Goal: Task Accomplishment & Management: Use online tool/utility

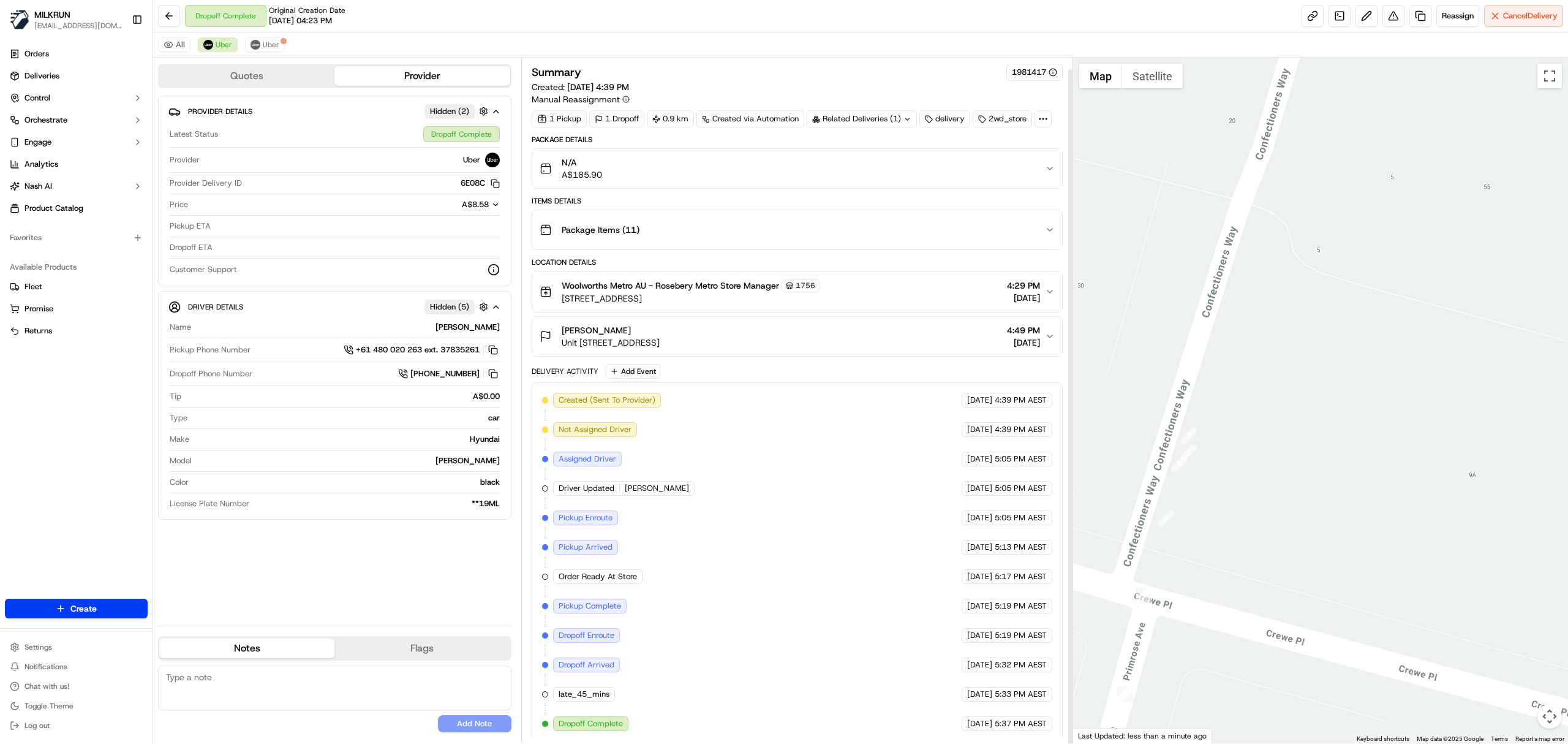
scroll to position [12, 0]
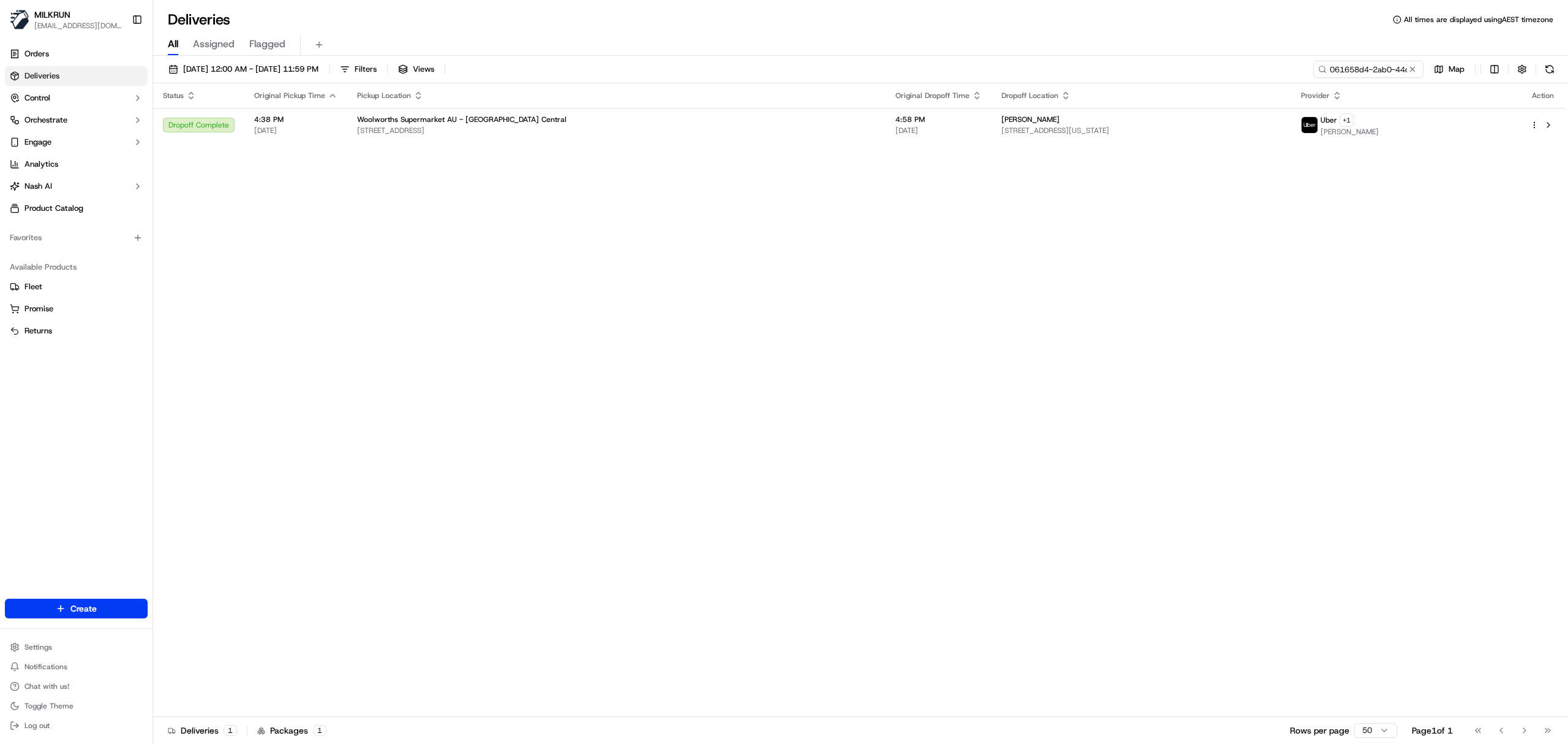
scroll to position [0, 55]
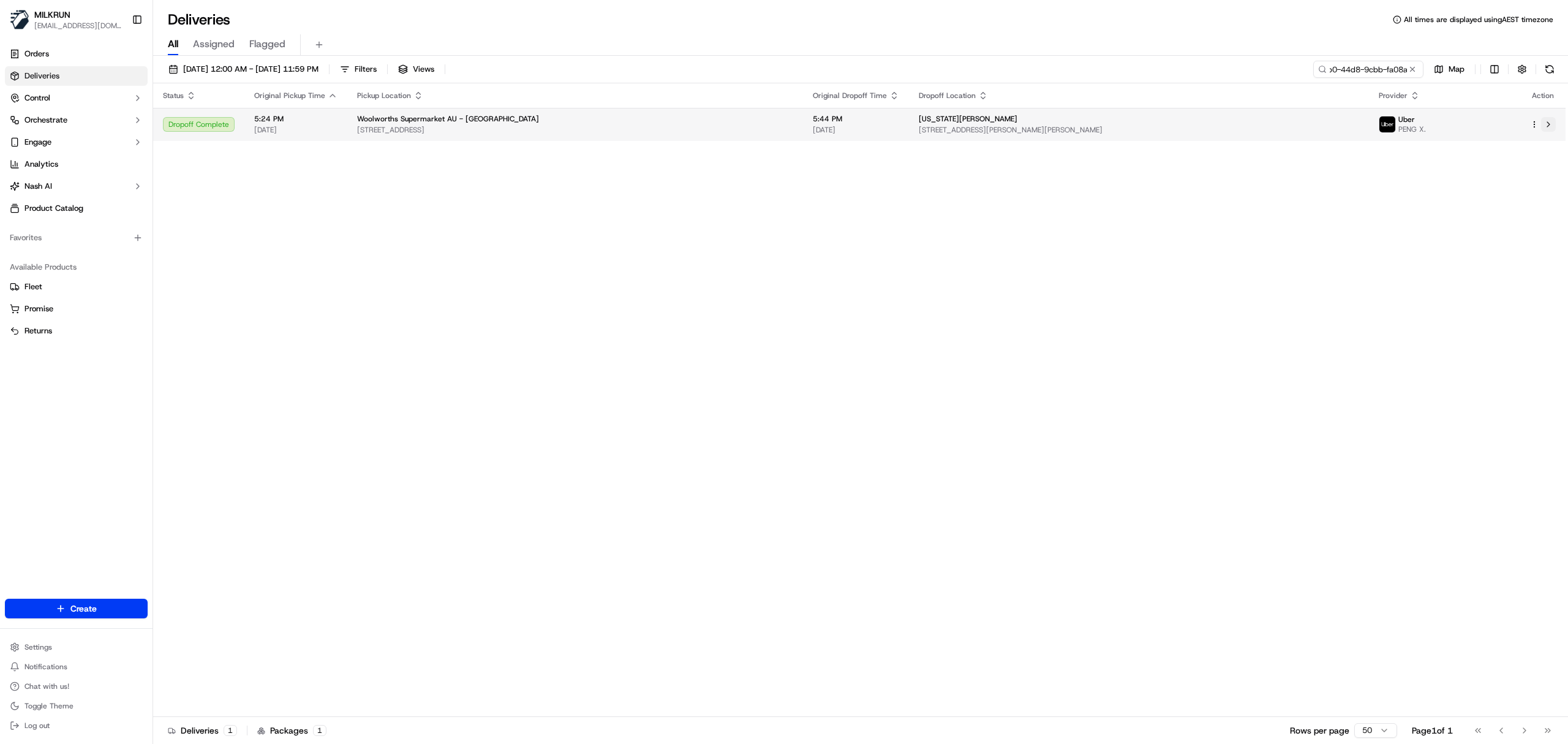
click at [1549, 119] on button at bounding box center [1548, 124] width 15 height 15
click at [1358, 66] on input "061658d4-2ab0-44d8-9cbb-fa08ac9e7ddf" at bounding box center [1350, 70] width 147 height 17
paste input "12dfe7ed-e991-4a6e-8e40-dd499949ccc0"
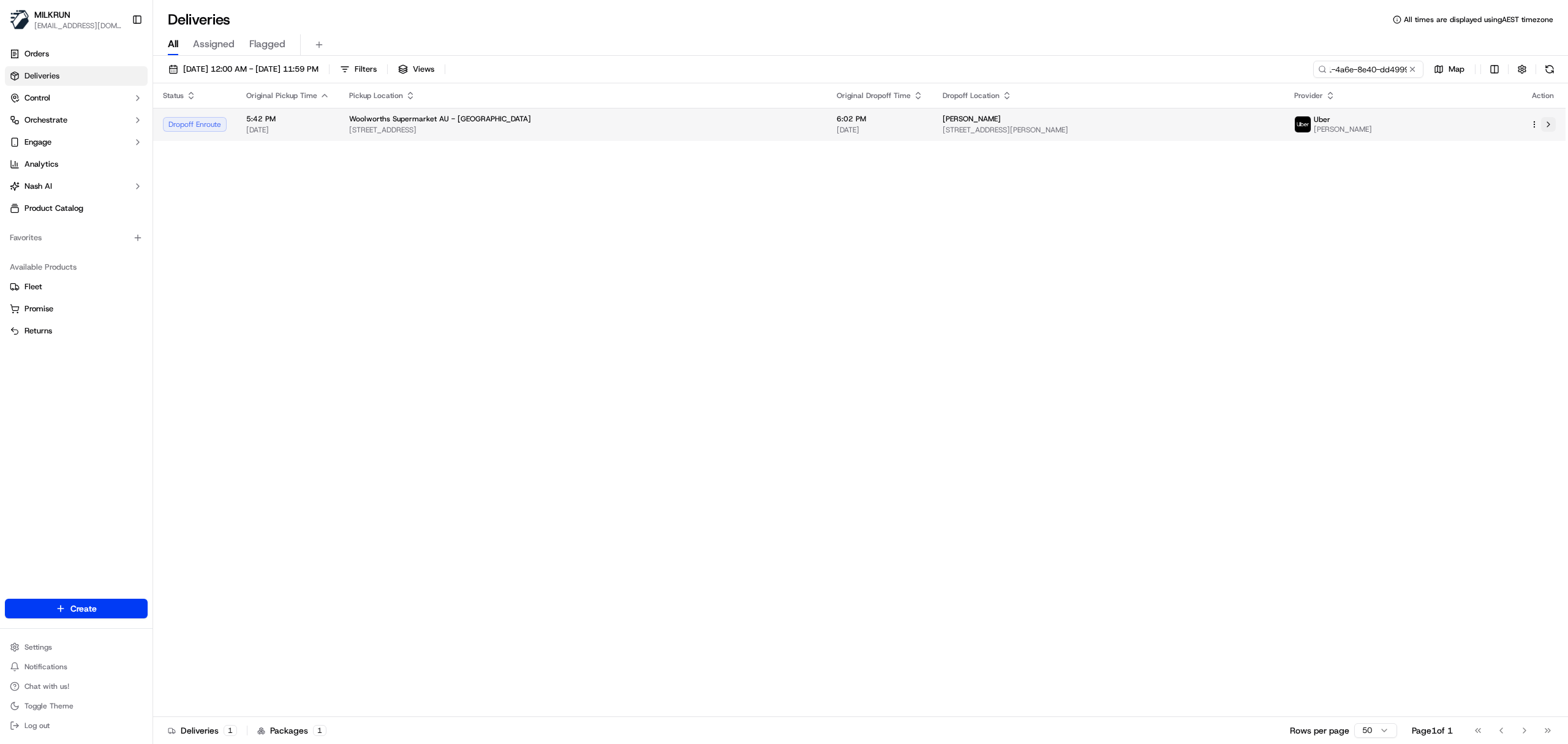
click at [1551, 126] on button at bounding box center [1548, 124] width 15 height 15
click at [1349, 72] on input "12dfe7ed-e991-4a6e-8e40-dd499949ccc0" at bounding box center [1350, 70] width 147 height 17
paste input "a81b855e-6325-49b6-a006-8224934e83f9"
click at [1549, 123] on button at bounding box center [1548, 124] width 15 height 15
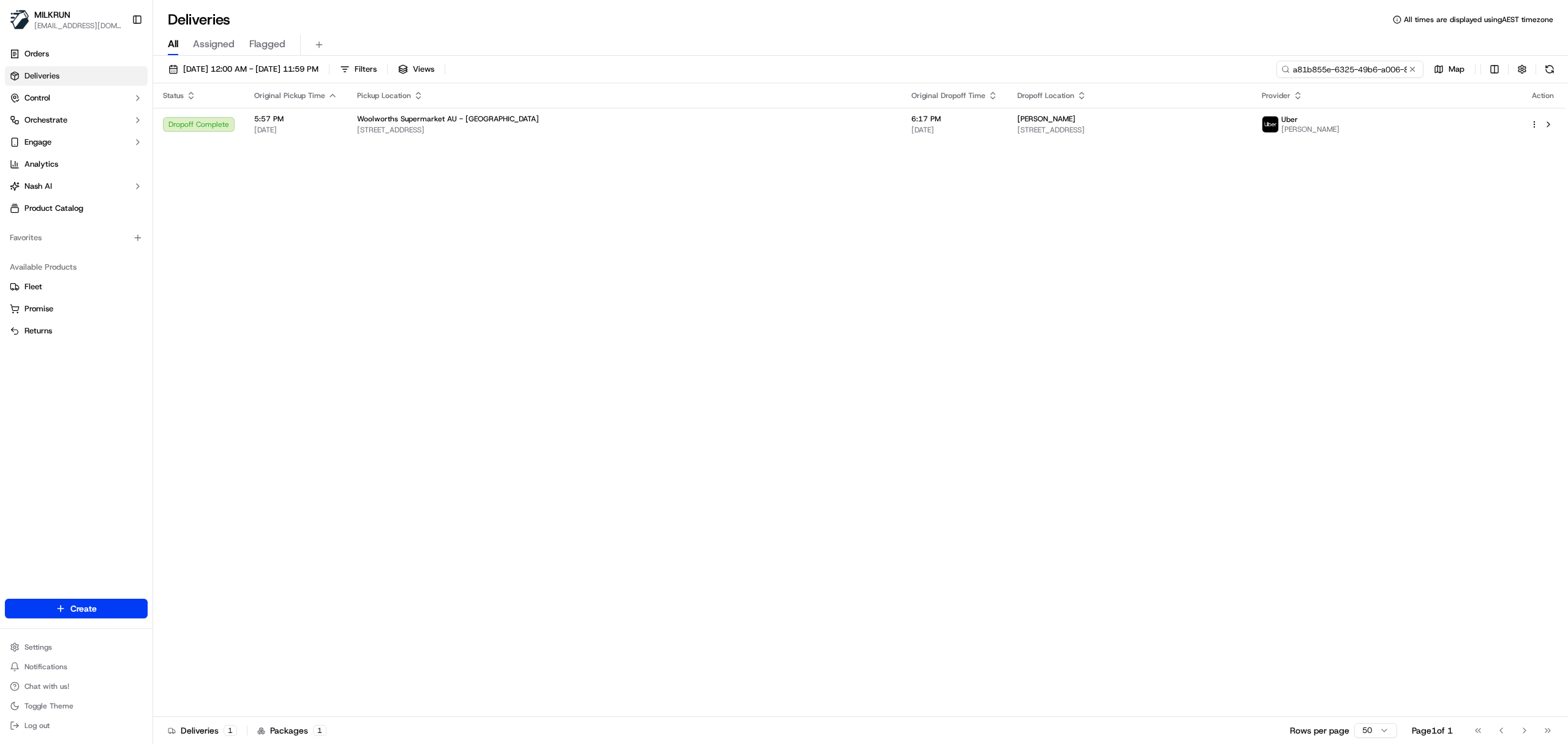
click at [1353, 76] on input "a81b855e-6325-49b6-a006-8224934e83f9" at bounding box center [1350, 70] width 147 height 17
paste input "Georgia Scales"
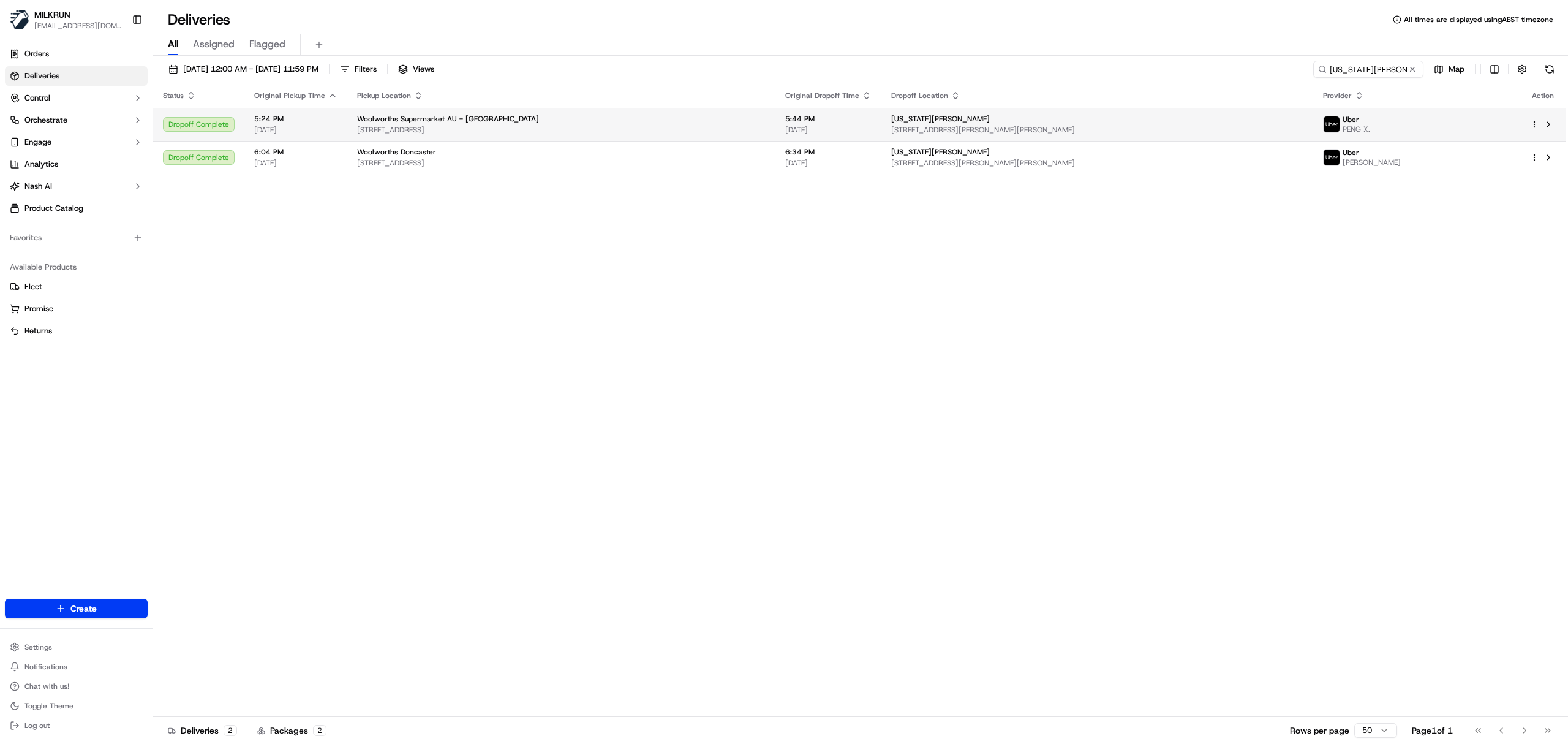
click at [1170, 114] on div "Georgia Scales" at bounding box center [1098, 118] width 412 height 10
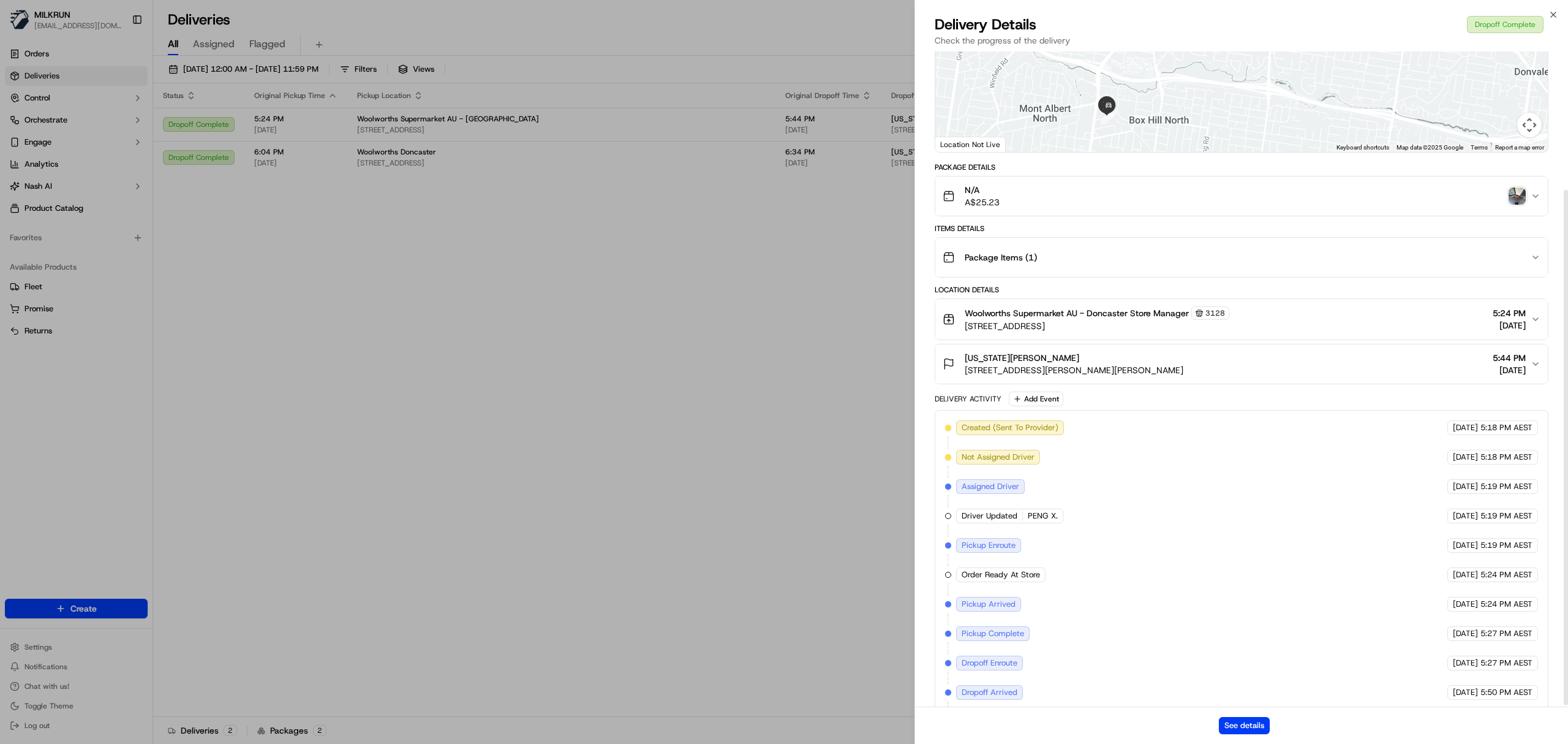
scroll to position [178, 0]
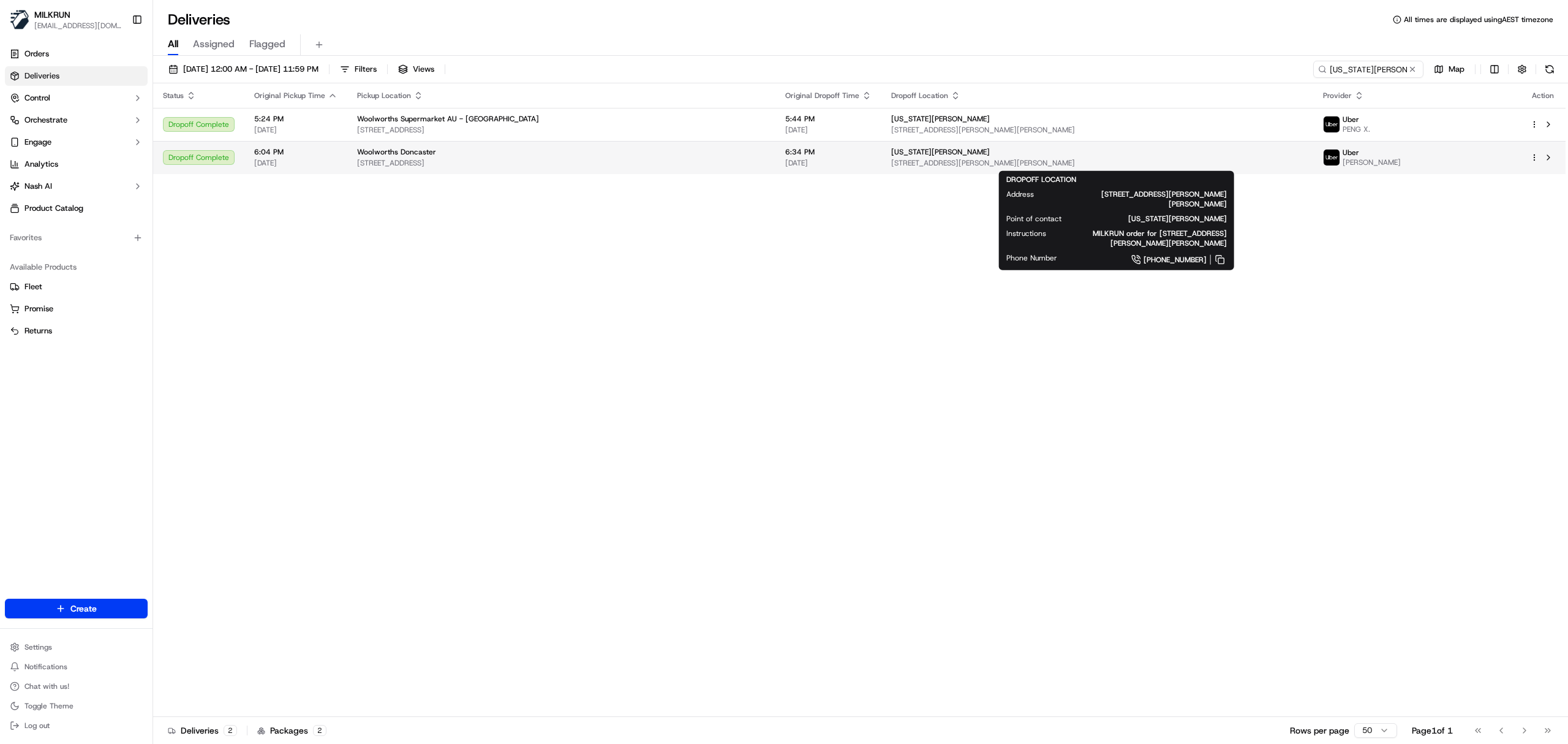
click at [1125, 153] on div "Georgia Scales" at bounding box center [1098, 151] width 412 height 10
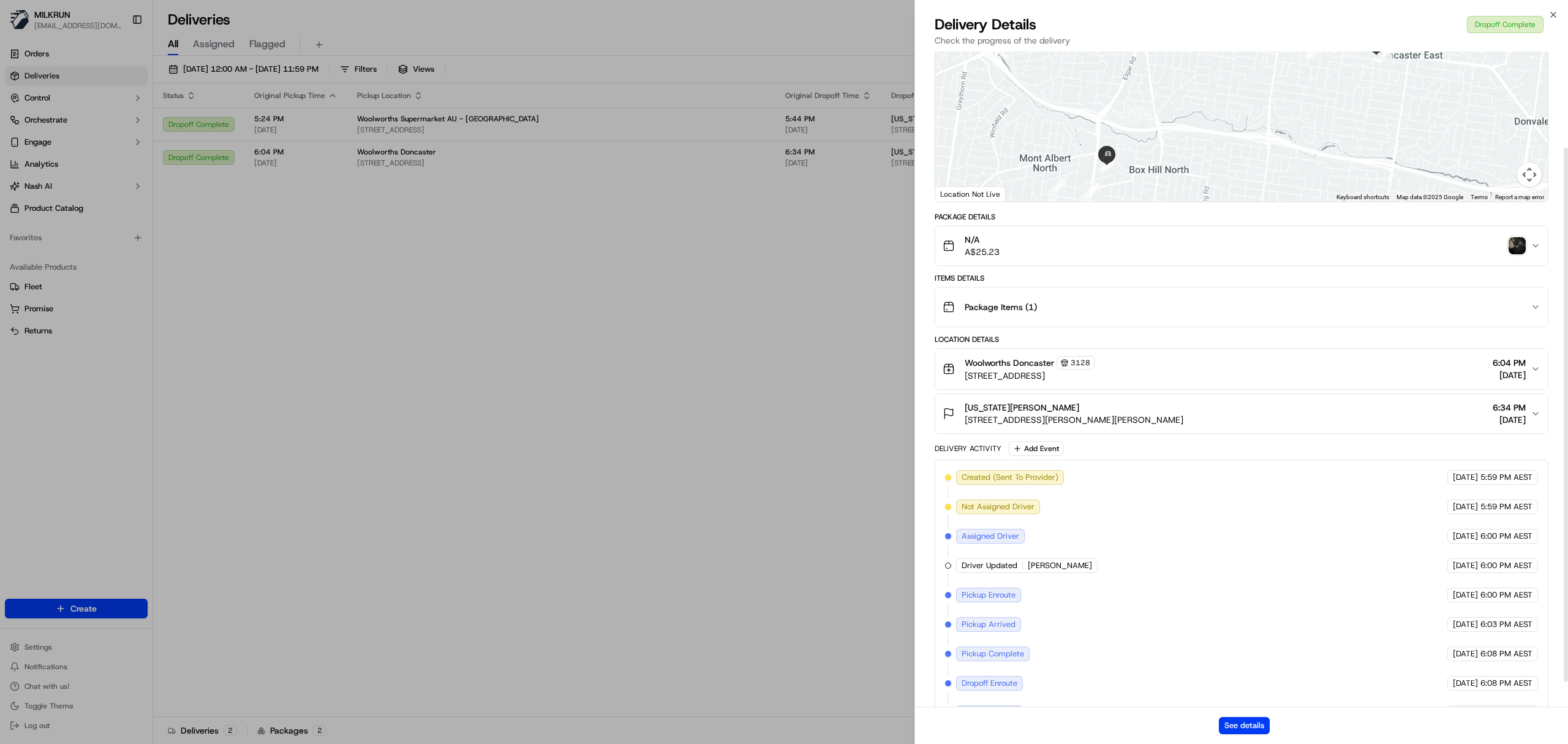
scroll to position [148, 0]
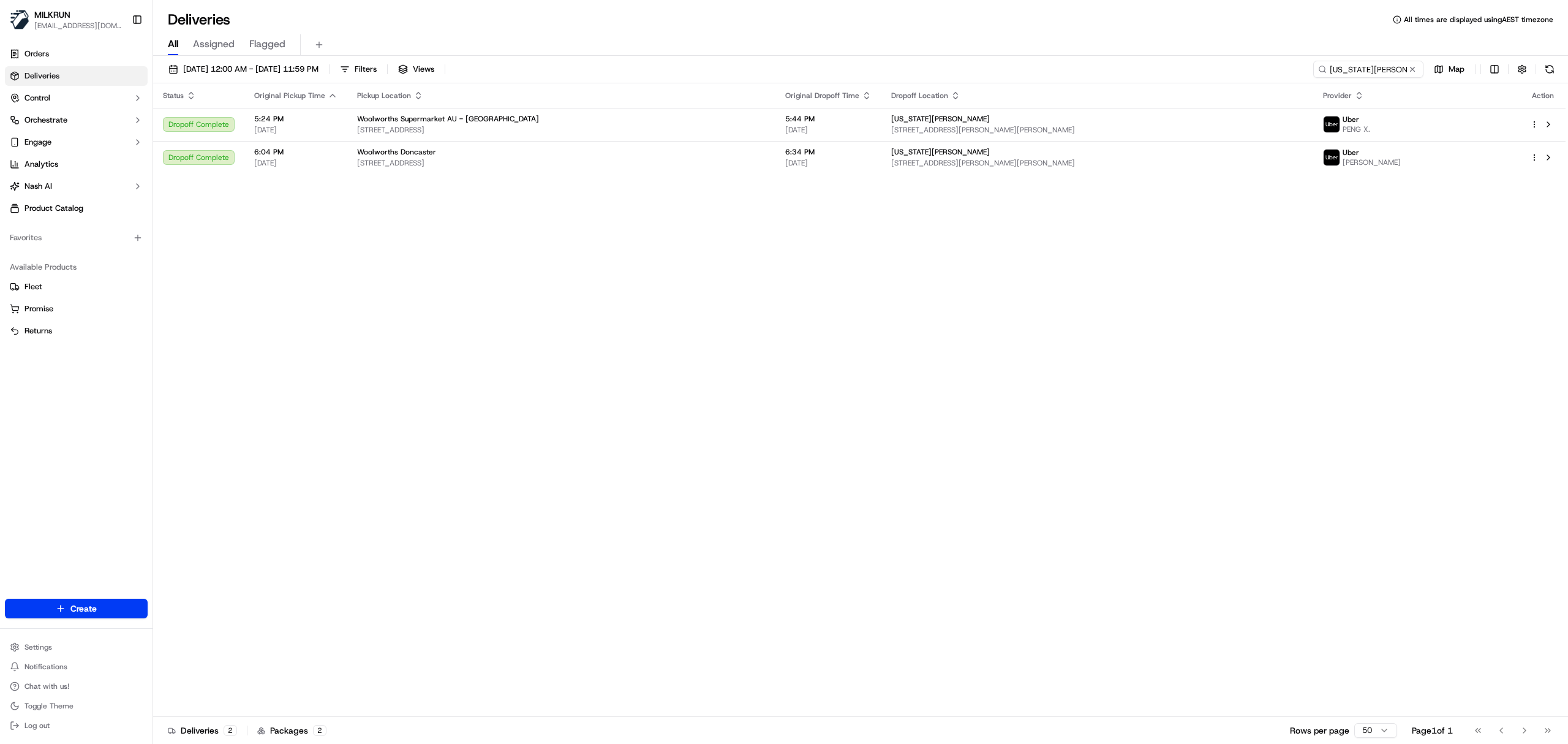
click at [667, 115] on div "Woolworths Supermarket AU - Doncaster" at bounding box center [561, 118] width 409 height 10
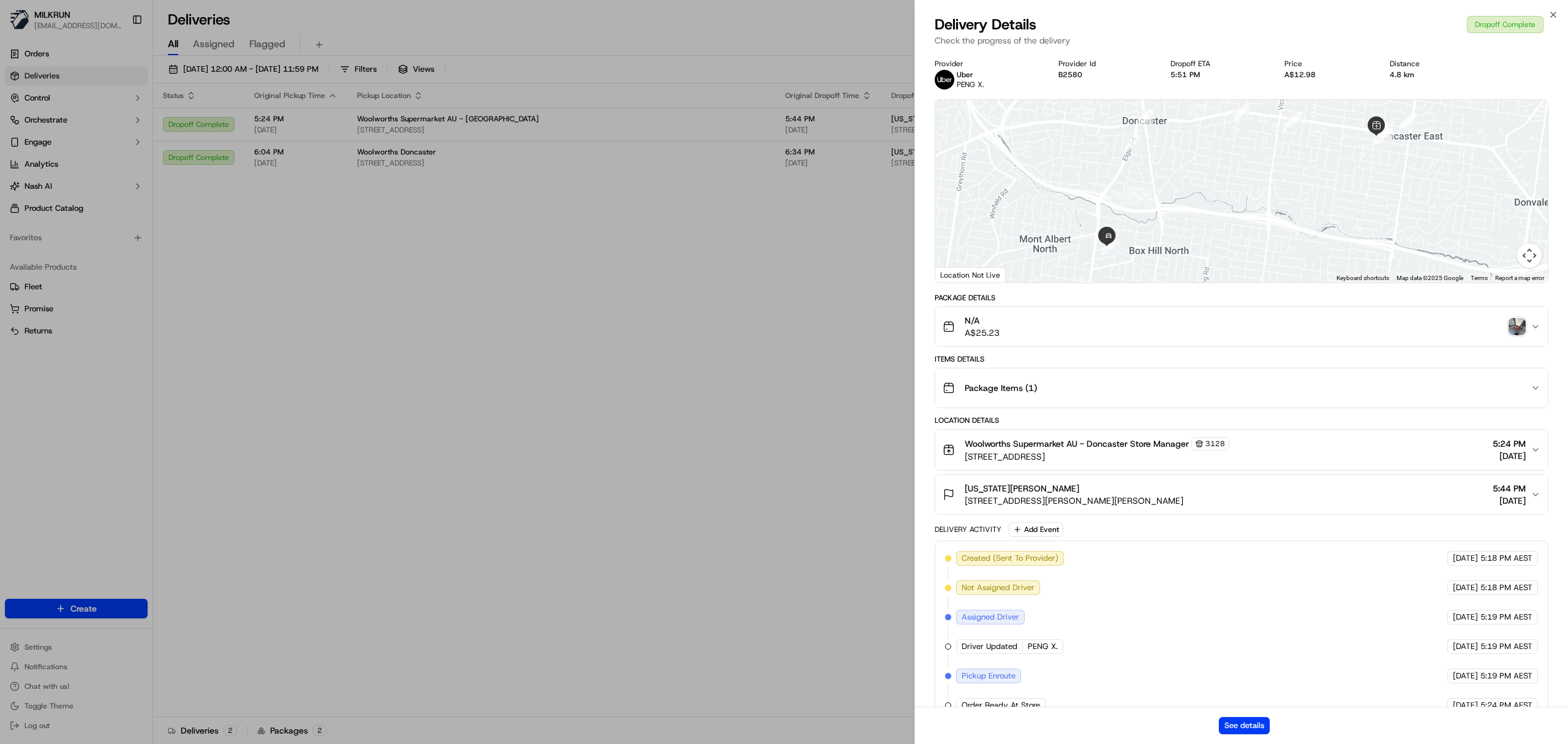
click at [1516, 328] on img "button" at bounding box center [1517, 327] width 17 height 17
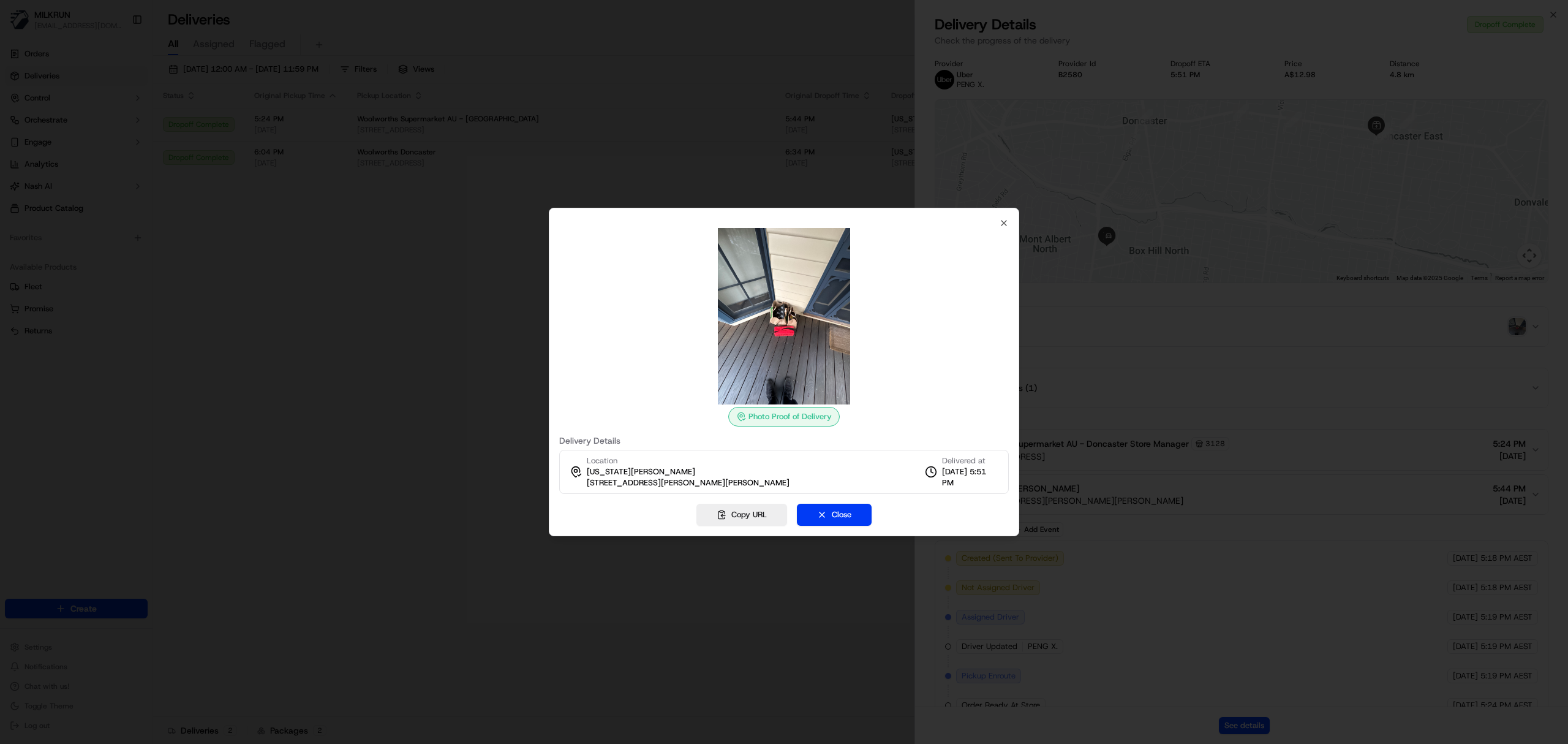
click at [716, 118] on div at bounding box center [784, 372] width 1568 height 744
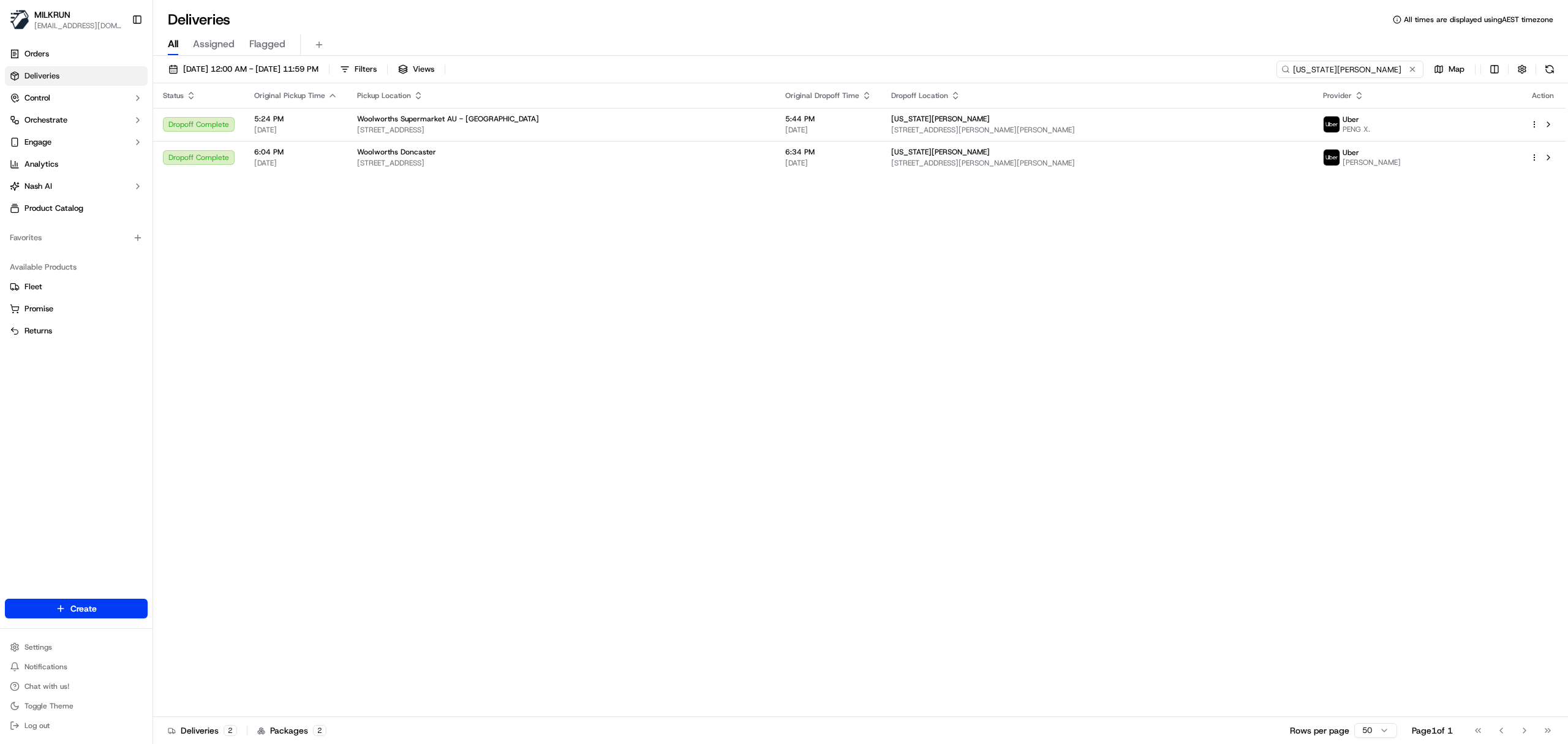
click at [1341, 75] on input "Georgia Scales" at bounding box center [1350, 70] width 147 height 17
paste input "36296a51-316c-4653-adfb-9fdbfedd3444"
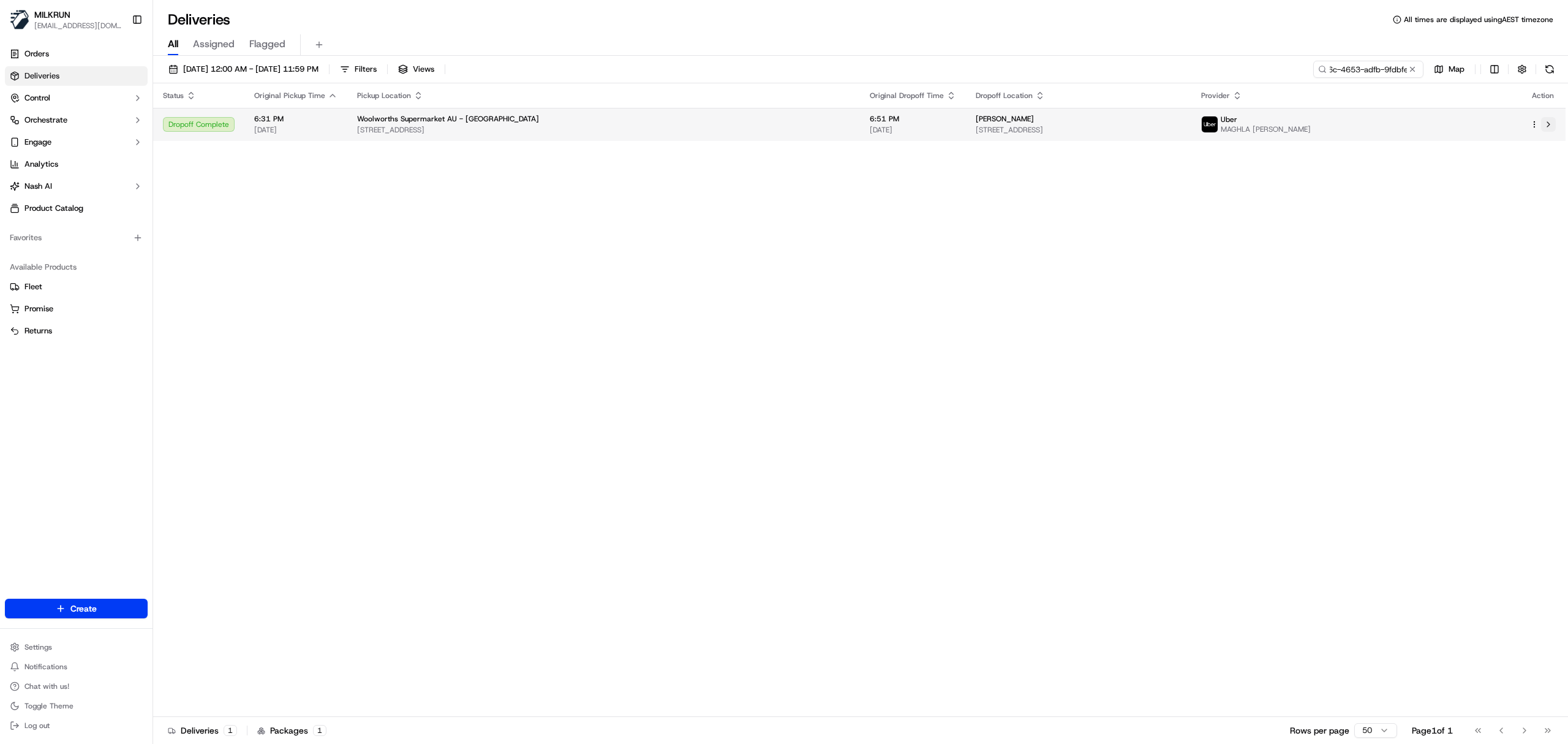
click at [1546, 123] on button at bounding box center [1548, 124] width 15 height 15
click at [1348, 70] on input "36296a51-316c-4653-adfb-9fdbfedd3444" at bounding box center [1350, 70] width 147 height 17
paste input "6215323b-2cb7-452d-b921-6c3d2e30831b"
click at [1549, 123] on button at bounding box center [1548, 124] width 15 height 15
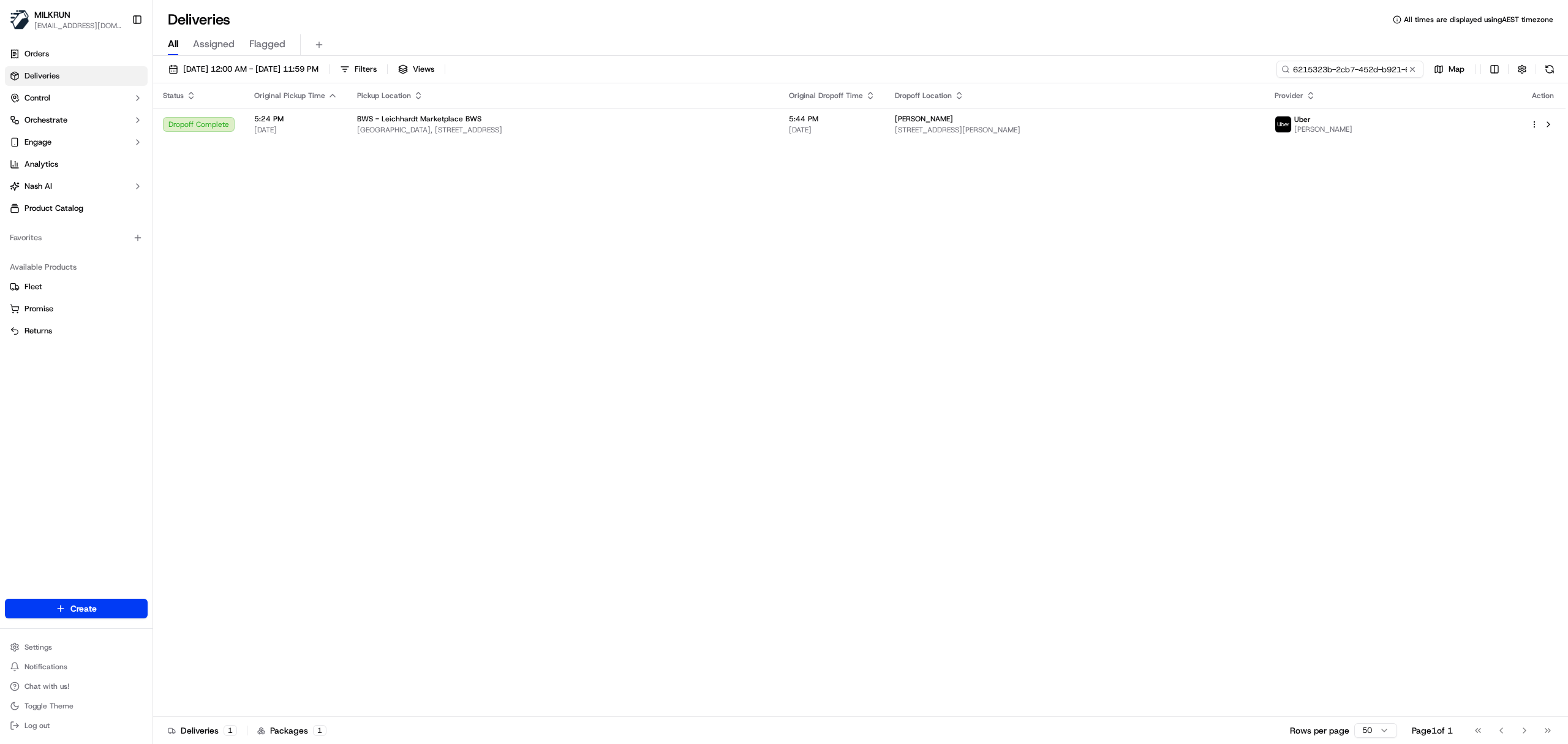
click at [1342, 63] on input "6215323b-2cb7-452d-b921-6c3d2e30831b" at bounding box center [1350, 70] width 147 height 17
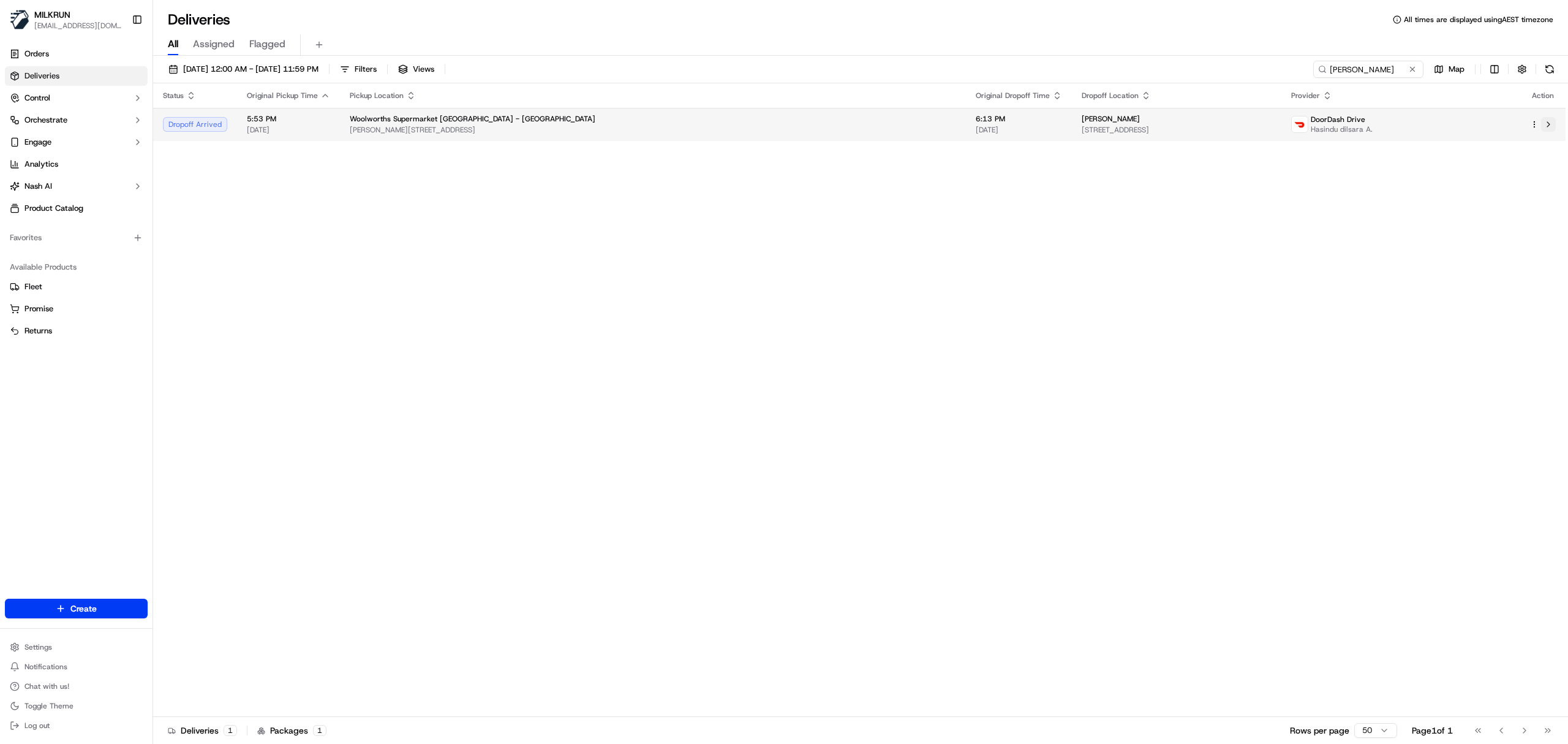
click at [1549, 120] on button at bounding box center [1548, 124] width 15 height 15
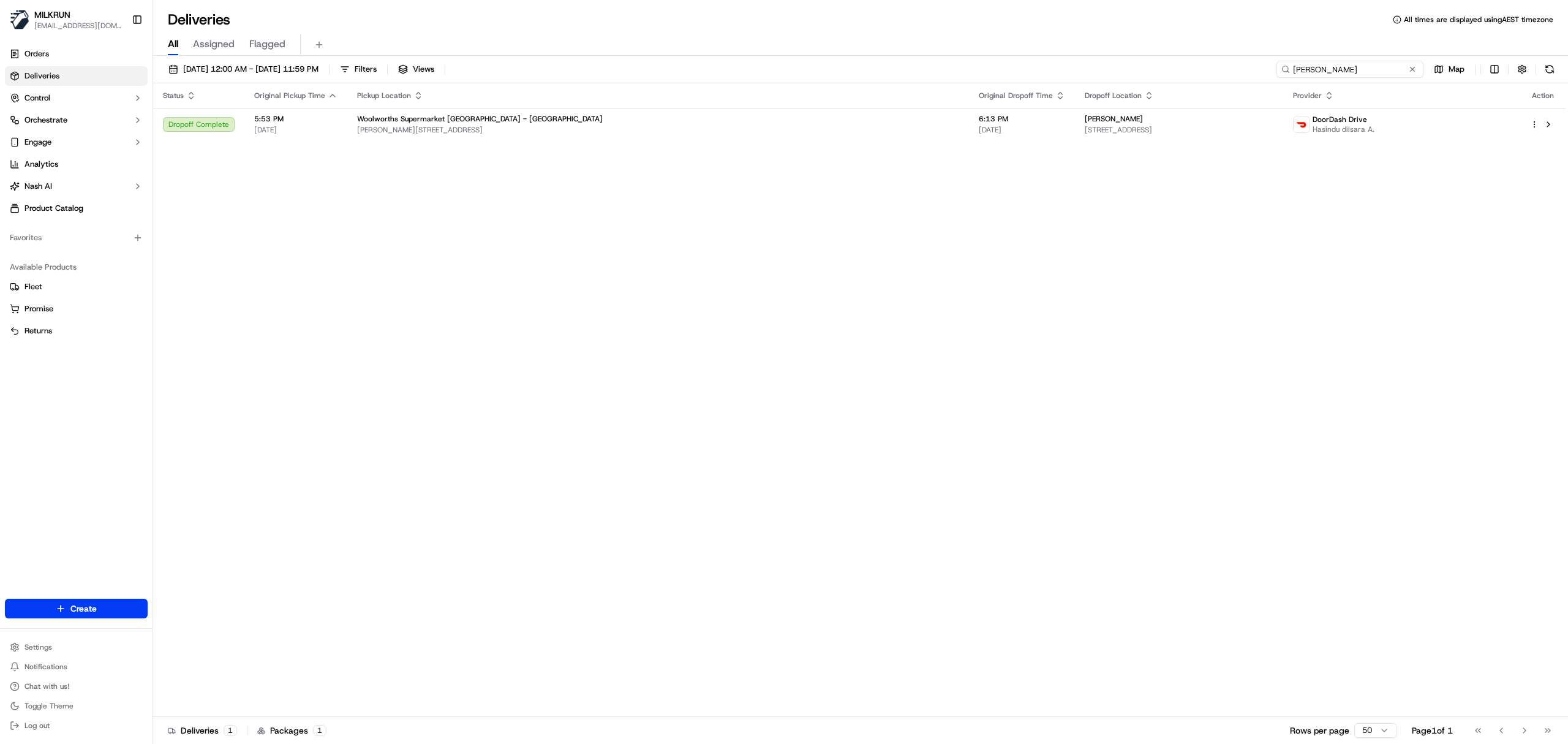
click at [1342, 64] on input "katriona stuart" at bounding box center [1350, 70] width 147 height 17
paste input "Hasindu dilsara A."
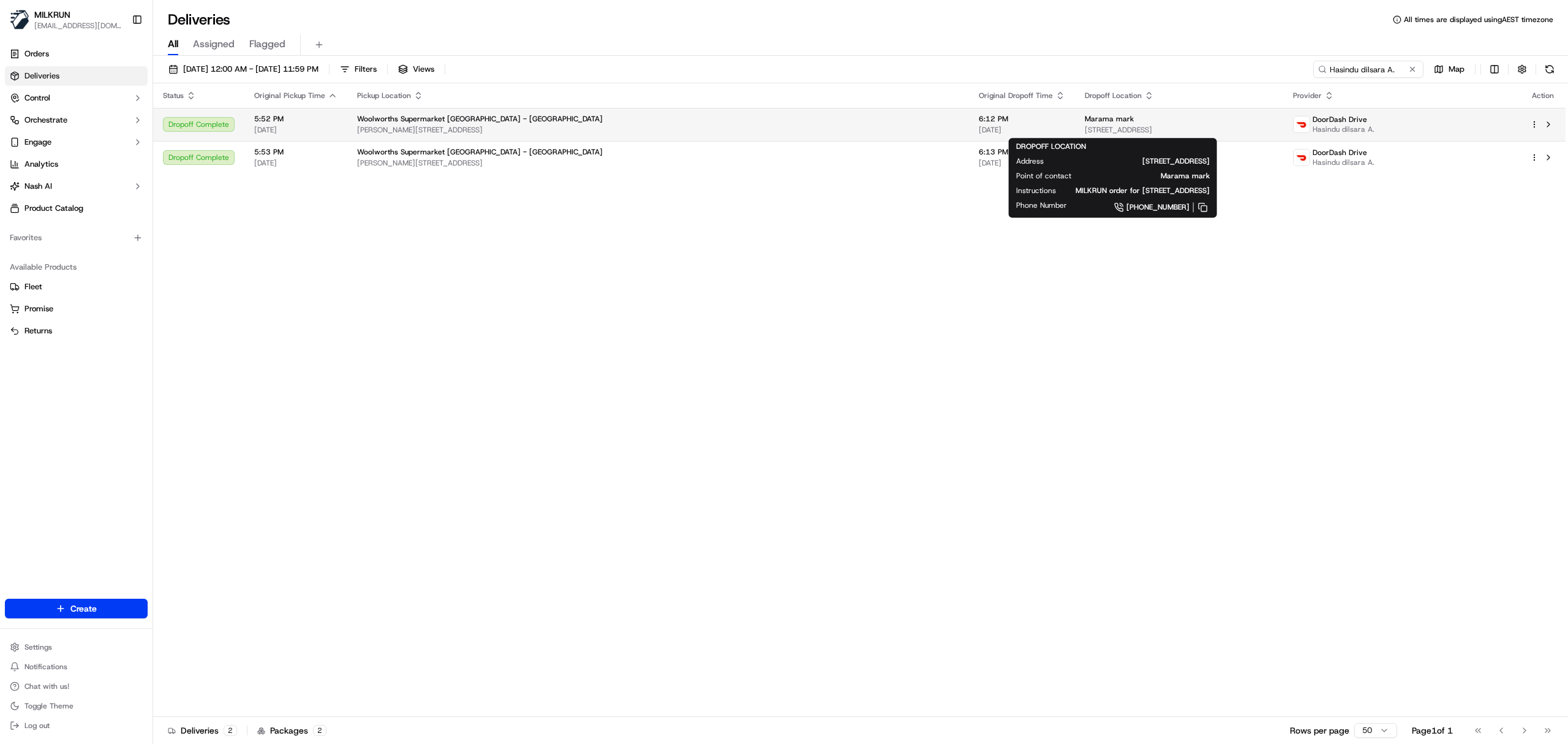
click at [1194, 119] on div "Marama mark" at bounding box center [1179, 118] width 188 height 10
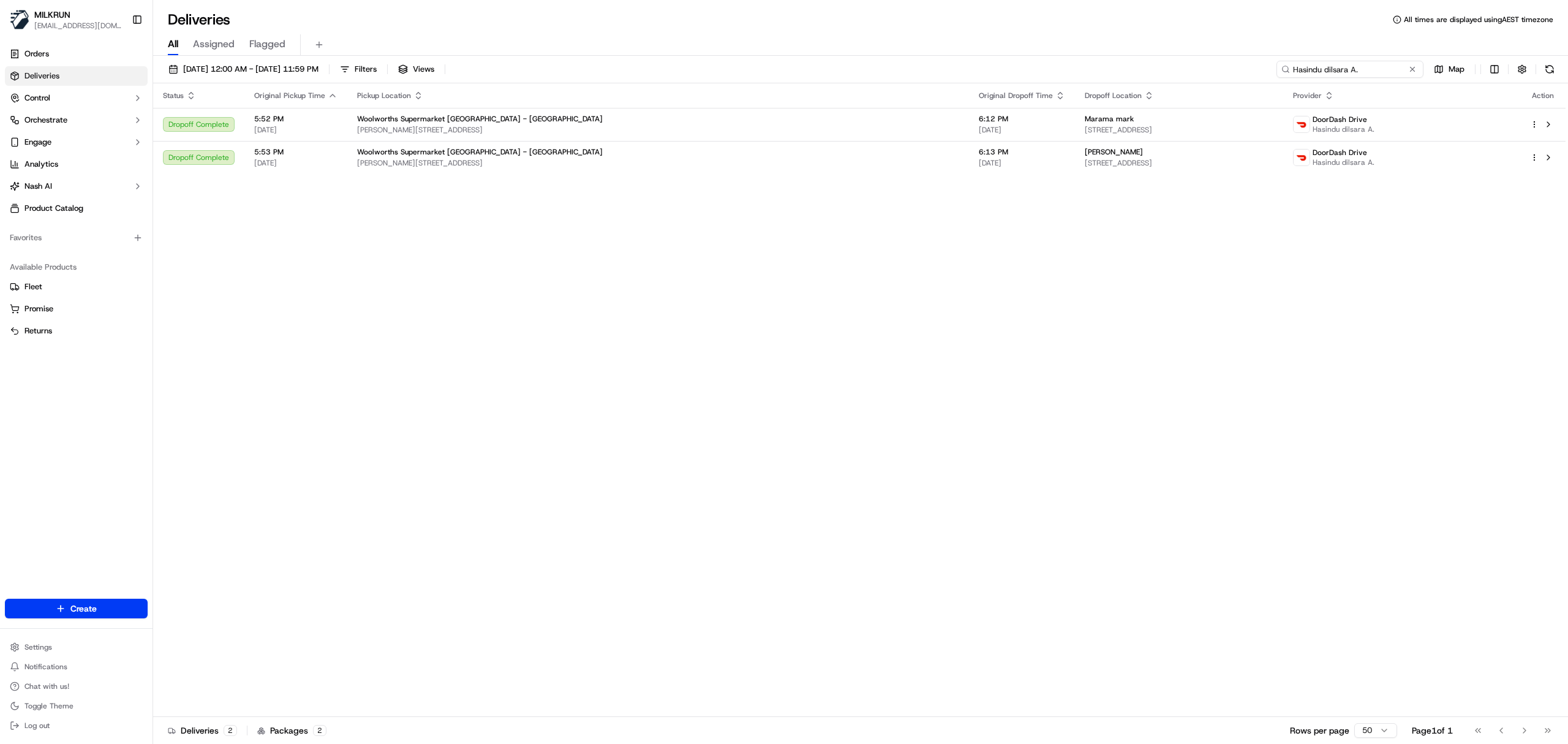
click at [1327, 72] on input "Hasindu dilsara A." at bounding box center [1350, 70] width 147 height 17
paste input "a13675b6-51db-40d9-bc98-611d11ff0091"
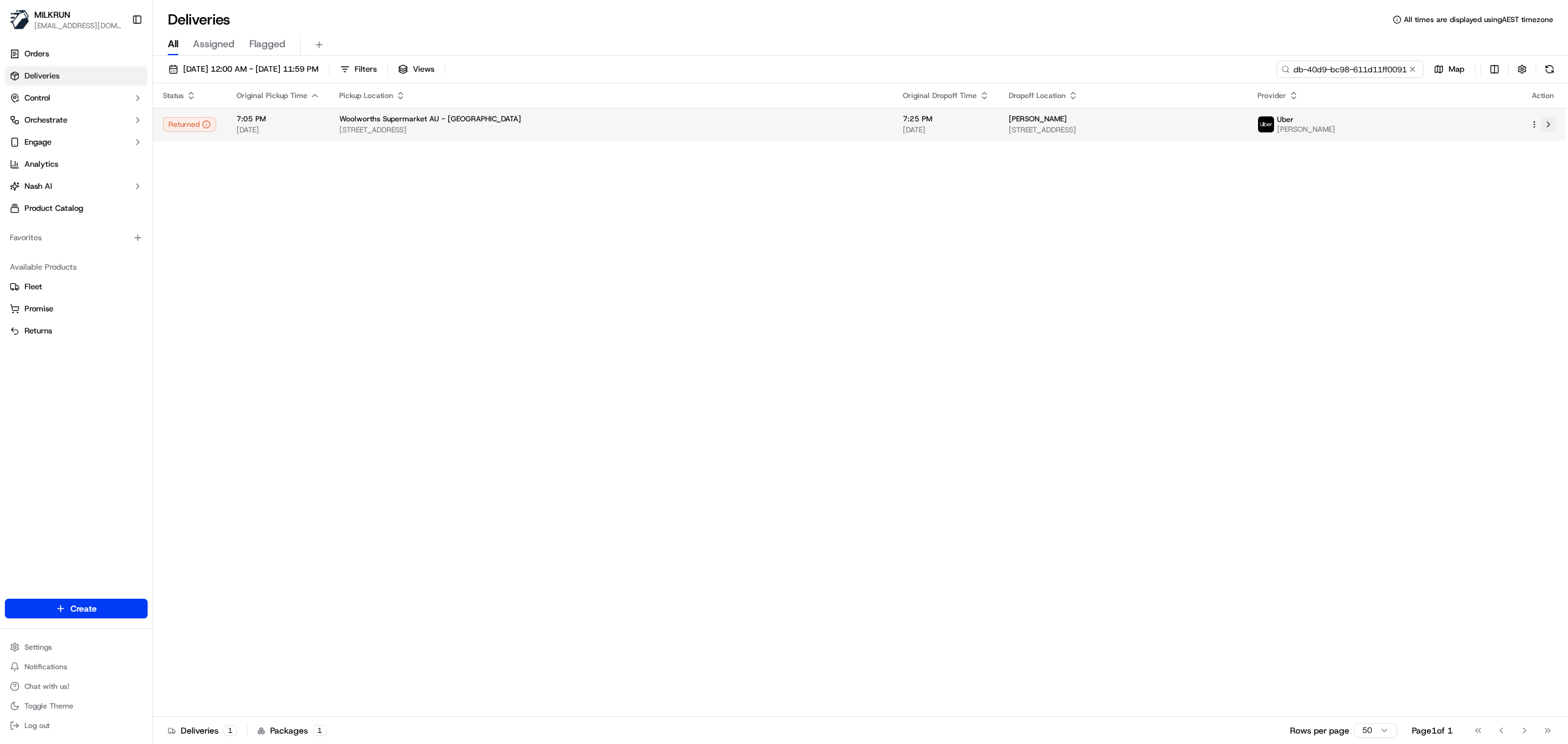
type input "a13675b6-51db-40d9-bc98-611d11ff0091"
click at [1549, 126] on button at bounding box center [1548, 124] width 15 height 15
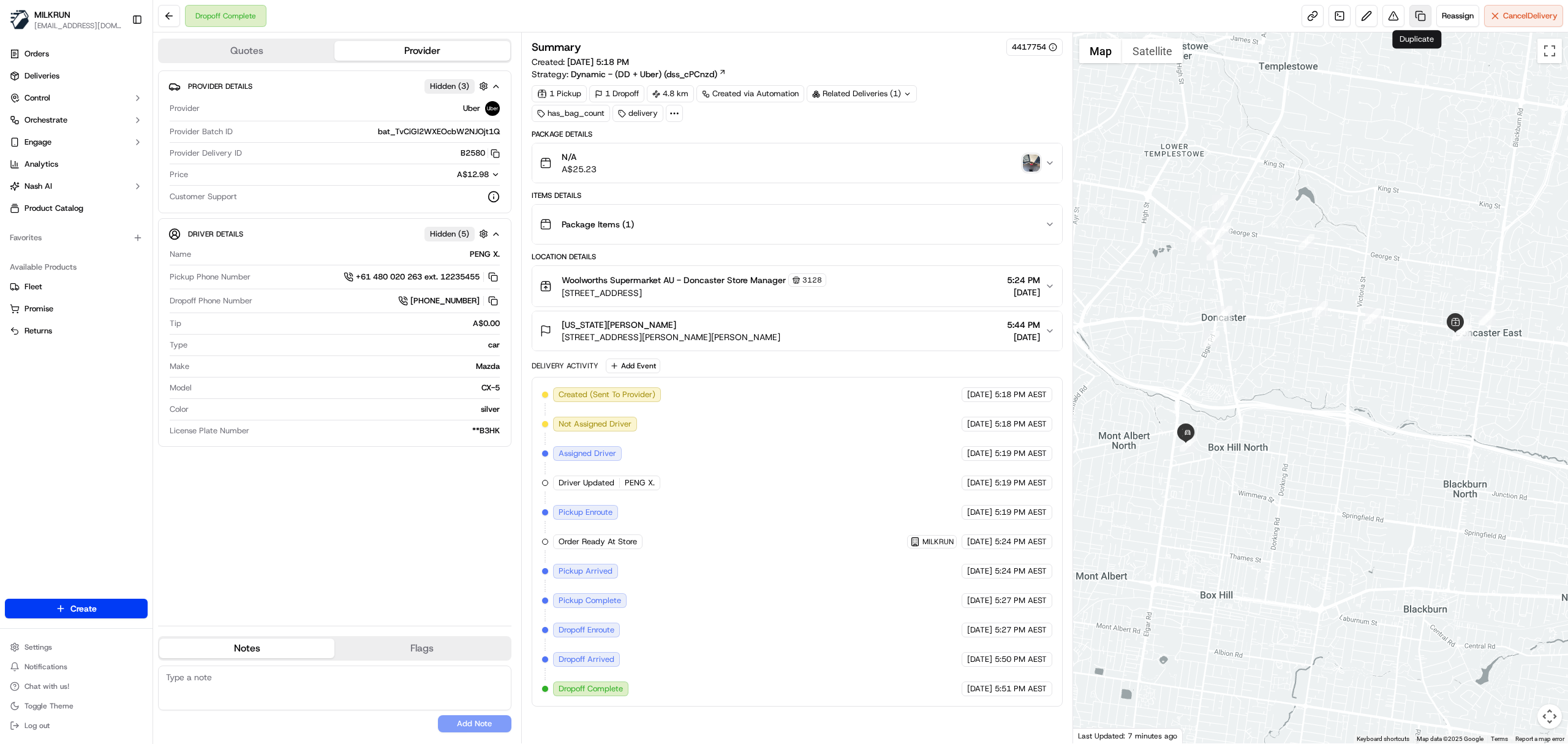
click at [1416, 17] on link at bounding box center [1420, 15] width 22 height 22
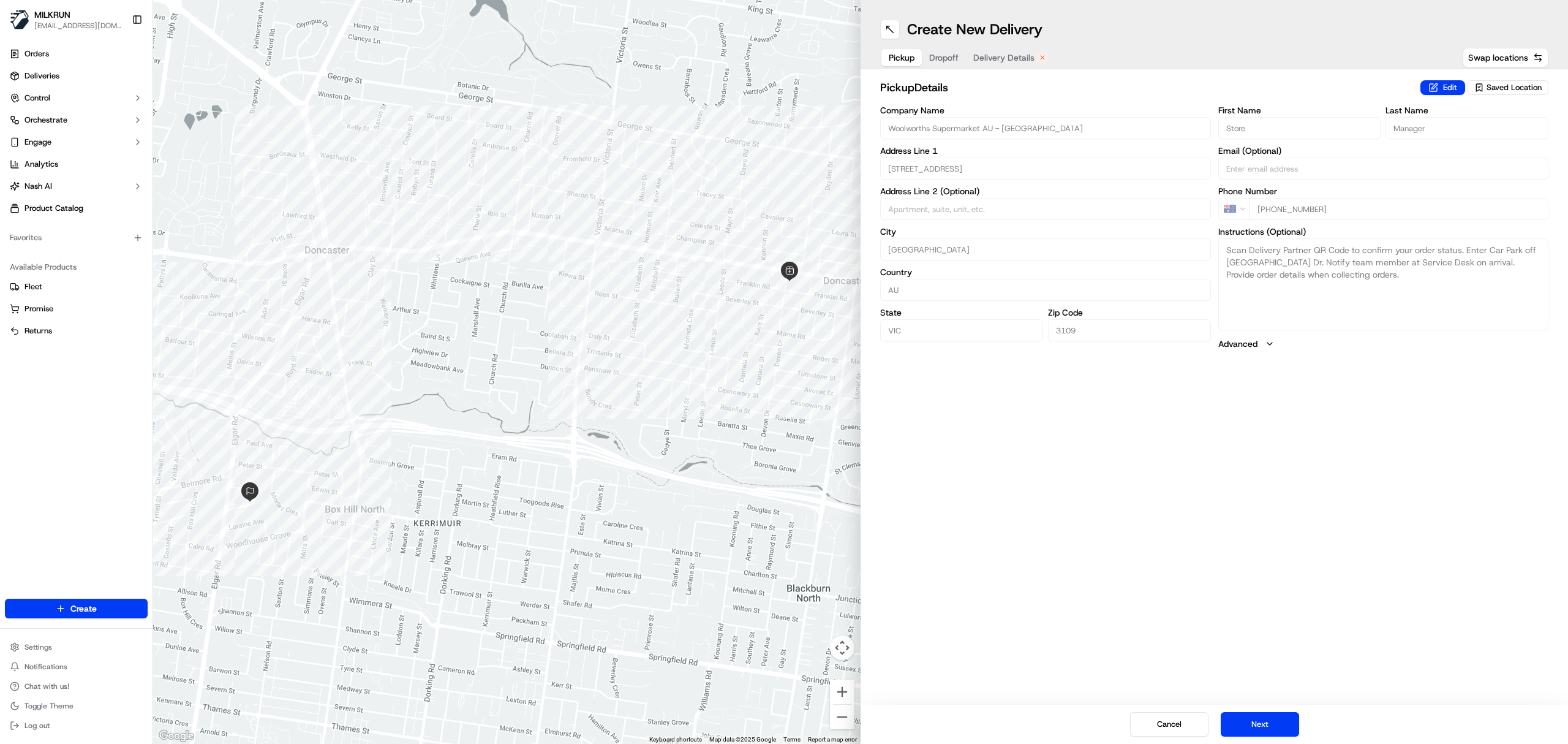
click at [1013, 59] on span "Delivery Details" at bounding box center [1003, 58] width 61 height 12
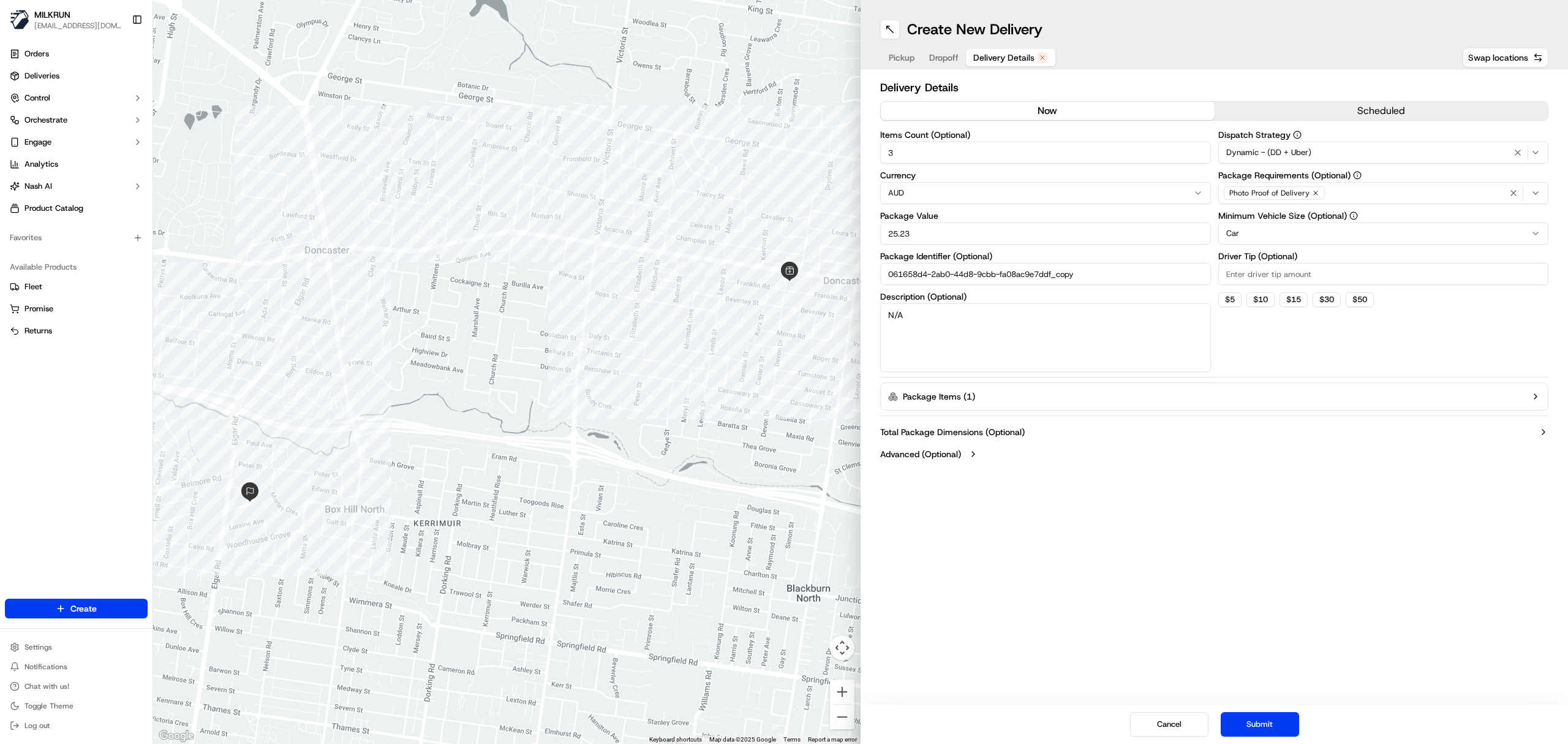
click at [1033, 115] on button "now" at bounding box center [1047, 111] width 334 height 19
click at [1298, 729] on button "Submit" at bounding box center [1260, 724] width 79 height 25
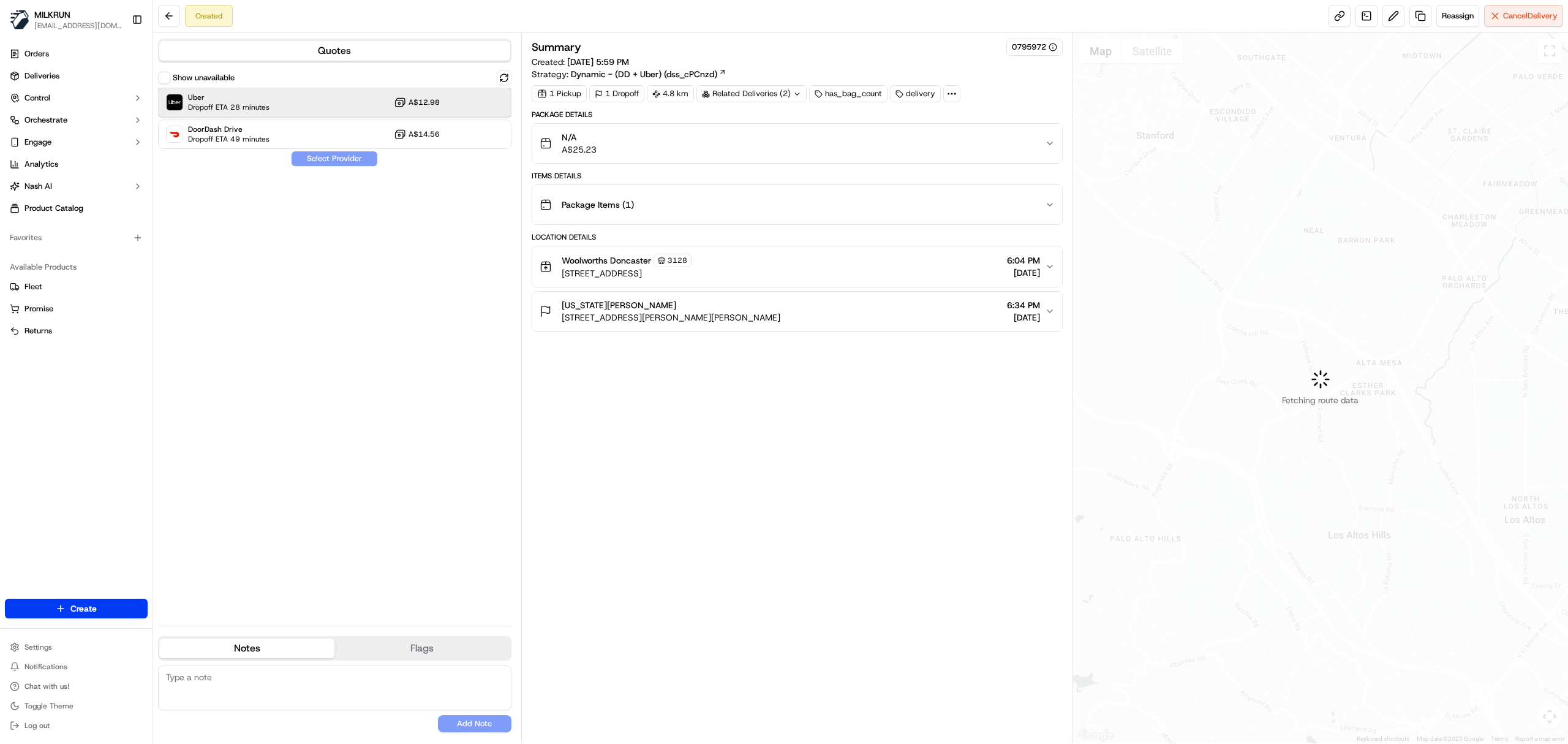
click at [282, 93] on div "Uber Dropoff ETA 28 minutes A$12.98" at bounding box center [335, 102] width 354 height 29
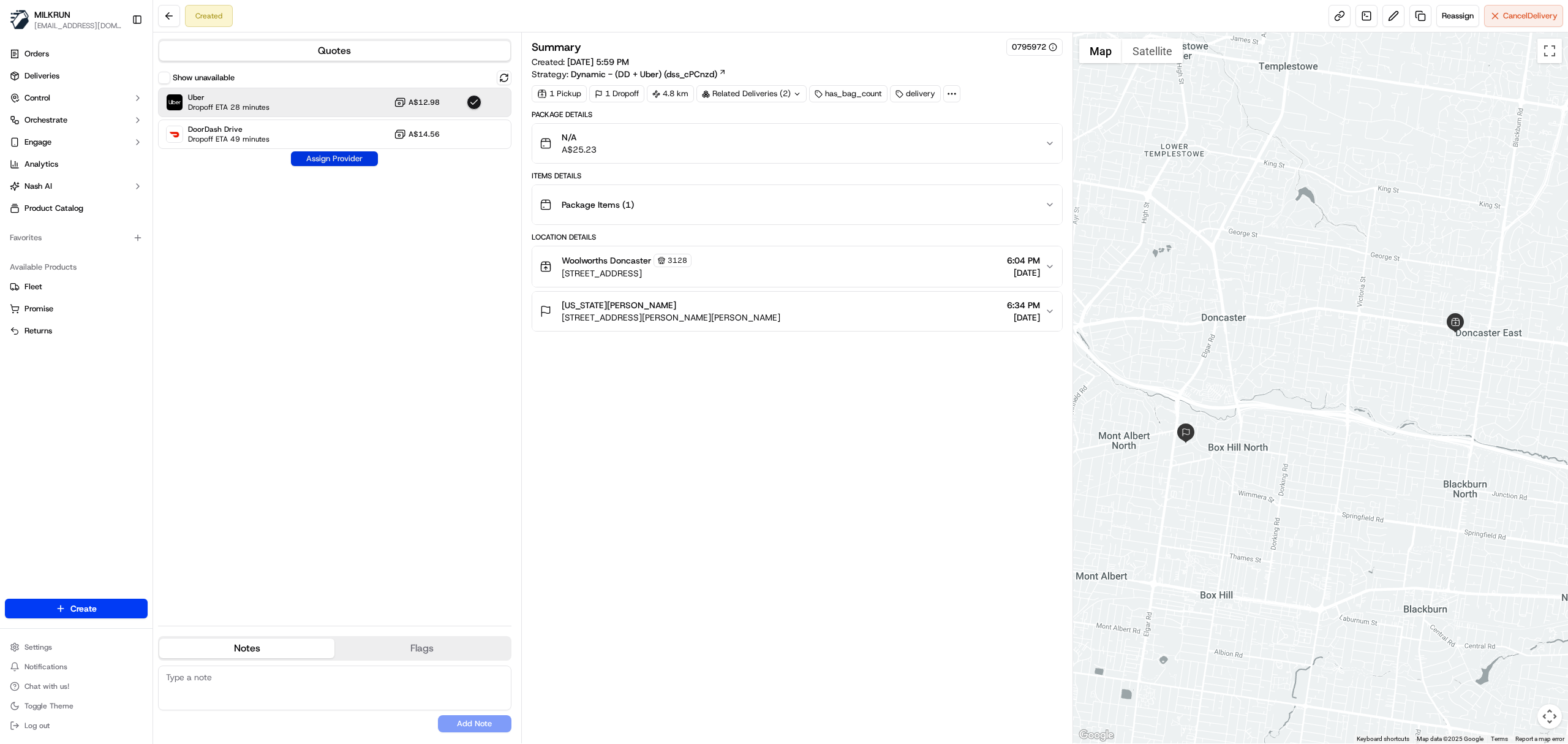
click at [344, 158] on button "Assign Provider" at bounding box center [334, 158] width 87 height 15
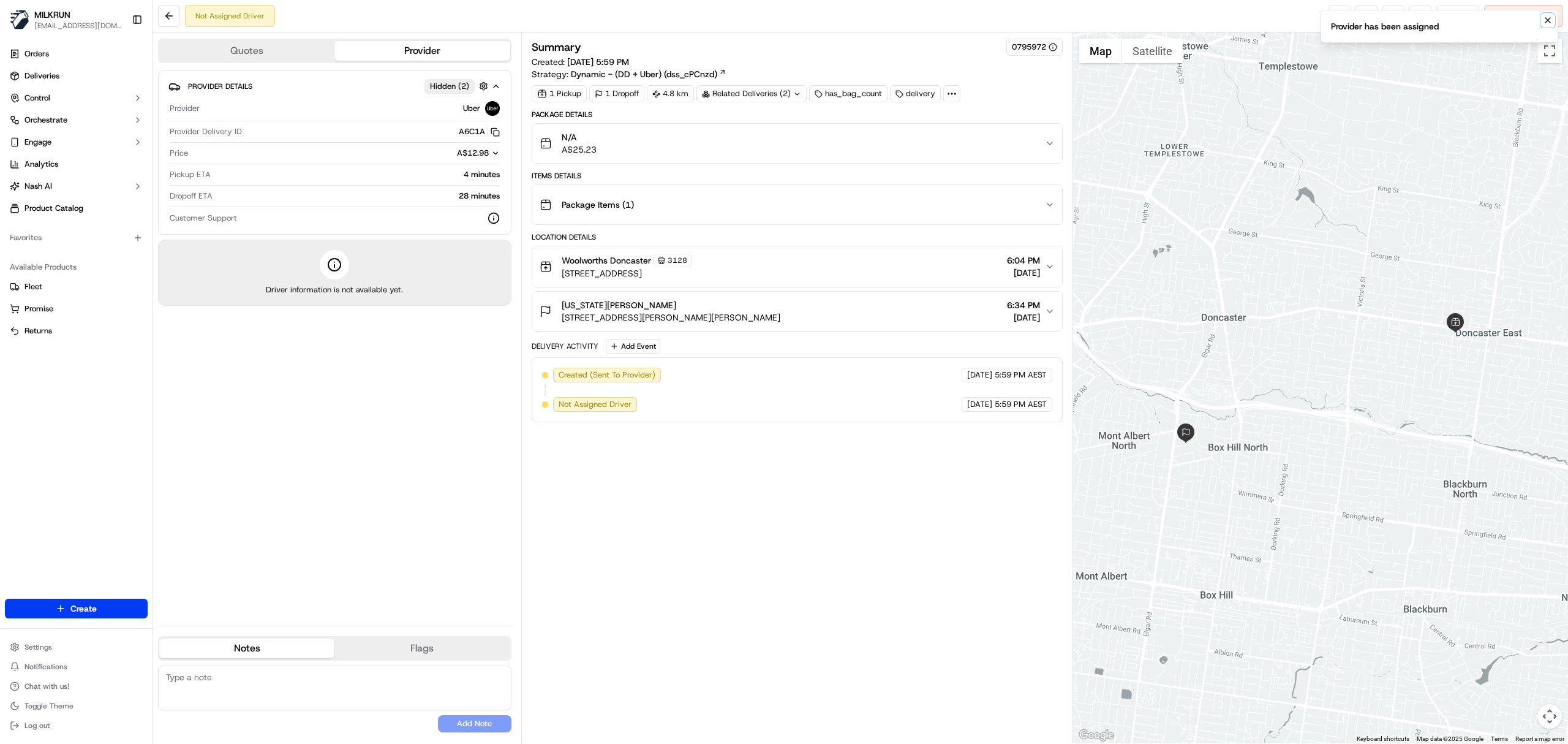
click at [1551, 19] on icon "Notifications (F8)" at bounding box center [1548, 20] width 10 height 10
click at [1330, 16] on link at bounding box center [1339, 15] width 22 height 22
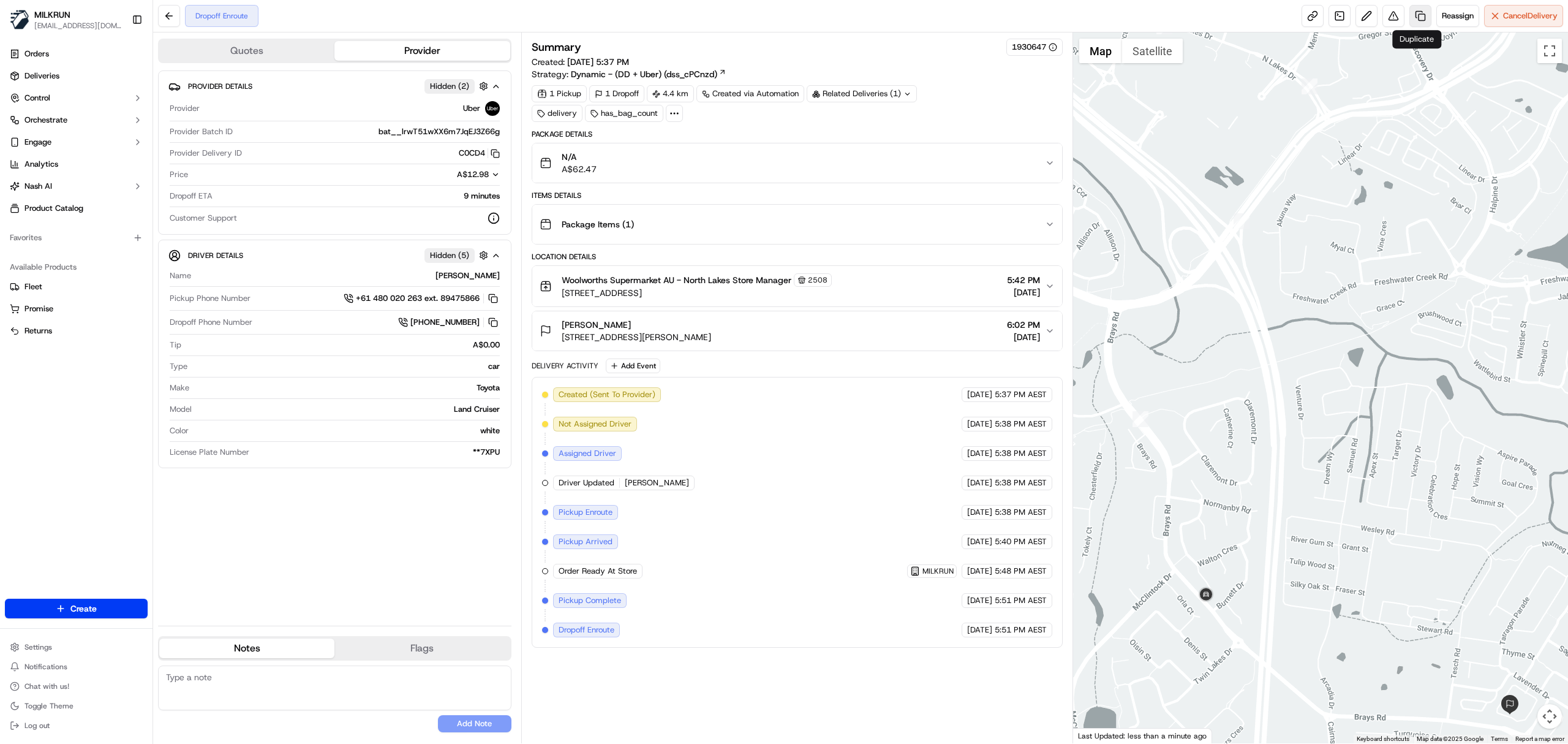
click at [1413, 15] on link at bounding box center [1420, 15] width 22 height 22
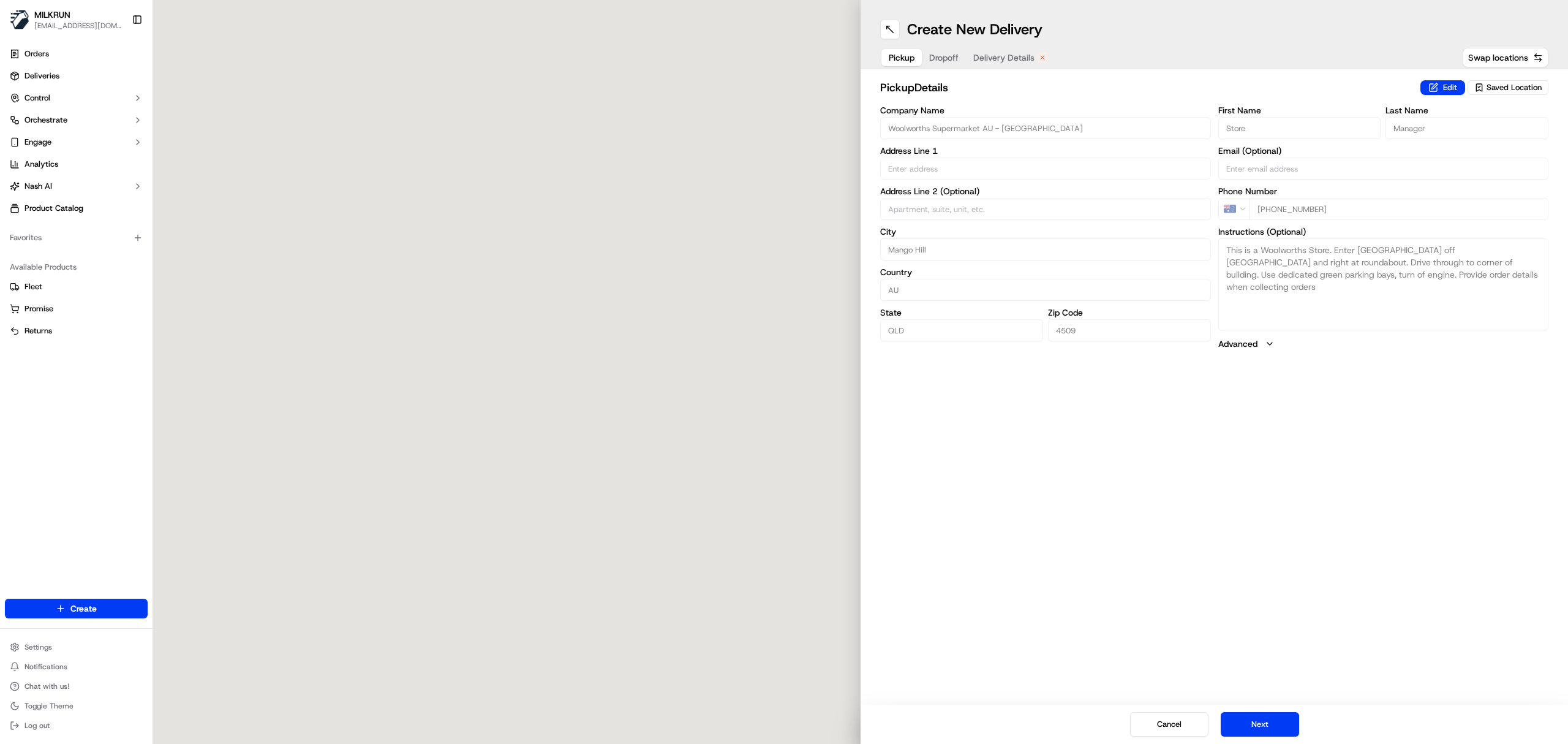
type input "1 N Lakes Dr"
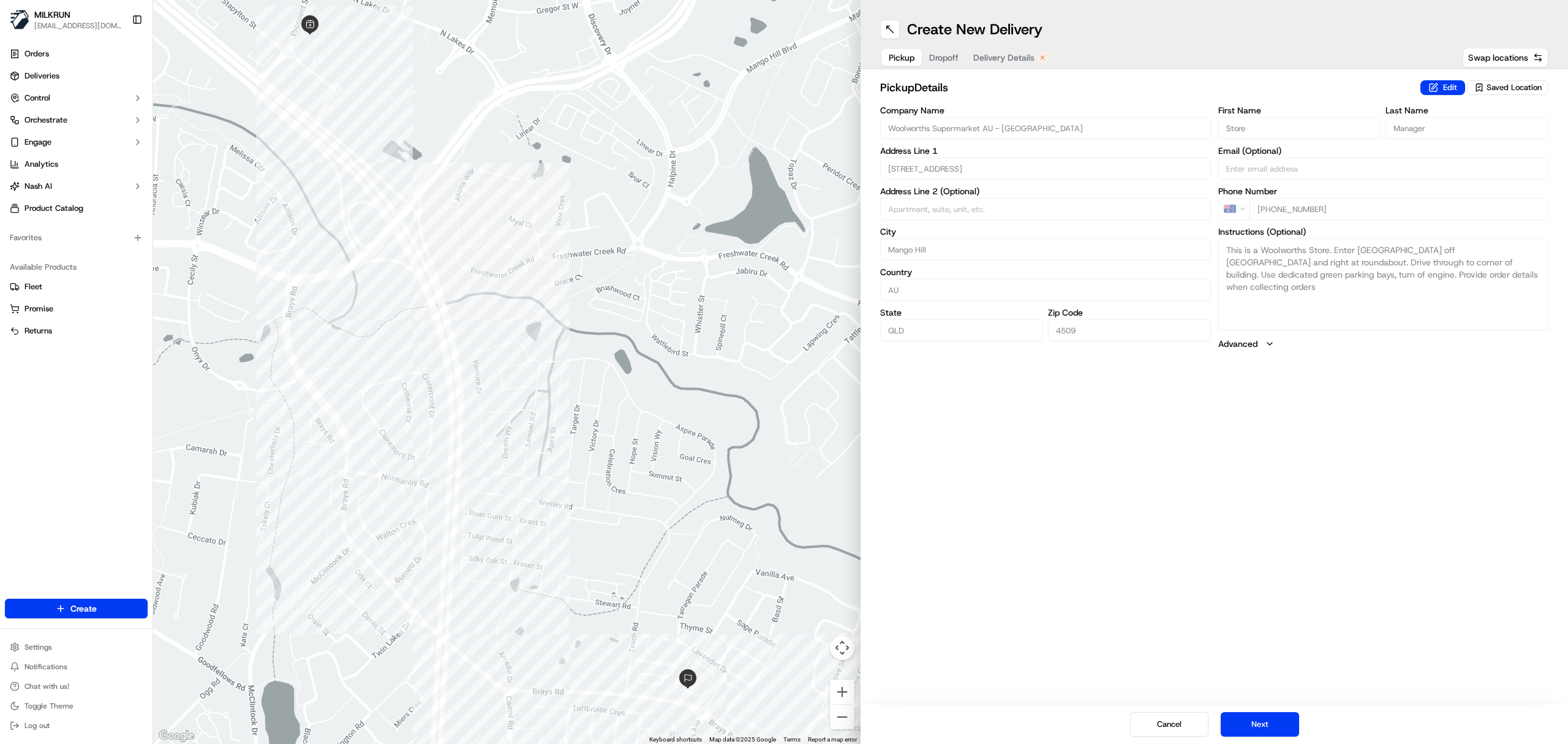
click at [1000, 46] on div "Pickup Dropoff Delivery Details" at bounding box center [969, 57] width 176 height 22
click at [1007, 53] on span "Delivery Details" at bounding box center [1003, 58] width 61 height 12
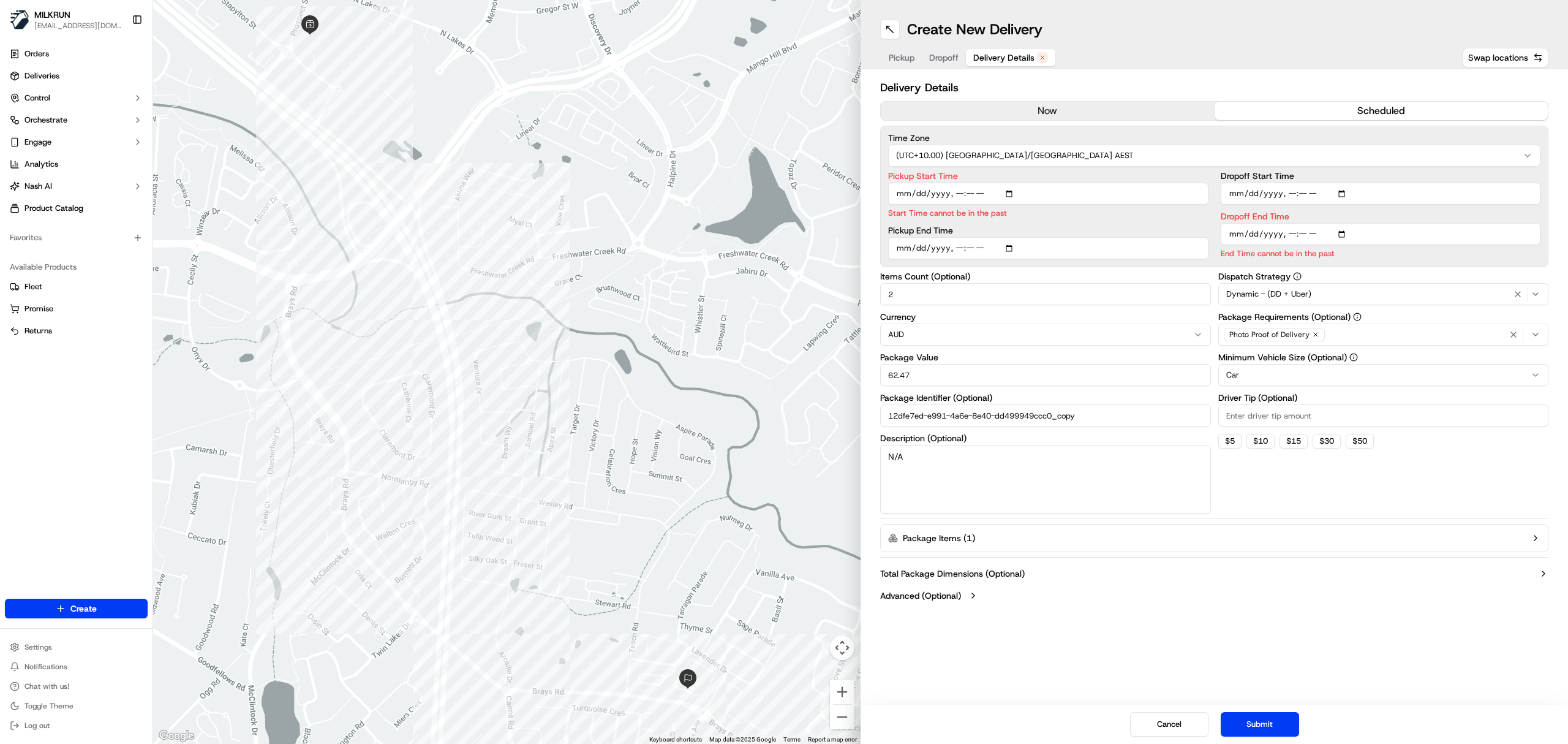
click at [1041, 106] on button "now" at bounding box center [1047, 111] width 334 height 19
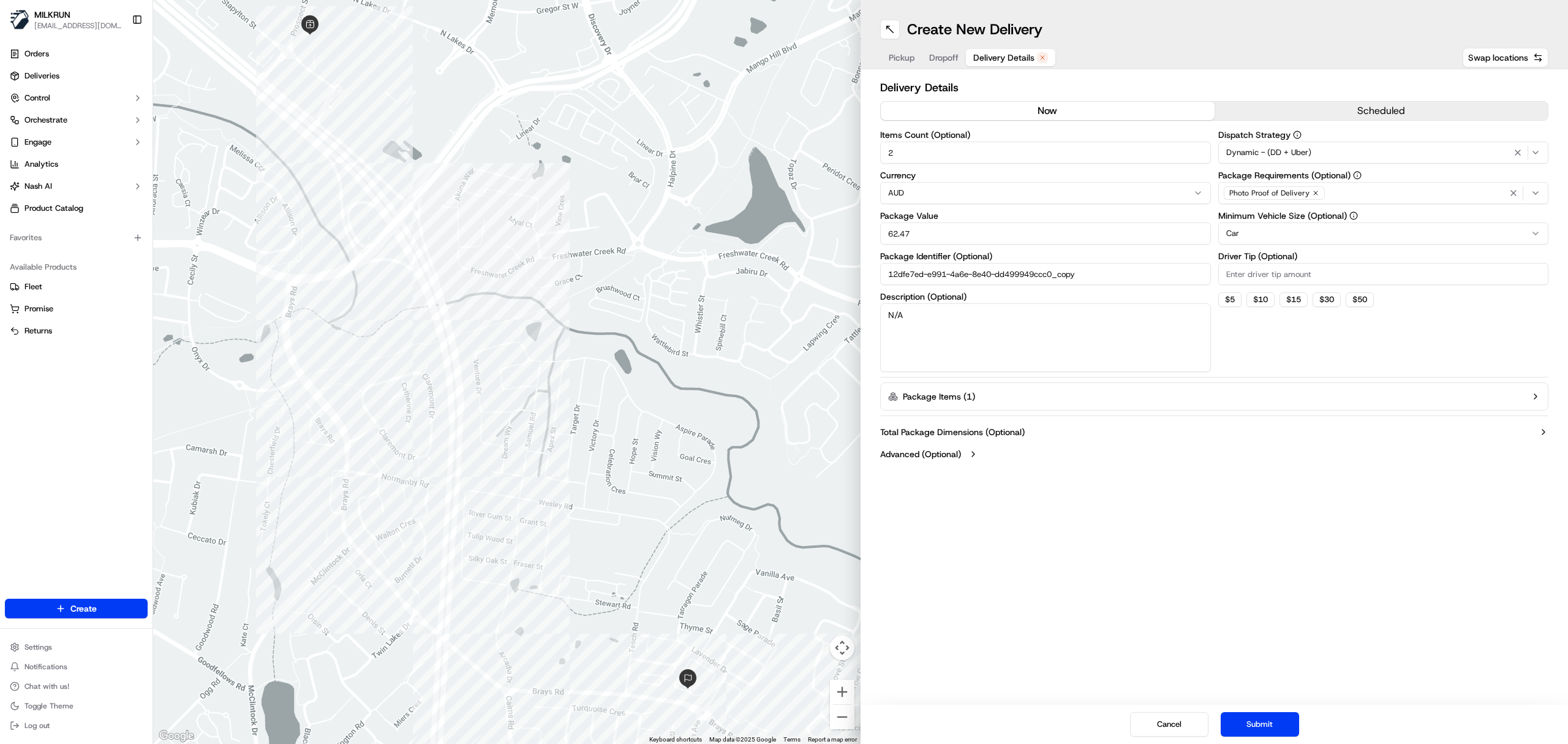
click at [726, 163] on div at bounding box center [507, 372] width 708 height 744
click at [1272, 729] on button "Submit" at bounding box center [1260, 724] width 79 height 25
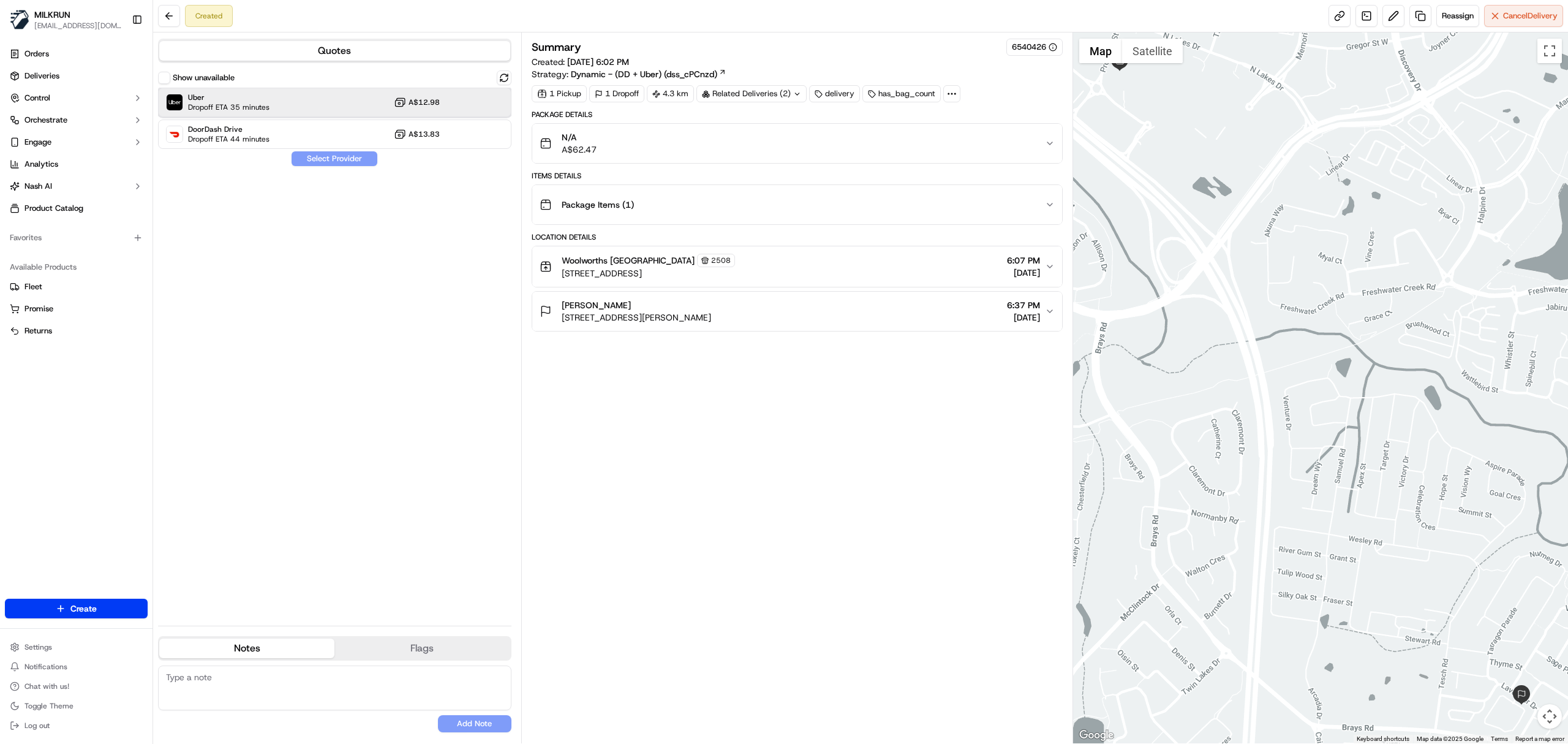
click at [328, 100] on div "Uber Dropoff ETA 35 minutes A$12.98" at bounding box center [335, 102] width 354 height 29
click at [360, 159] on button "Assign Provider" at bounding box center [334, 158] width 87 height 15
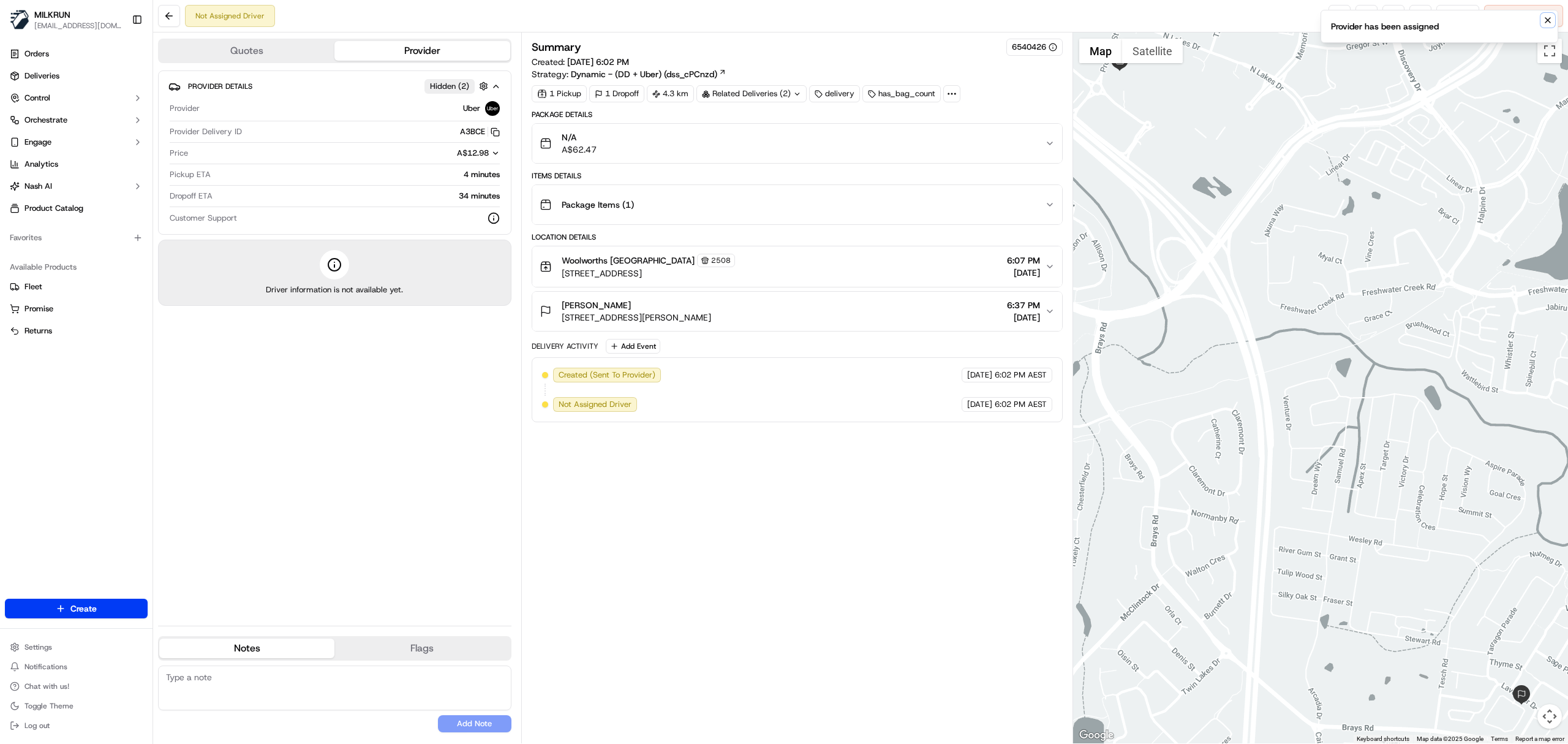
click at [1549, 20] on icon "Notifications (F8)" at bounding box center [1548, 20] width 10 height 10
click at [1333, 15] on link at bounding box center [1339, 15] width 22 height 22
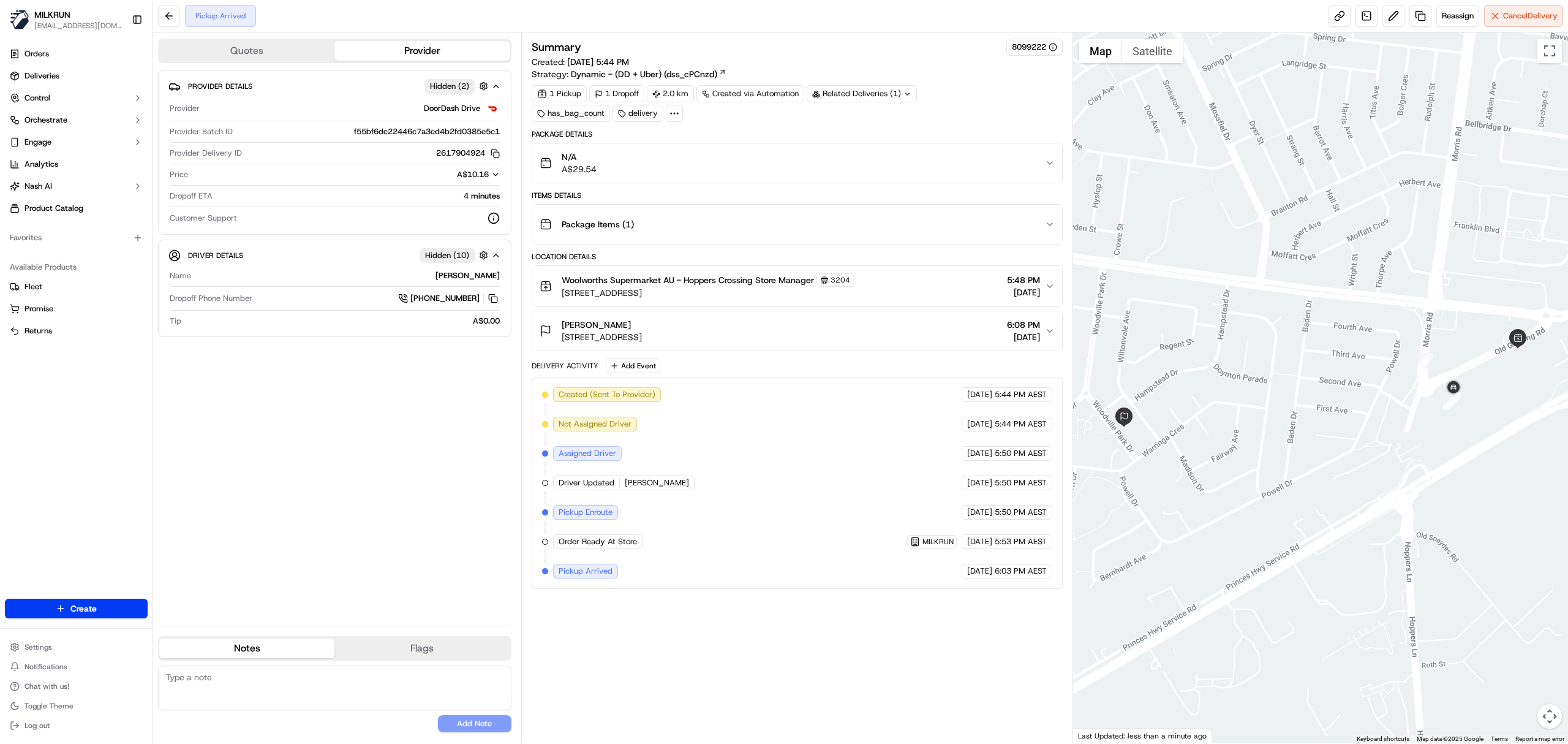
click at [885, 289] on div "Woolworths Supermarket AU - Hoppers Crossing Store Manager [STREET_ADDRESS] 5:4…" at bounding box center [792, 286] width 505 height 25
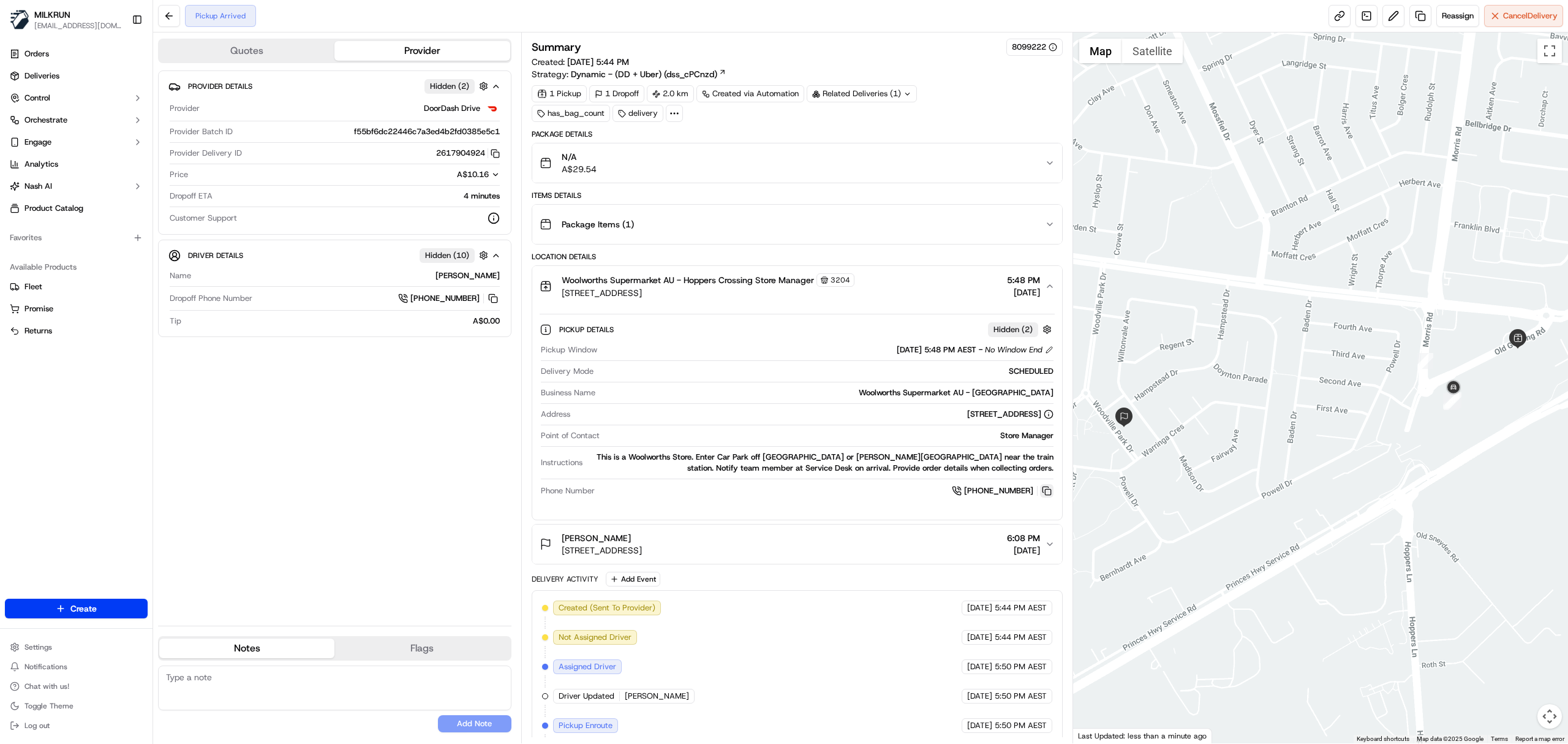
click at [1047, 496] on button at bounding box center [1046, 490] width 13 height 13
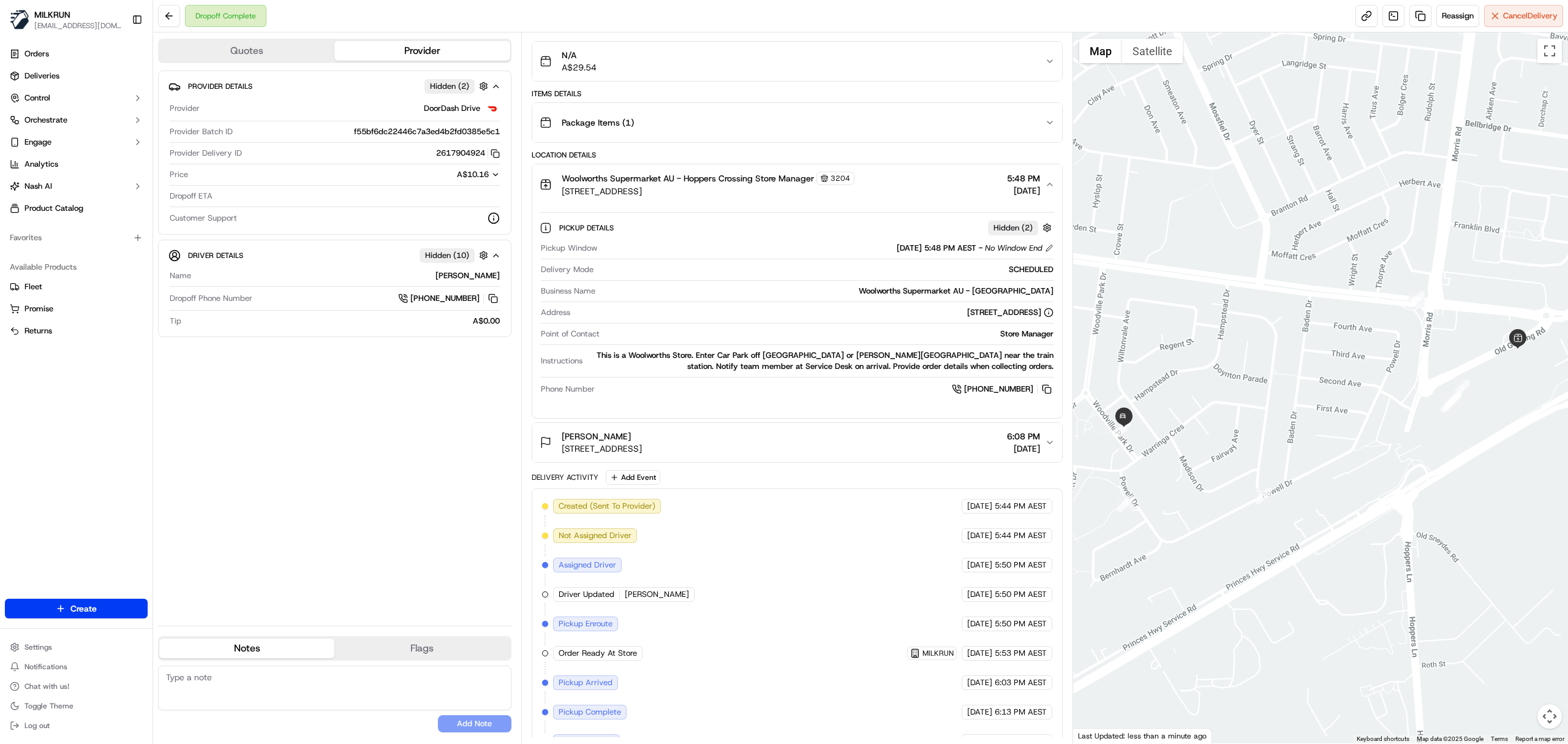
scroll to position [191, 0]
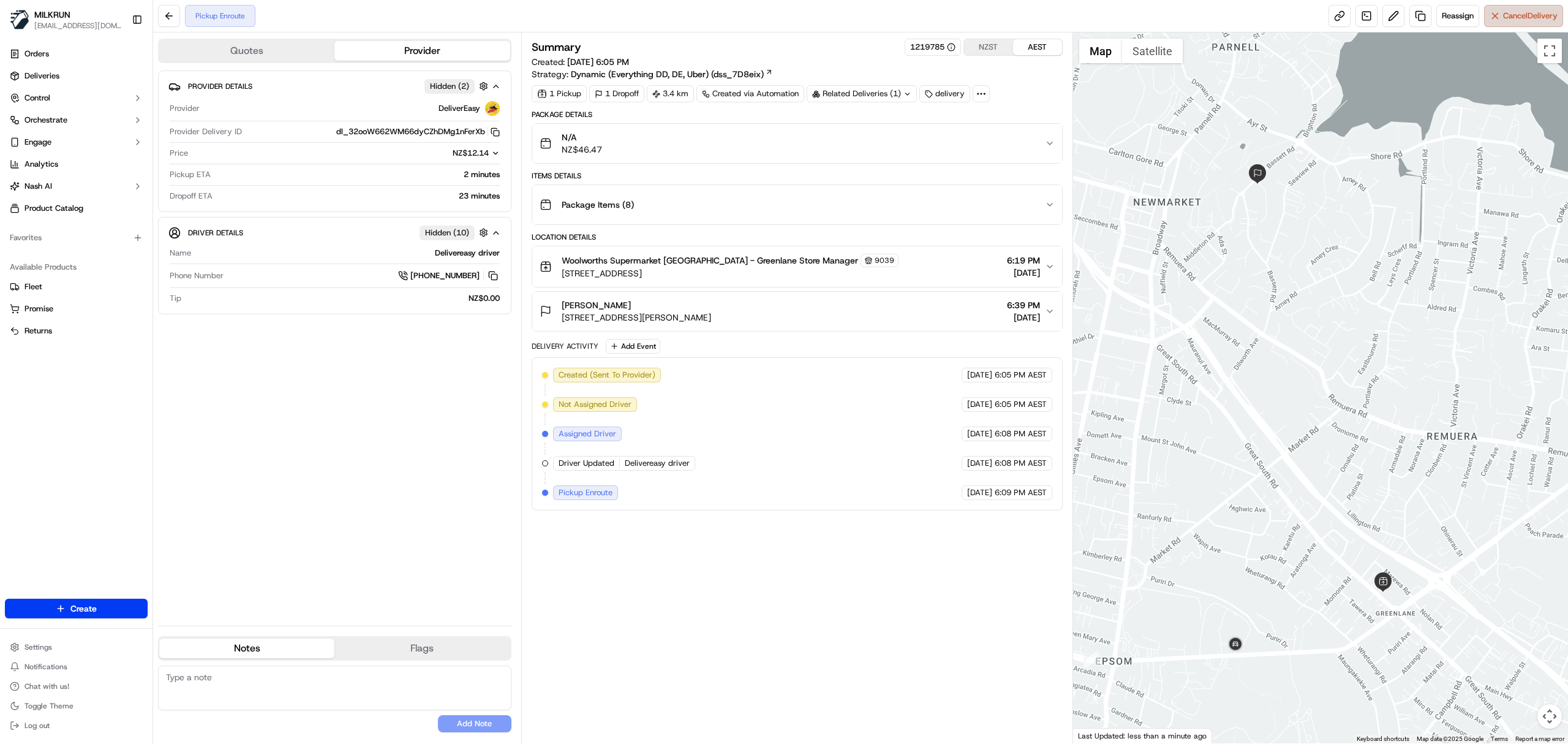
click at [1549, 15] on span "Cancel Delivery" at bounding box center [1530, 15] width 55 height 11
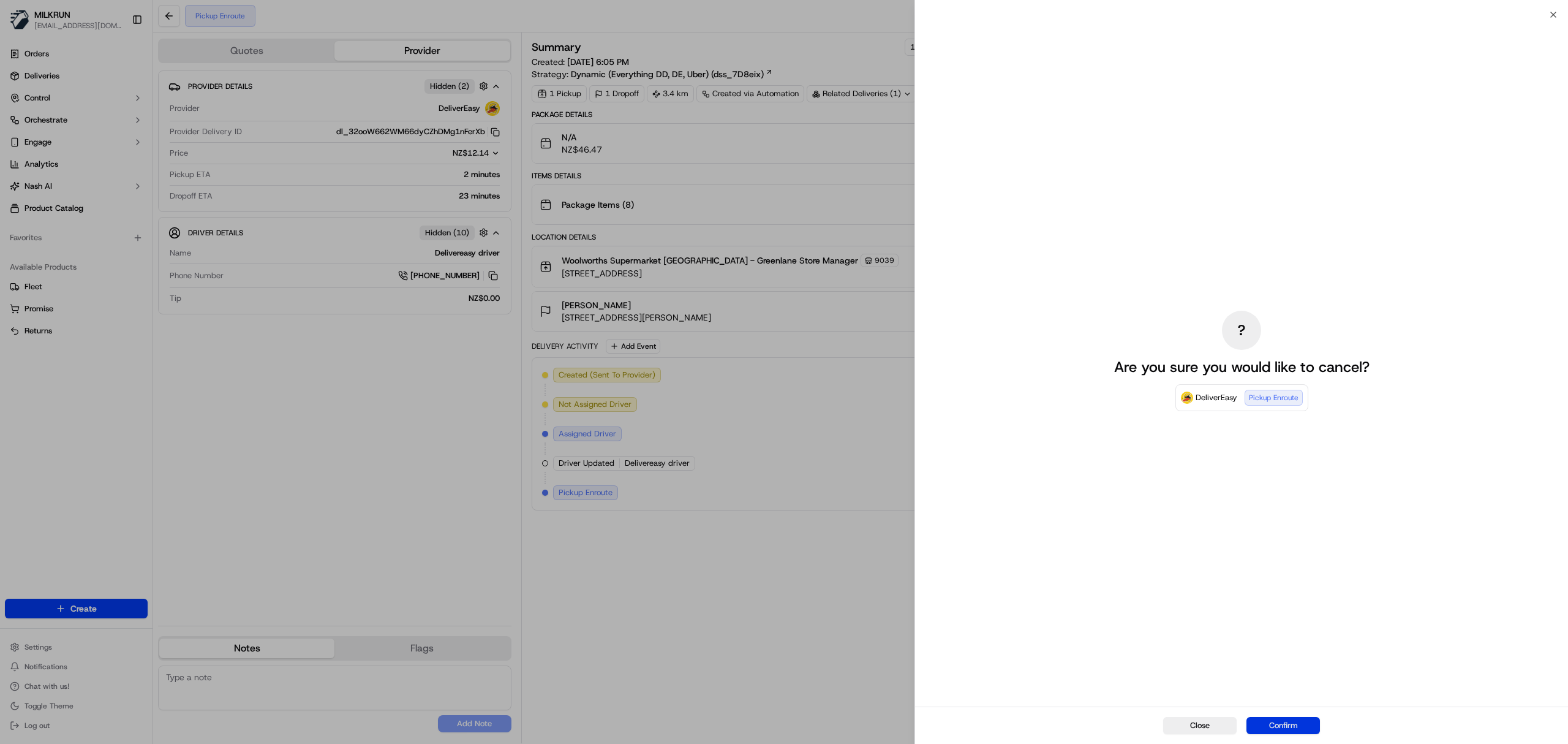
click at [1285, 728] on button "Confirm" at bounding box center [1283, 725] width 73 height 17
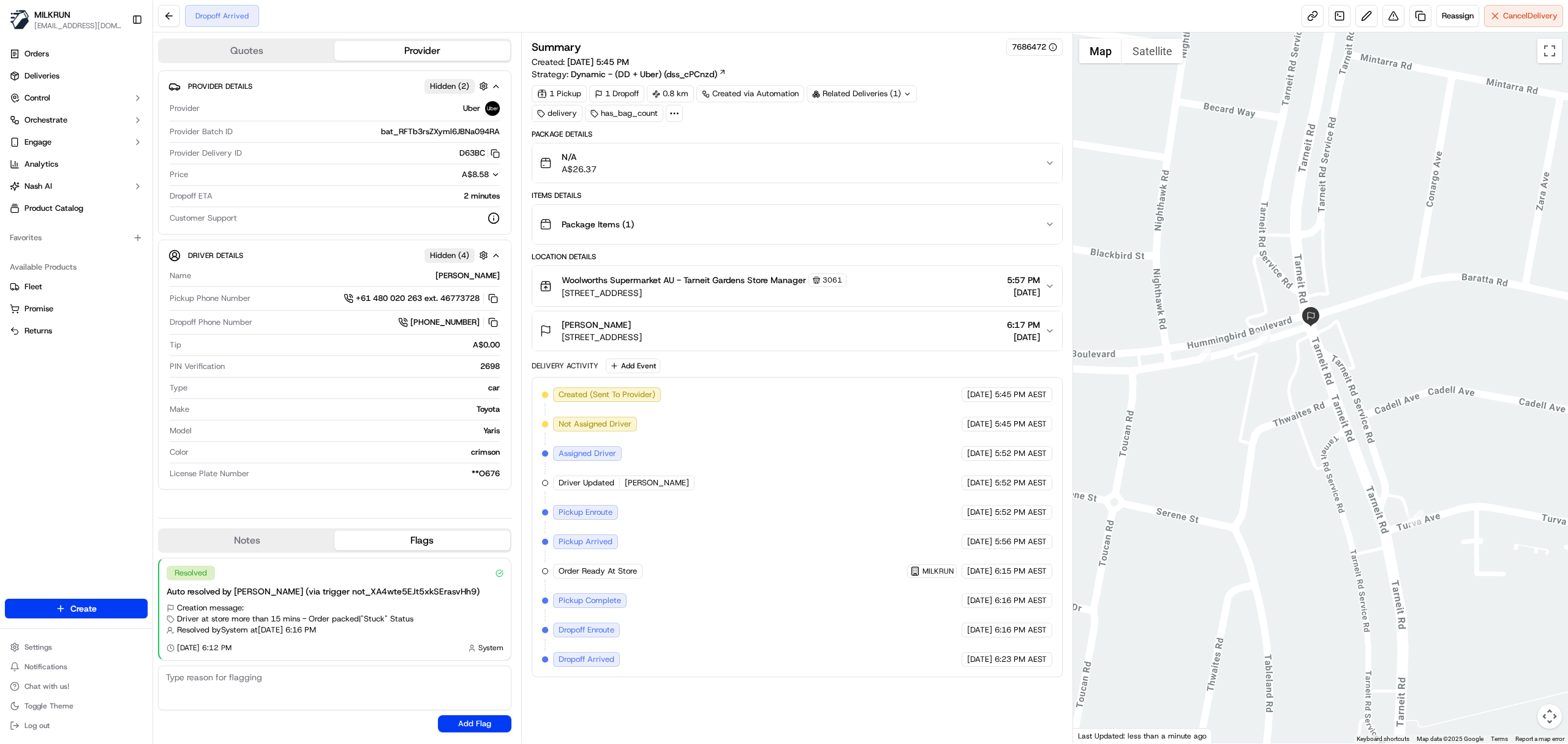
drag, startPoint x: 1295, startPoint y: 354, endPoint x: 1298, endPoint y: 469, distance: 115.0
click at [1378, 565] on div at bounding box center [1321, 388] width 496 height 711
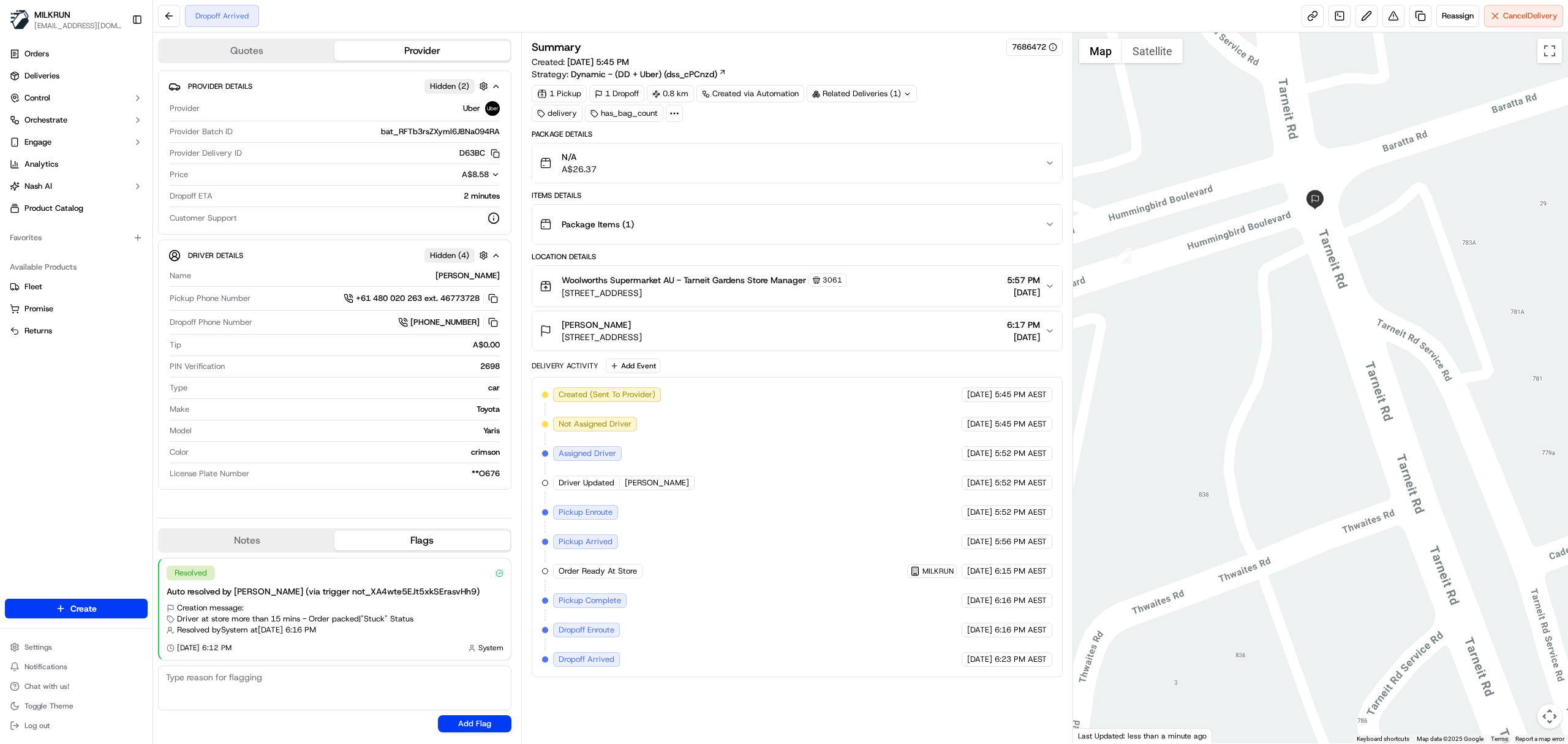
drag, startPoint x: 1280, startPoint y: 273, endPoint x: 1312, endPoint y: 454, distance: 183.8
click at [1312, 454] on div at bounding box center [1321, 388] width 496 height 711
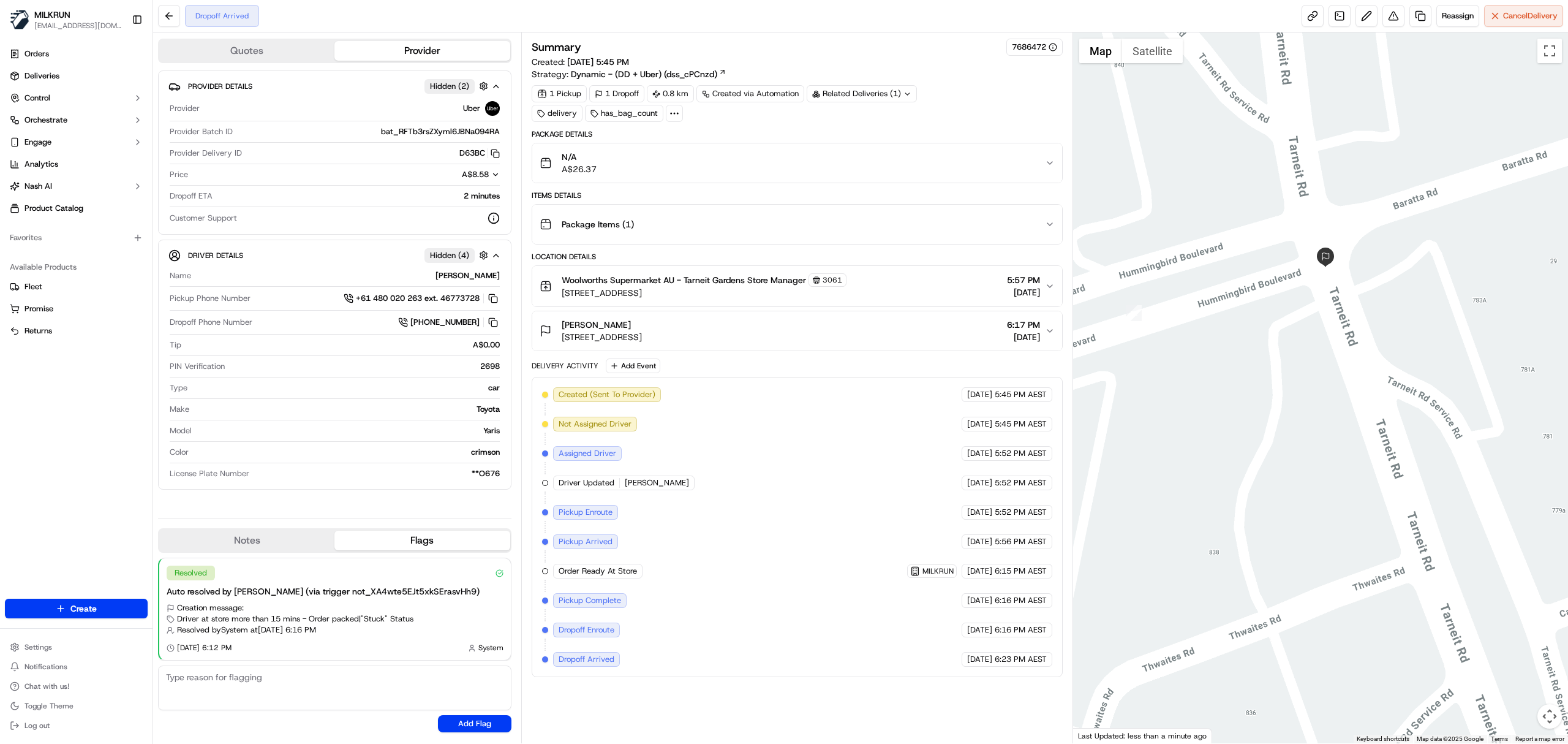
drag, startPoint x: 1312, startPoint y: 378, endPoint x: 1321, endPoint y: 437, distance: 59.7
click at [1321, 437] on div at bounding box center [1321, 388] width 496 height 711
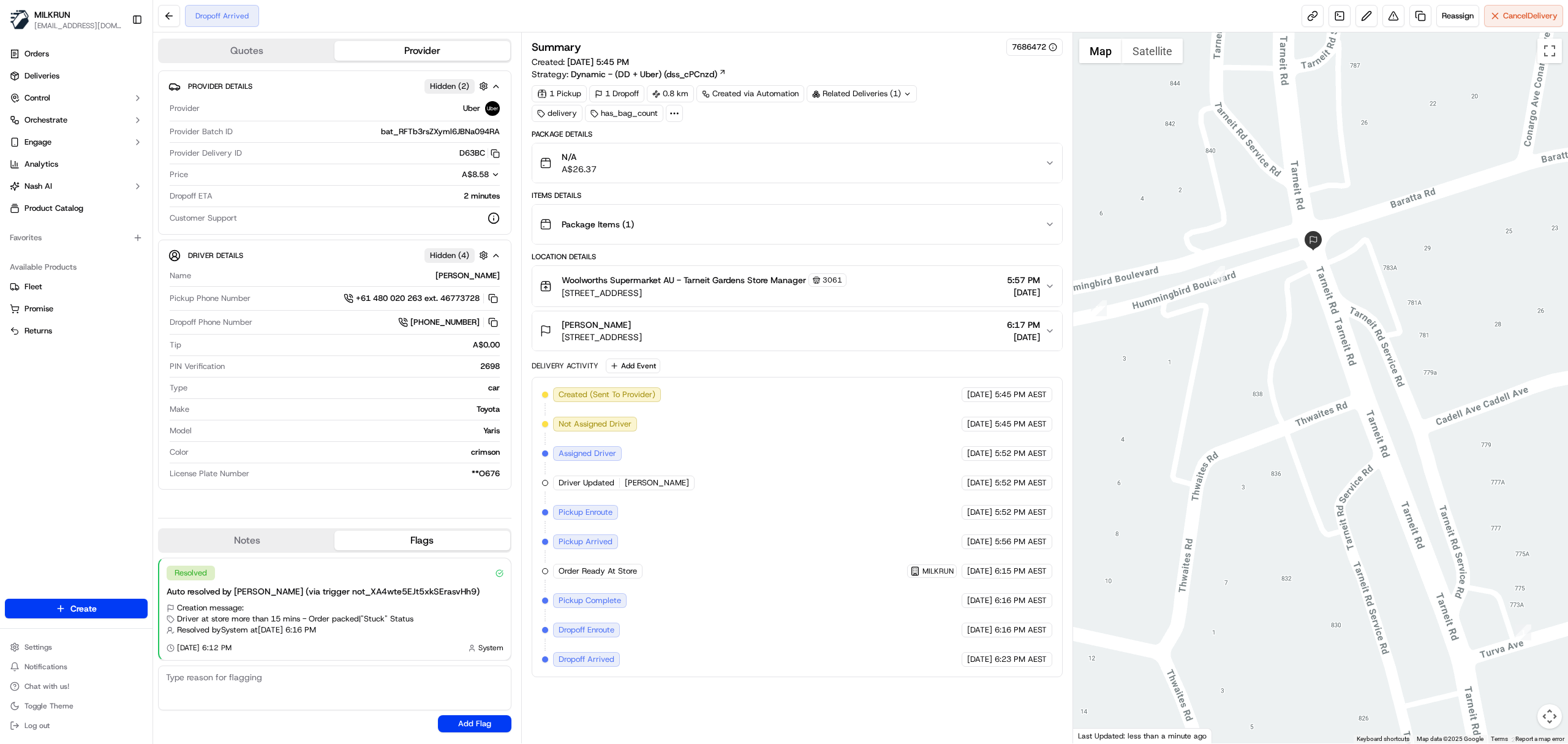
drag, startPoint x: 1368, startPoint y: 494, endPoint x: 1357, endPoint y: 372, distance: 122.5
click at [1357, 372] on div at bounding box center [1321, 388] width 496 height 711
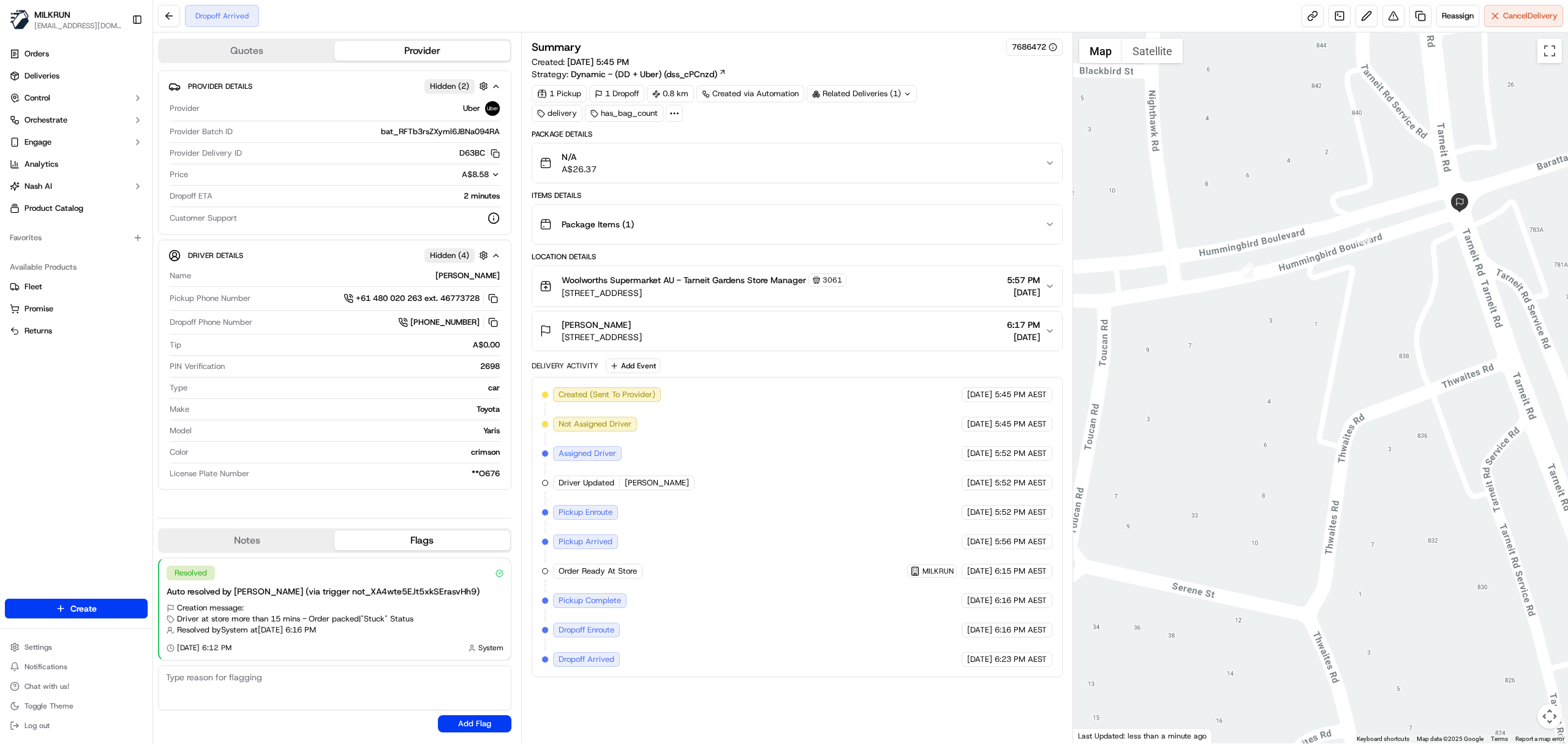
drag, startPoint x: 1277, startPoint y: 363, endPoint x: 1426, endPoint y: 324, distance: 154.0
click at [1426, 324] on div at bounding box center [1321, 388] width 496 height 711
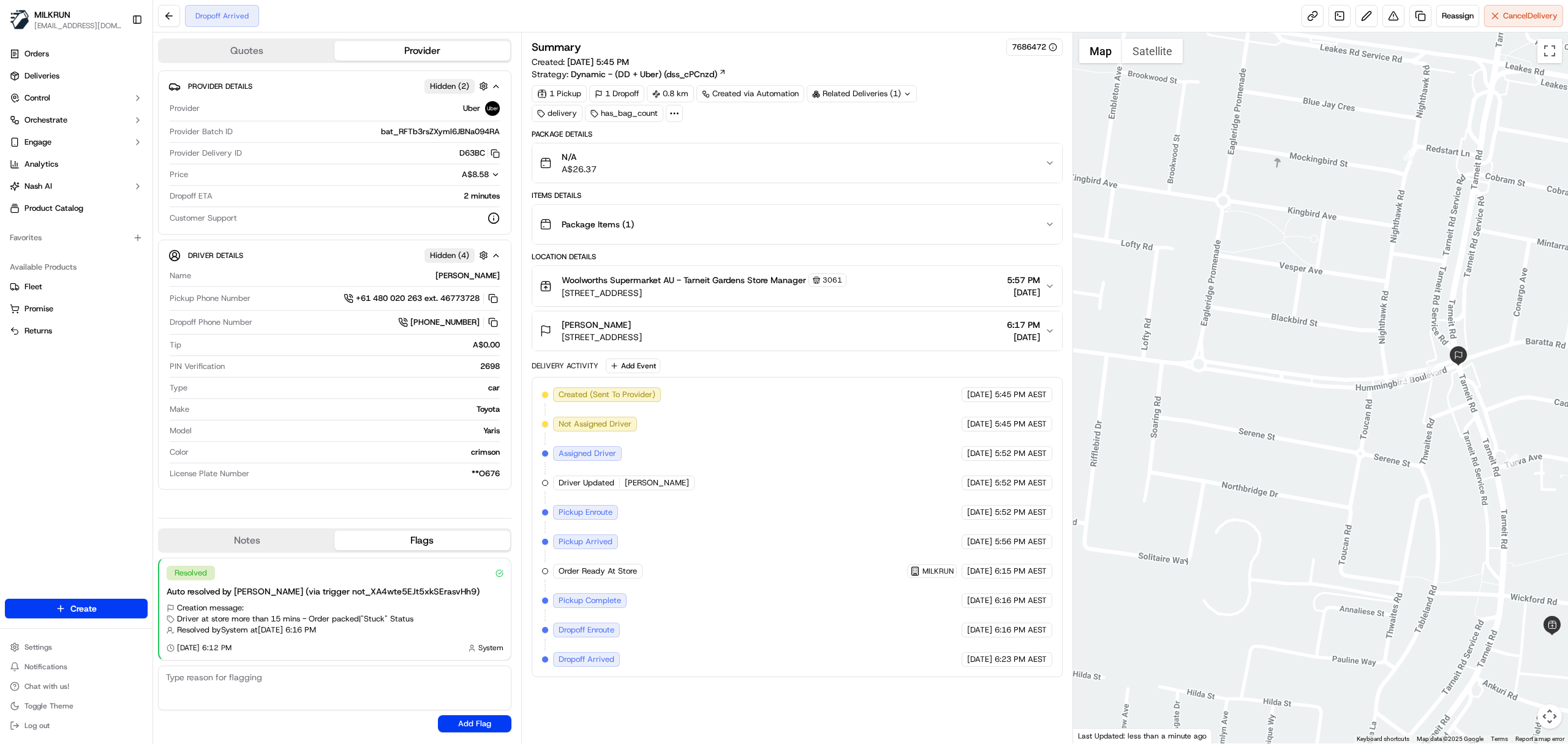
drag, startPoint x: 1299, startPoint y: 341, endPoint x: 1271, endPoint y: 304, distance: 46.4
click at [1351, 357] on div at bounding box center [1321, 388] width 496 height 711
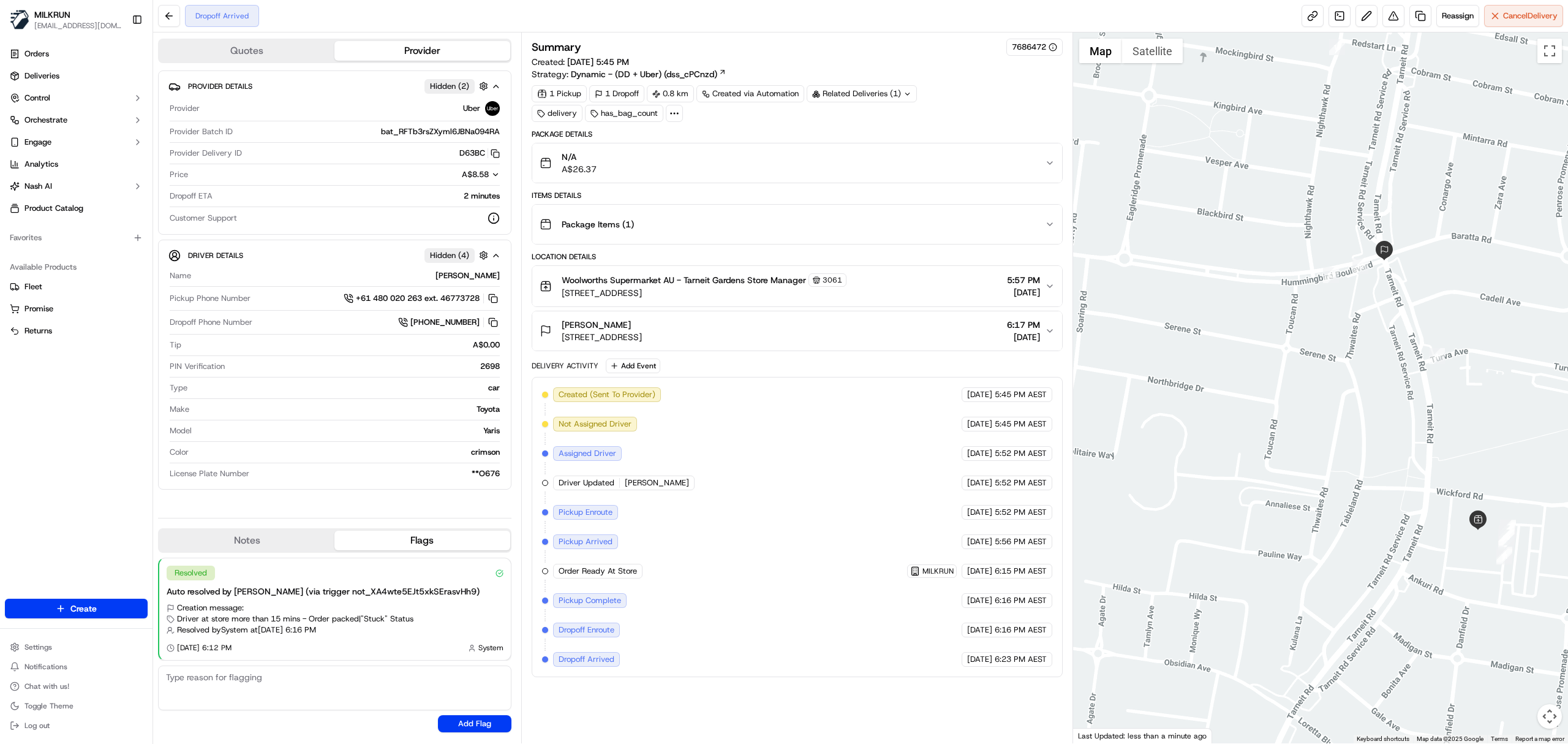
drag, startPoint x: 1200, startPoint y: 383, endPoint x: 1387, endPoint y: 403, distance: 188.1
click at [1387, 403] on div at bounding box center [1321, 388] width 496 height 711
drag, startPoint x: 559, startPoint y: 344, endPoint x: 698, endPoint y: 346, distance: 139.0
click at [642, 343] on div "Amy Helliwell 7 Wellness Walk, Tarneit, VIC 3029, AU" at bounding box center [591, 331] width 102 height 25
copy span "7 Wellness Walk, Tarneit, VIC 3029"
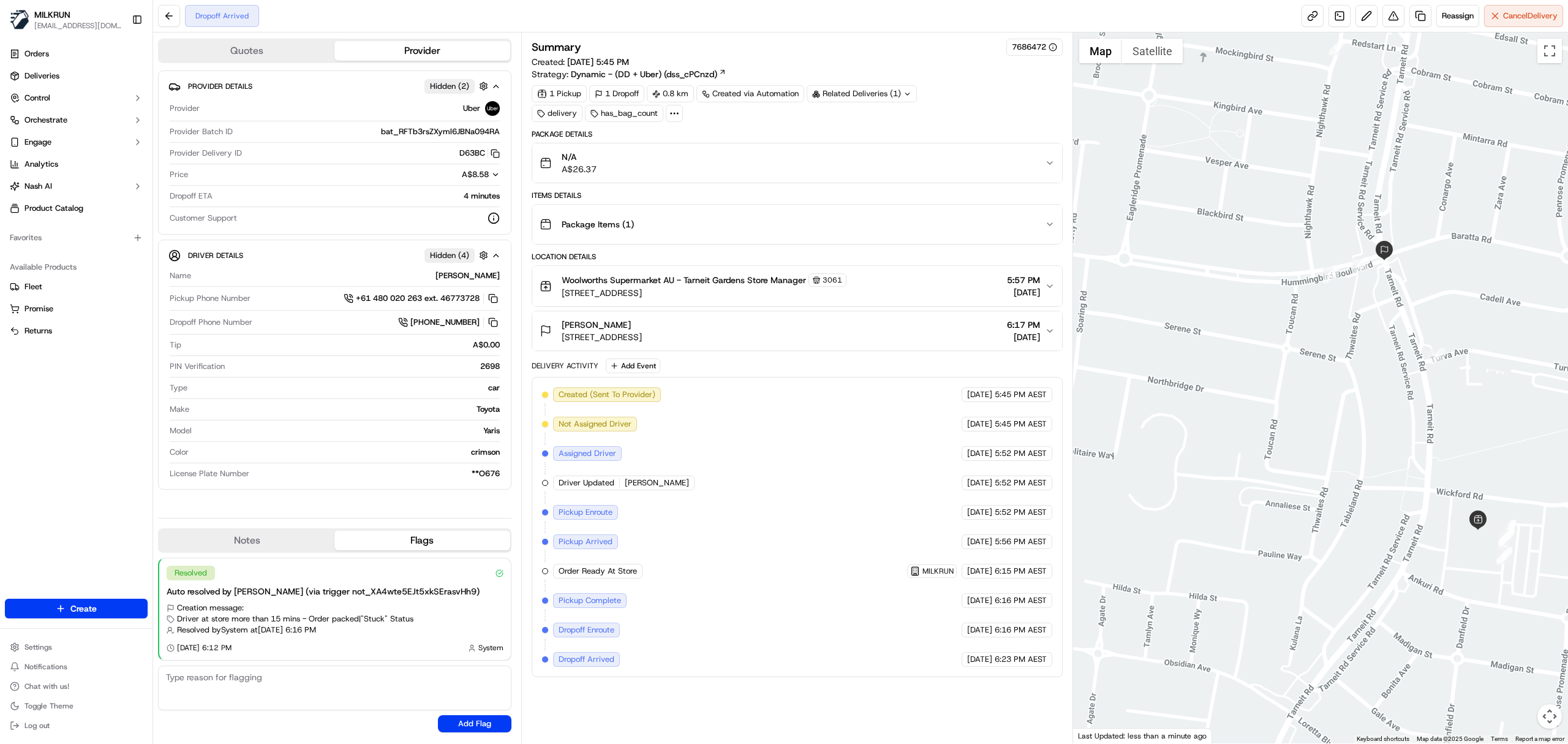
drag, startPoint x: 618, startPoint y: 322, endPoint x: 532, endPoint y: 306, distance: 87.5
click at [564, 324] on div "Amy Helliwell" at bounding box center [602, 324] width 80 height 12
copy span "Amy Helliwell"
click at [1549, 49] on button "Toggle fullscreen view" at bounding box center [1549, 51] width 25 height 25
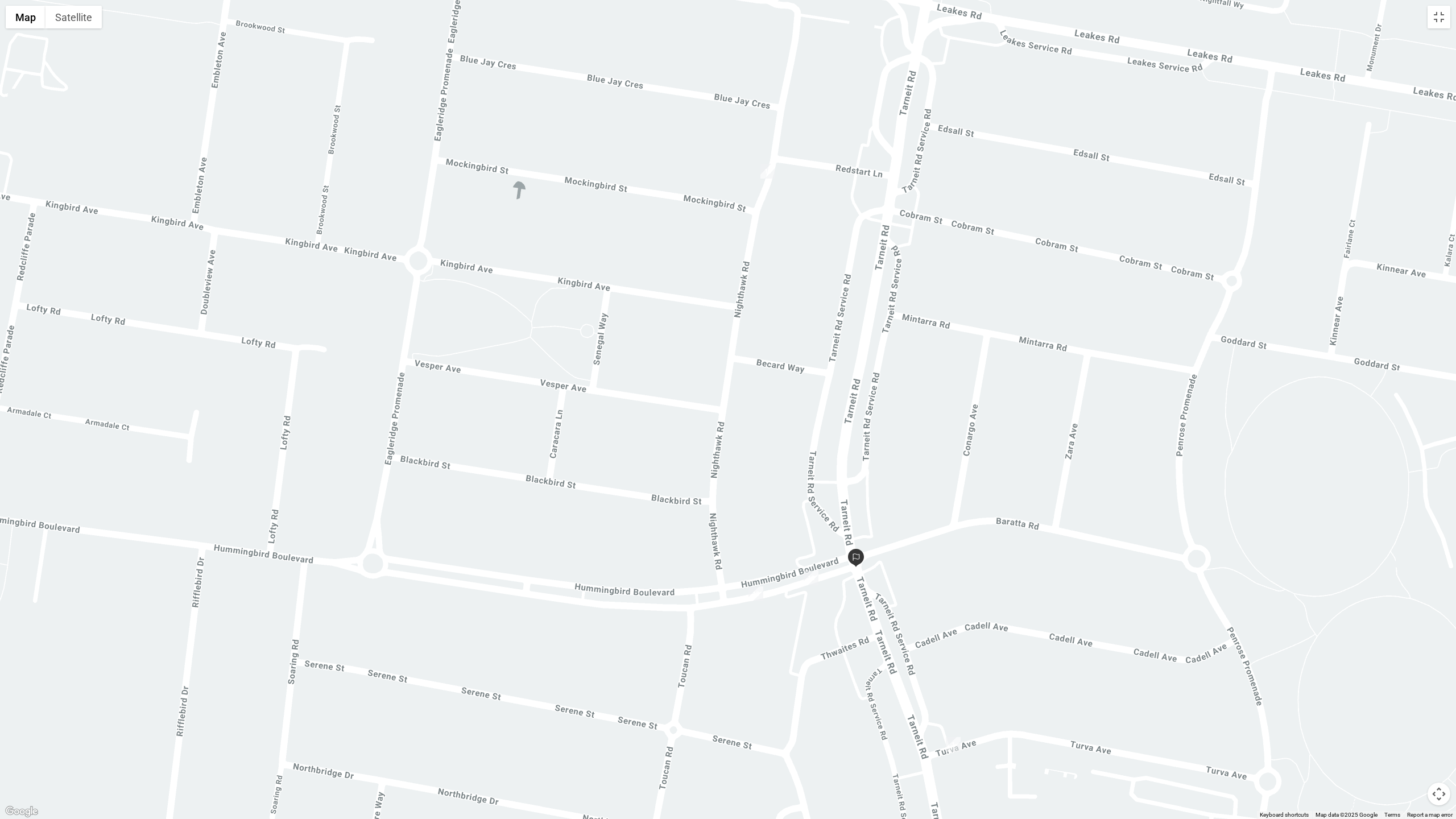
drag, startPoint x: 768, startPoint y: 314, endPoint x: 842, endPoint y: 590, distance: 285.7
click at [842, 590] on div at bounding box center [728, 410] width 1456 height 819
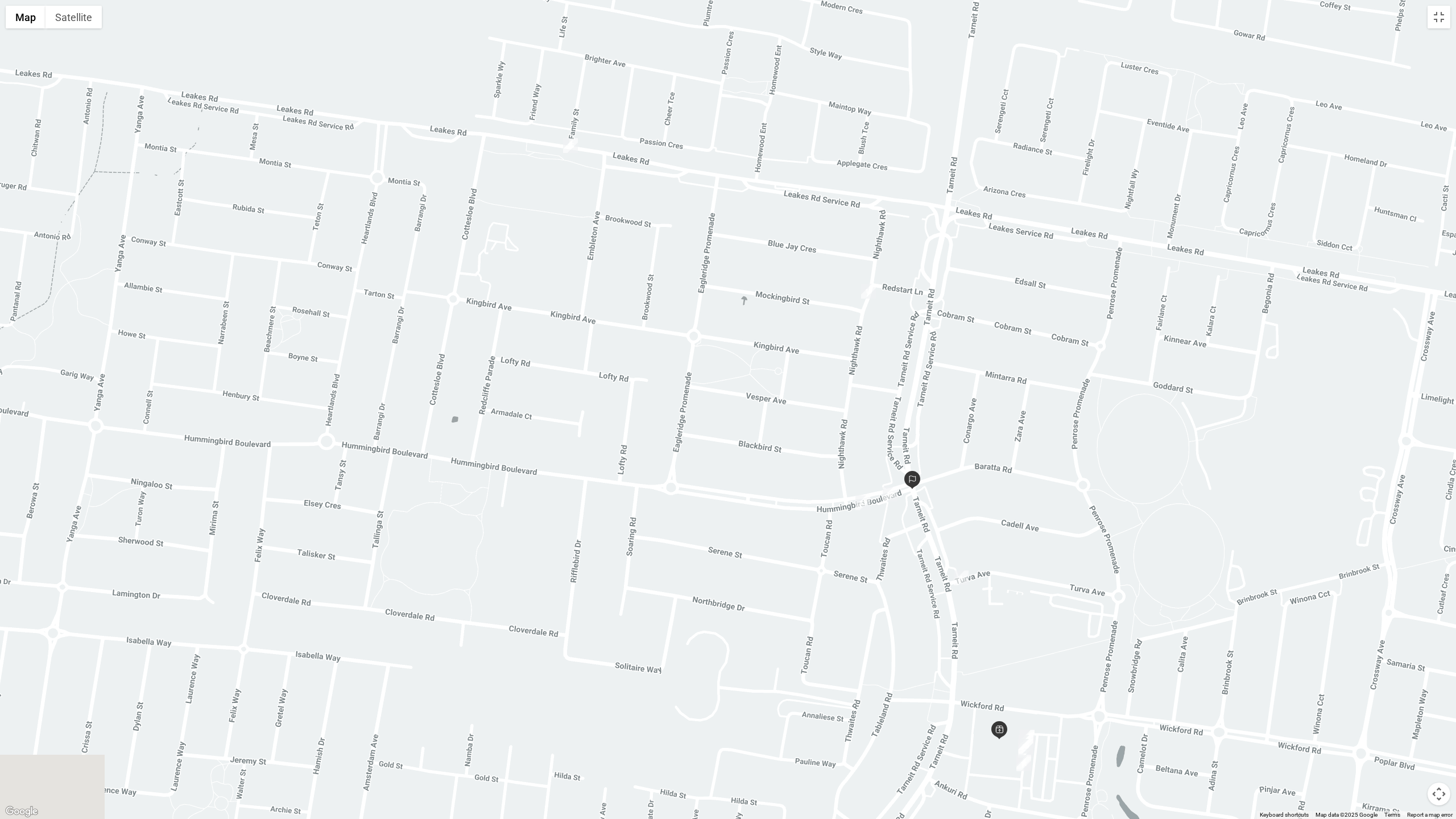
drag, startPoint x: 733, startPoint y: 581, endPoint x: 803, endPoint y: 419, distance: 176.5
click at [878, 442] on div at bounding box center [728, 410] width 1456 height 819
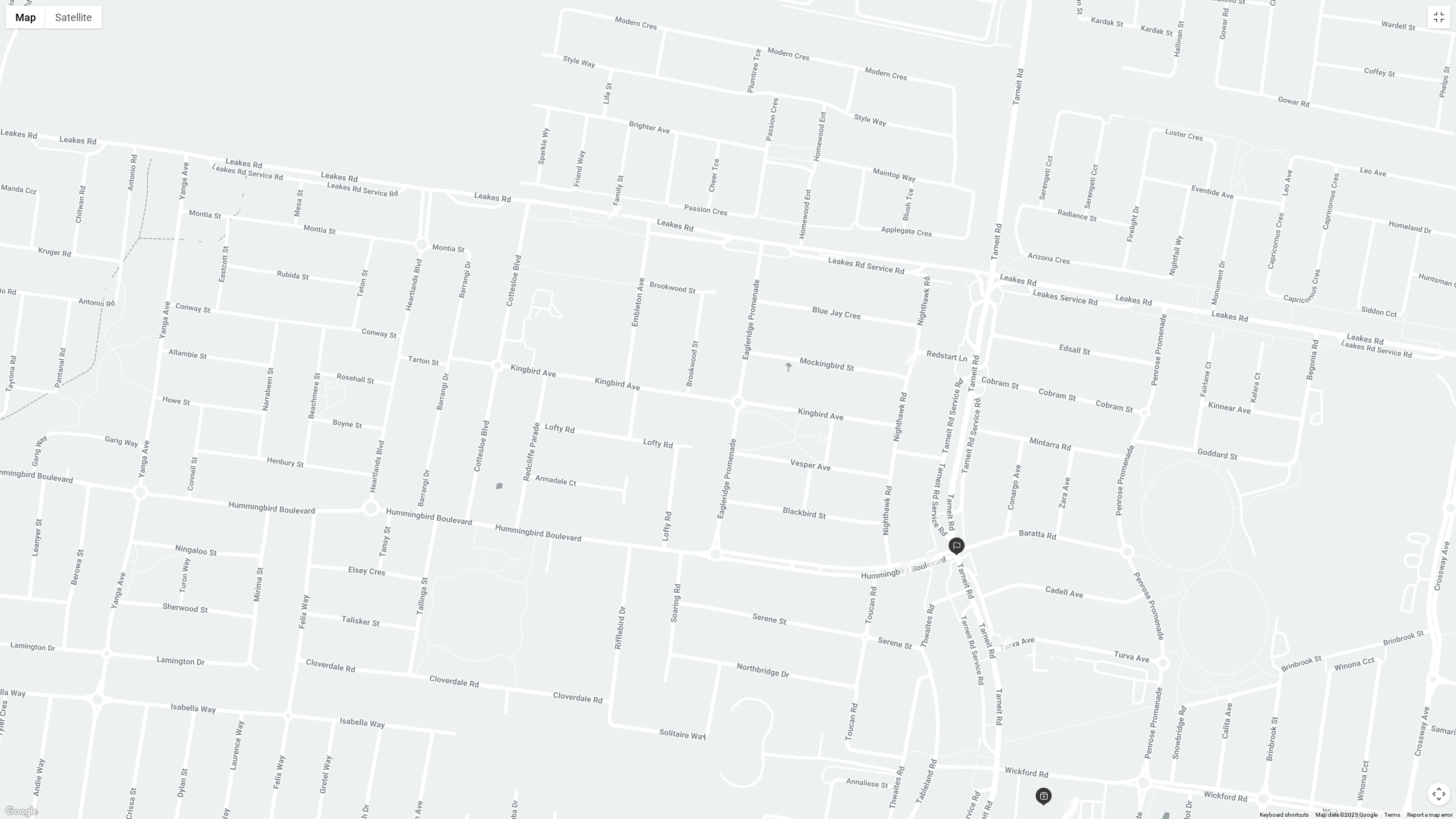
drag, startPoint x: 567, startPoint y: 110, endPoint x: 581, endPoint y: 207, distance: 98.0
click at [581, 207] on div at bounding box center [728, 410] width 1456 height 819
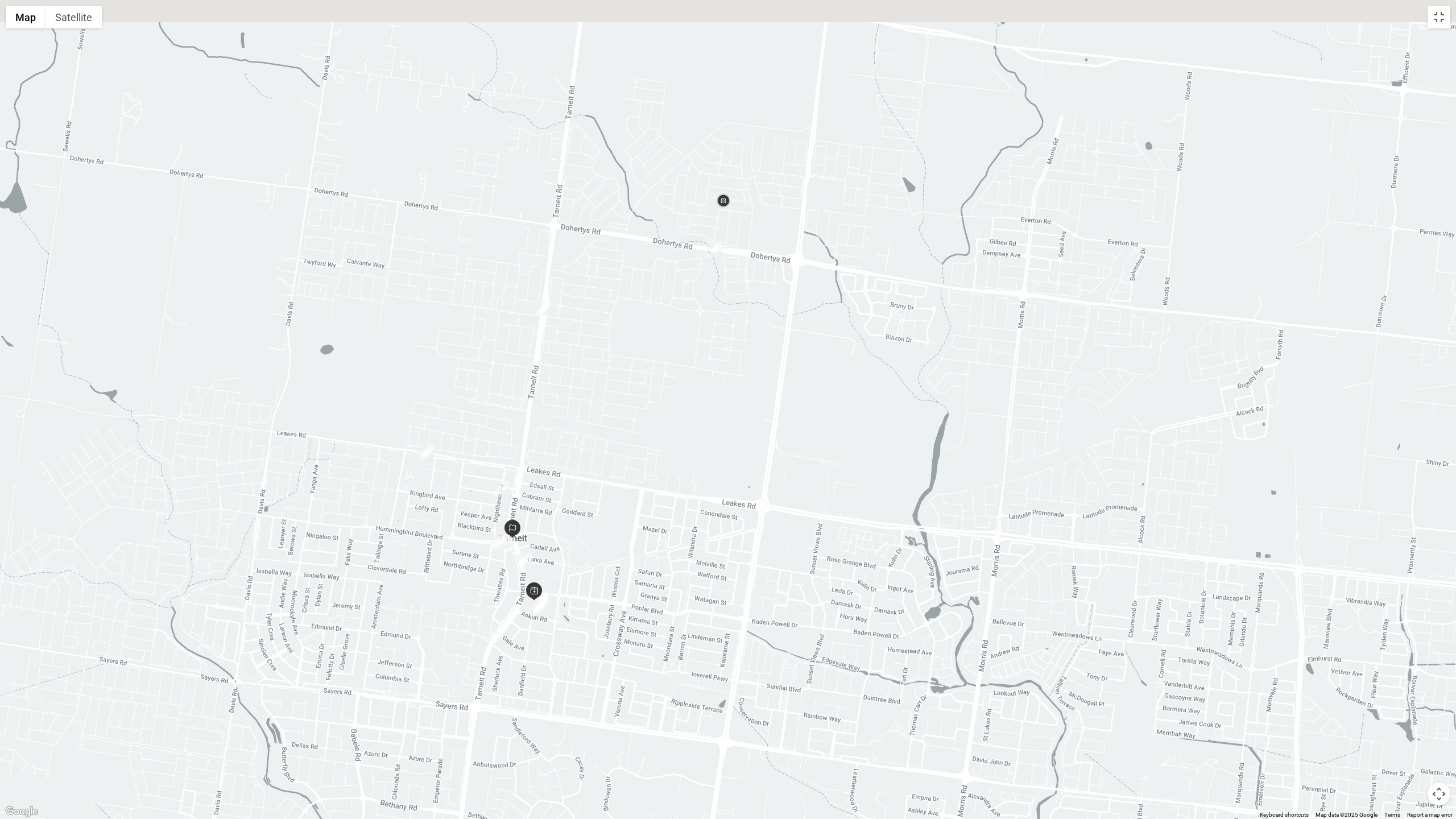
drag, startPoint x: 656, startPoint y: 136, endPoint x: 540, endPoint y: 392, distance: 281.1
click at [512, 403] on div at bounding box center [728, 410] width 1456 height 819
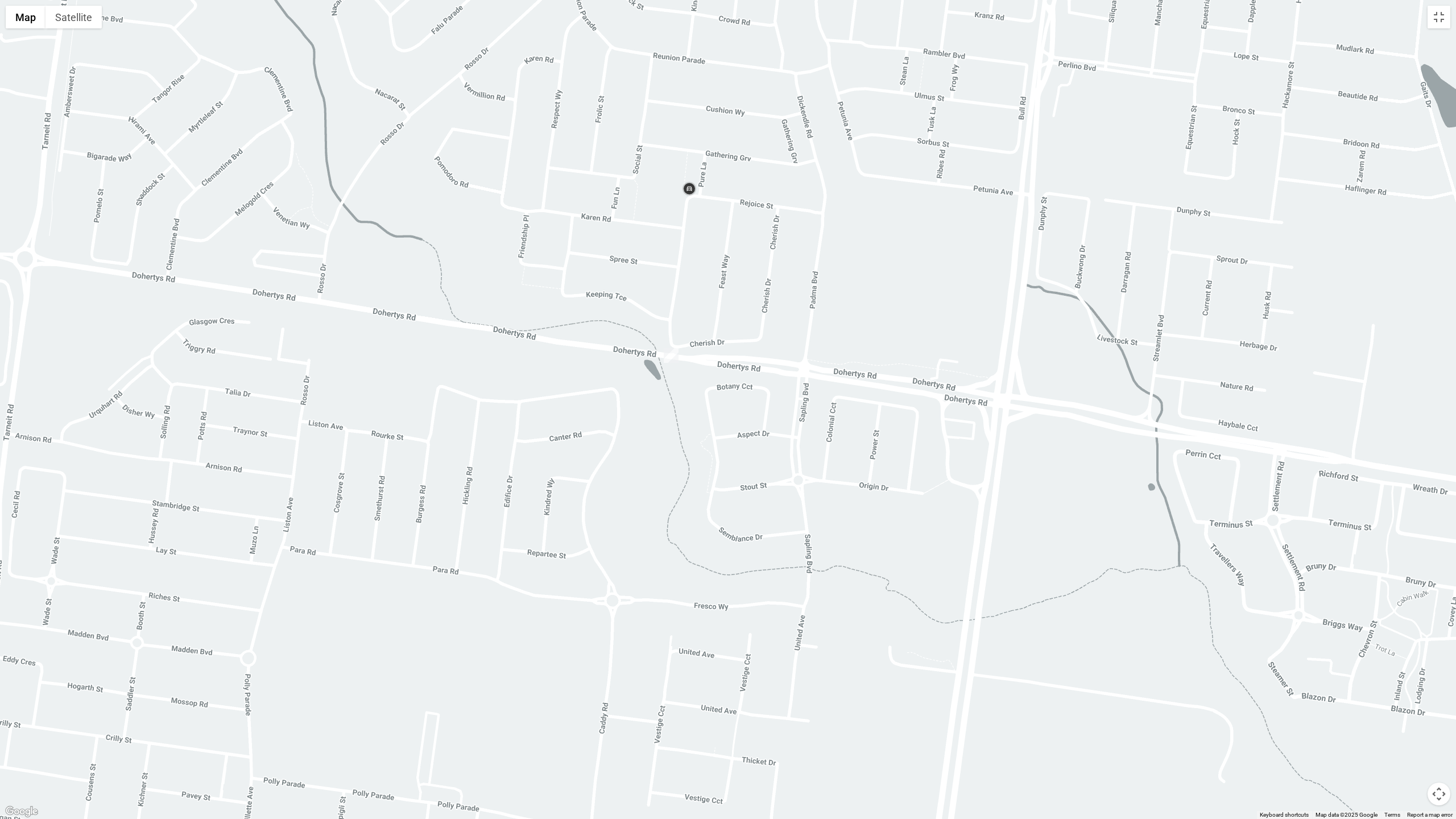
drag, startPoint x: 720, startPoint y: 133, endPoint x: 708, endPoint y: 315, distance: 182.4
click at [708, 315] on div at bounding box center [728, 410] width 1456 height 819
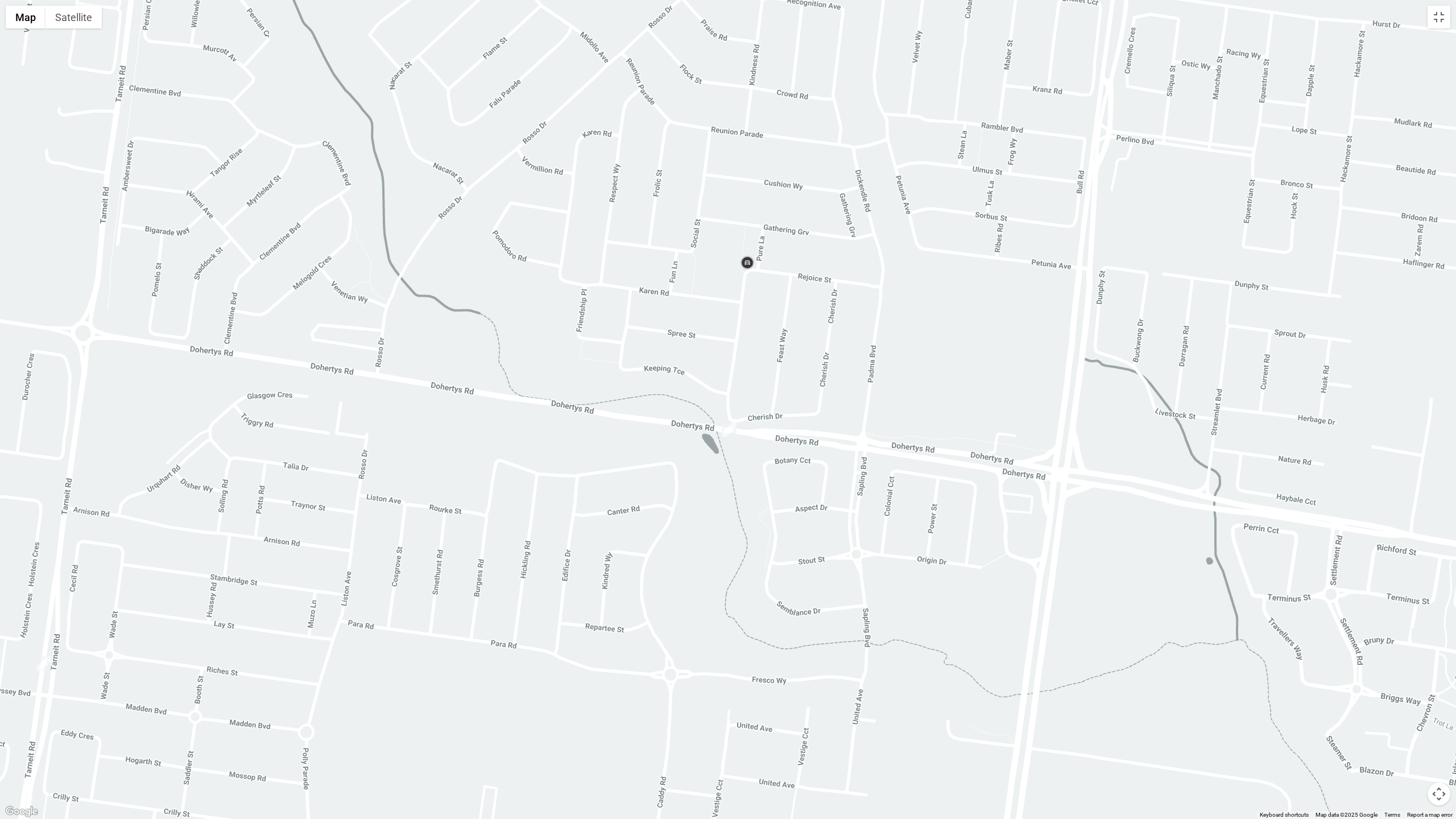
drag, startPoint x: 635, startPoint y: 280, endPoint x: 695, endPoint y: 356, distance: 96.8
click at [695, 356] on div at bounding box center [728, 410] width 1456 height 819
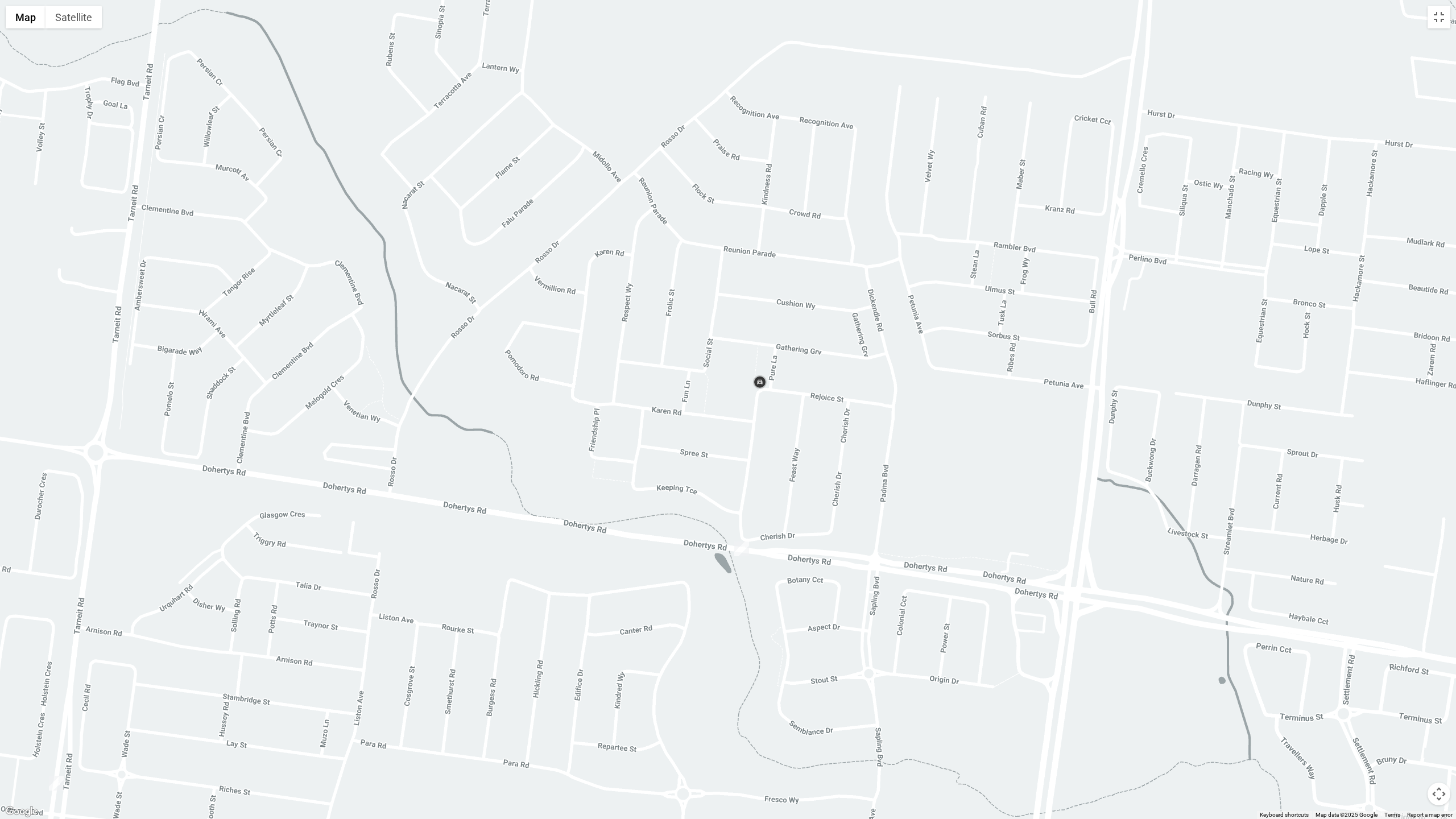
drag, startPoint x: 704, startPoint y: 288, endPoint x: 717, endPoint y: 410, distance: 122.7
click at [717, 410] on div at bounding box center [728, 410] width 1456 height 819
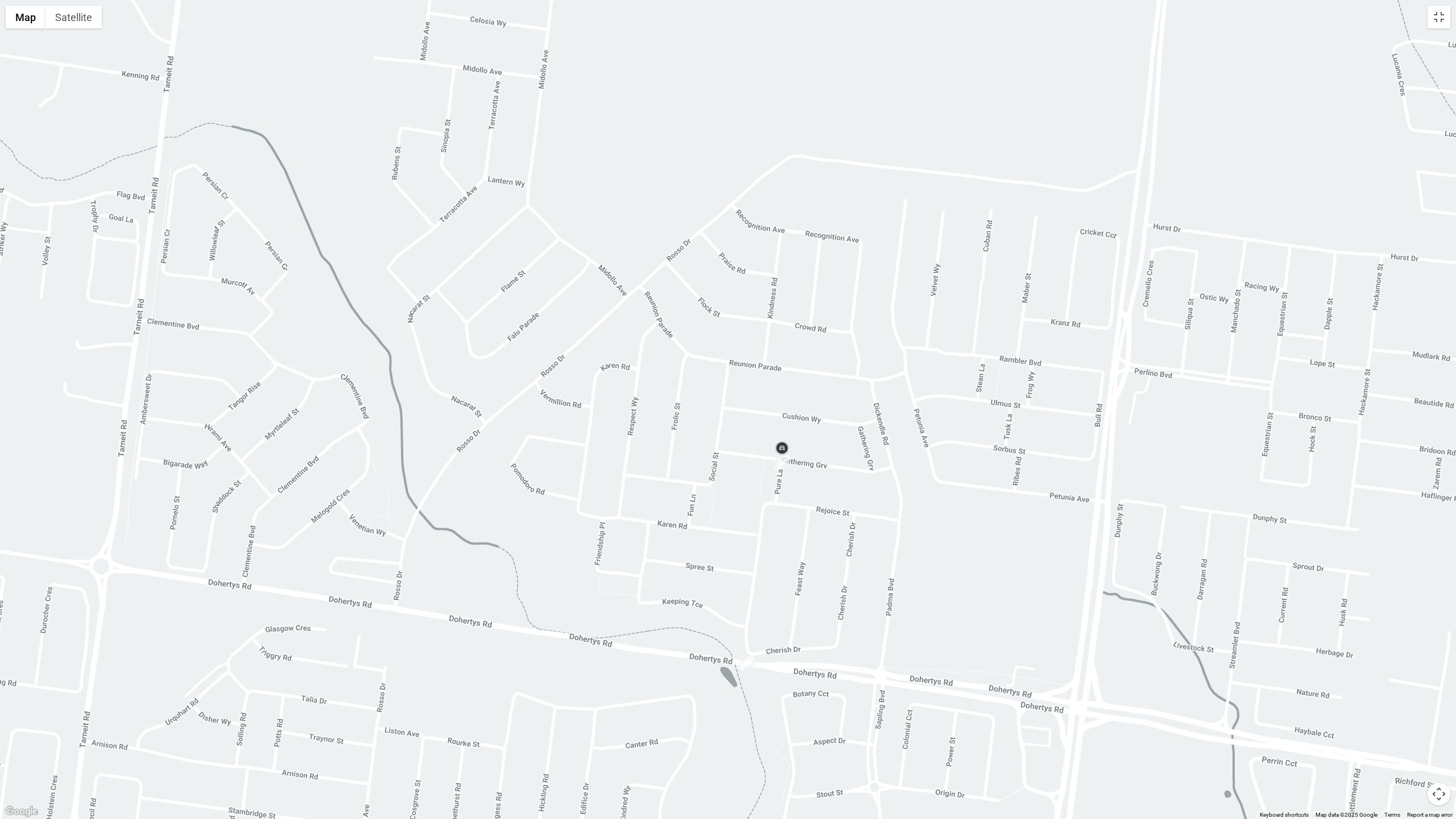
drag, startPoint x: 665, startPoint y: 384, endPoint x: 671, endPoint y: 501, distance: 117.2
click at [671, 501] on div at bounding box center [728, 410] width 1456 height 819
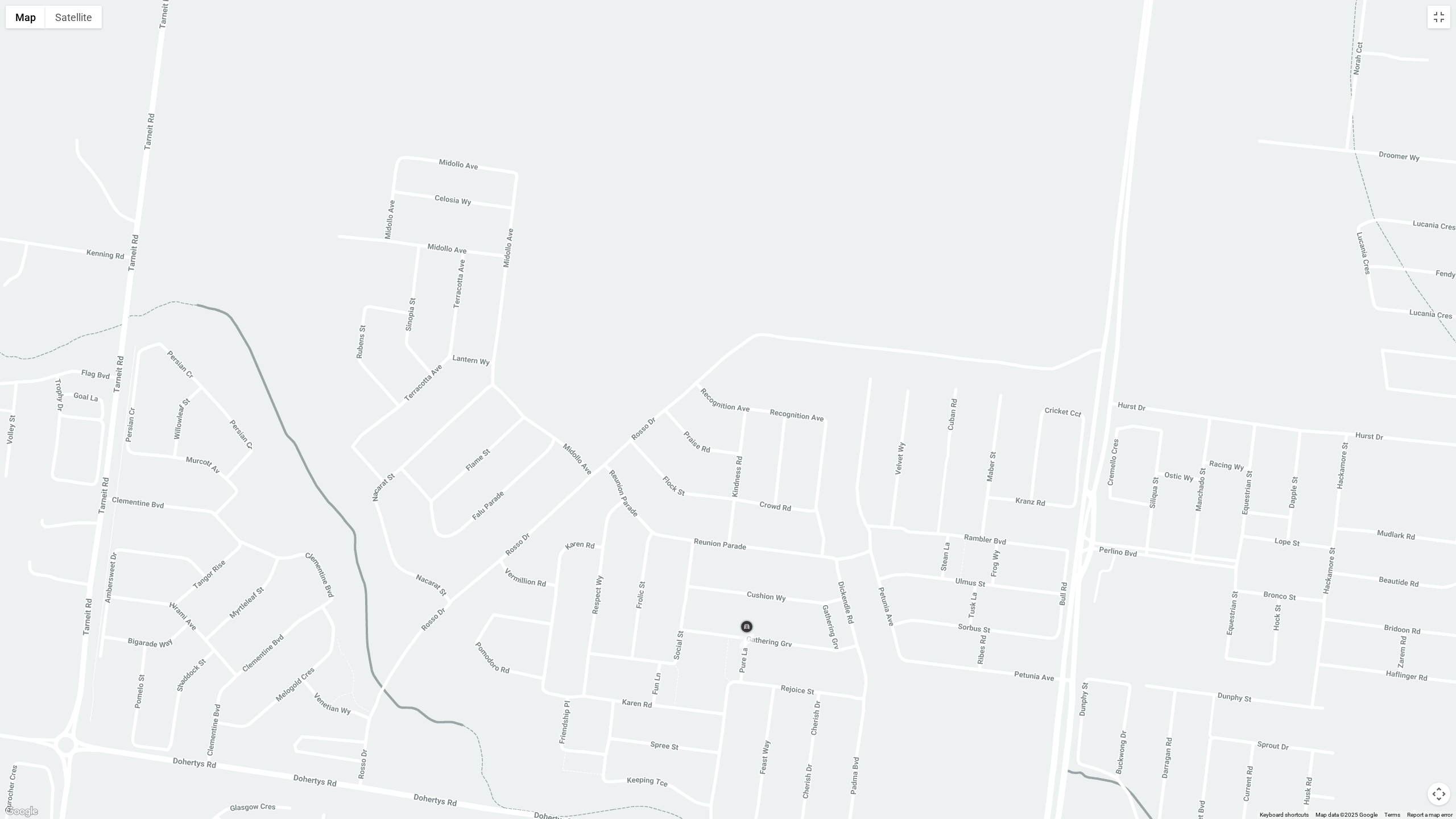
drag, startPoint x: 770, startPoint y: 453, endPoint x: 732, endPoint y: 638, distance: 188.9
click at [732, 638] on div at bounding box center [728, 410] width 1456 height 819
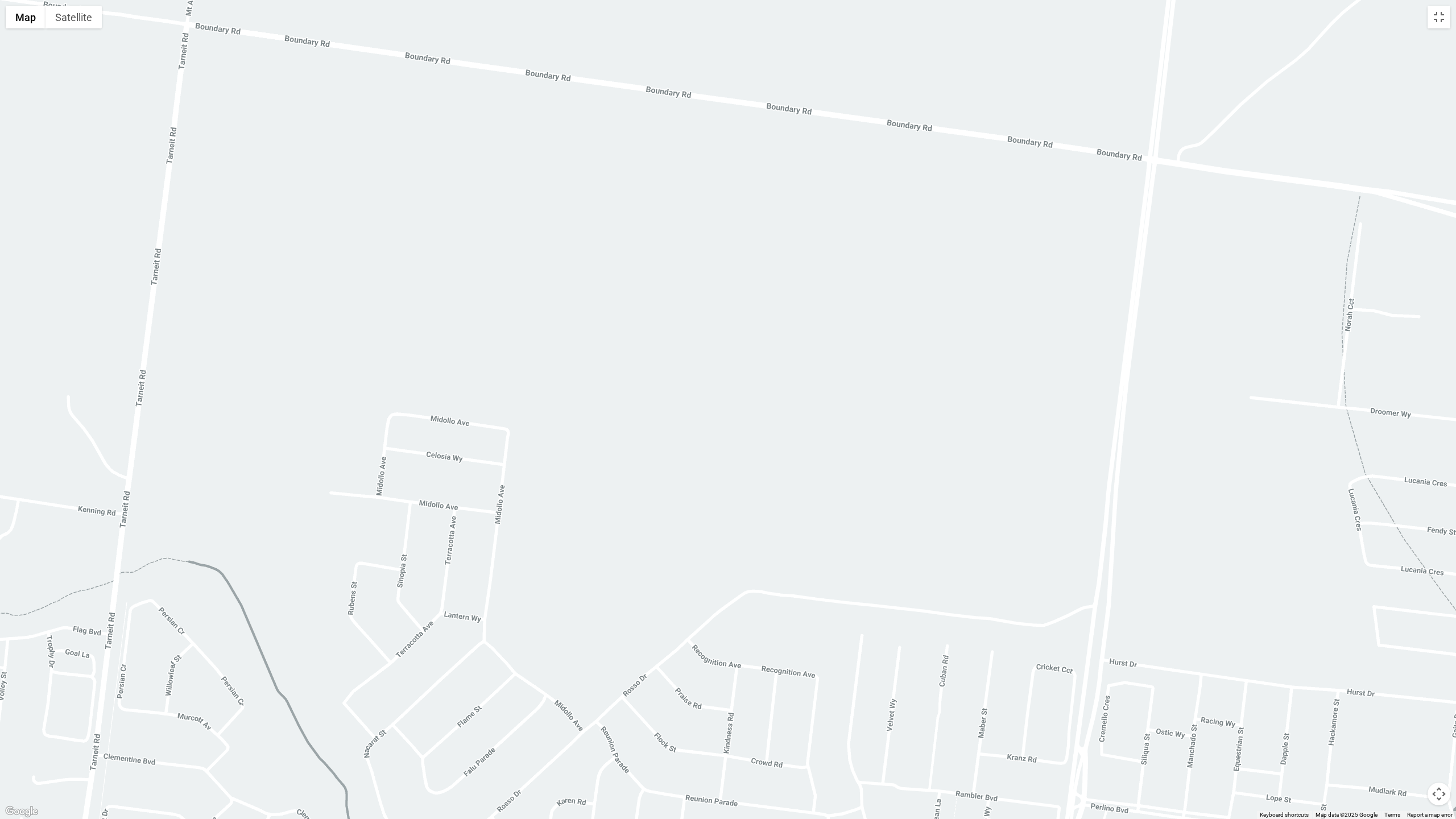
drag, startPoint x: 760, startPoint y: 460, endPoint x: 732, endPoint y: 564, distance: 107.7
click at [744, 690] on div at bounding box center [728, 410] width 1456 height 819
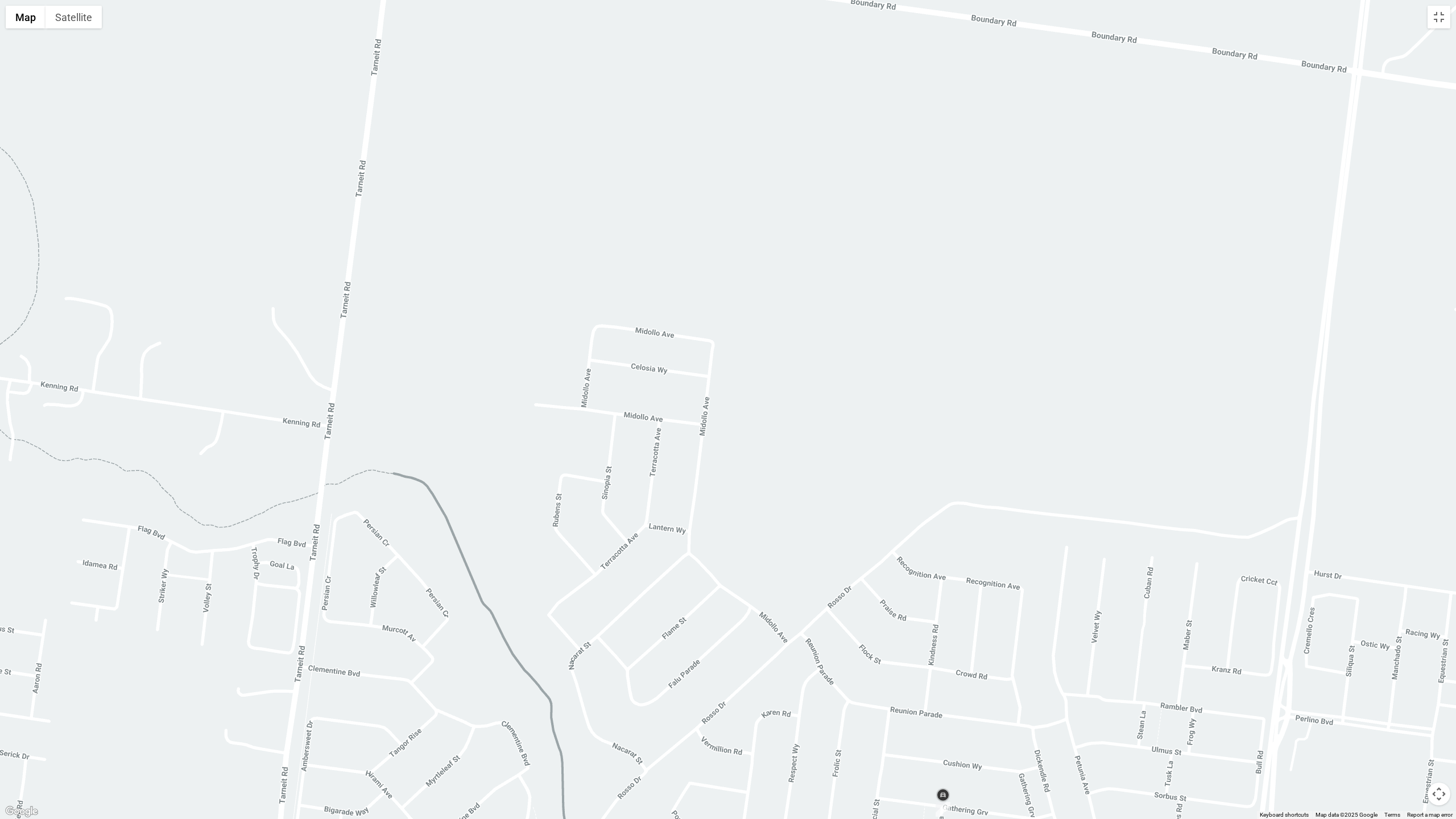
drag, startPoint x: 740, startPoint y: 548, endPoint x: 947, endPoint y: 458, distance: 225.7
click at [947, 458] on div at bounding box center [728, 410] width 1456 height 819
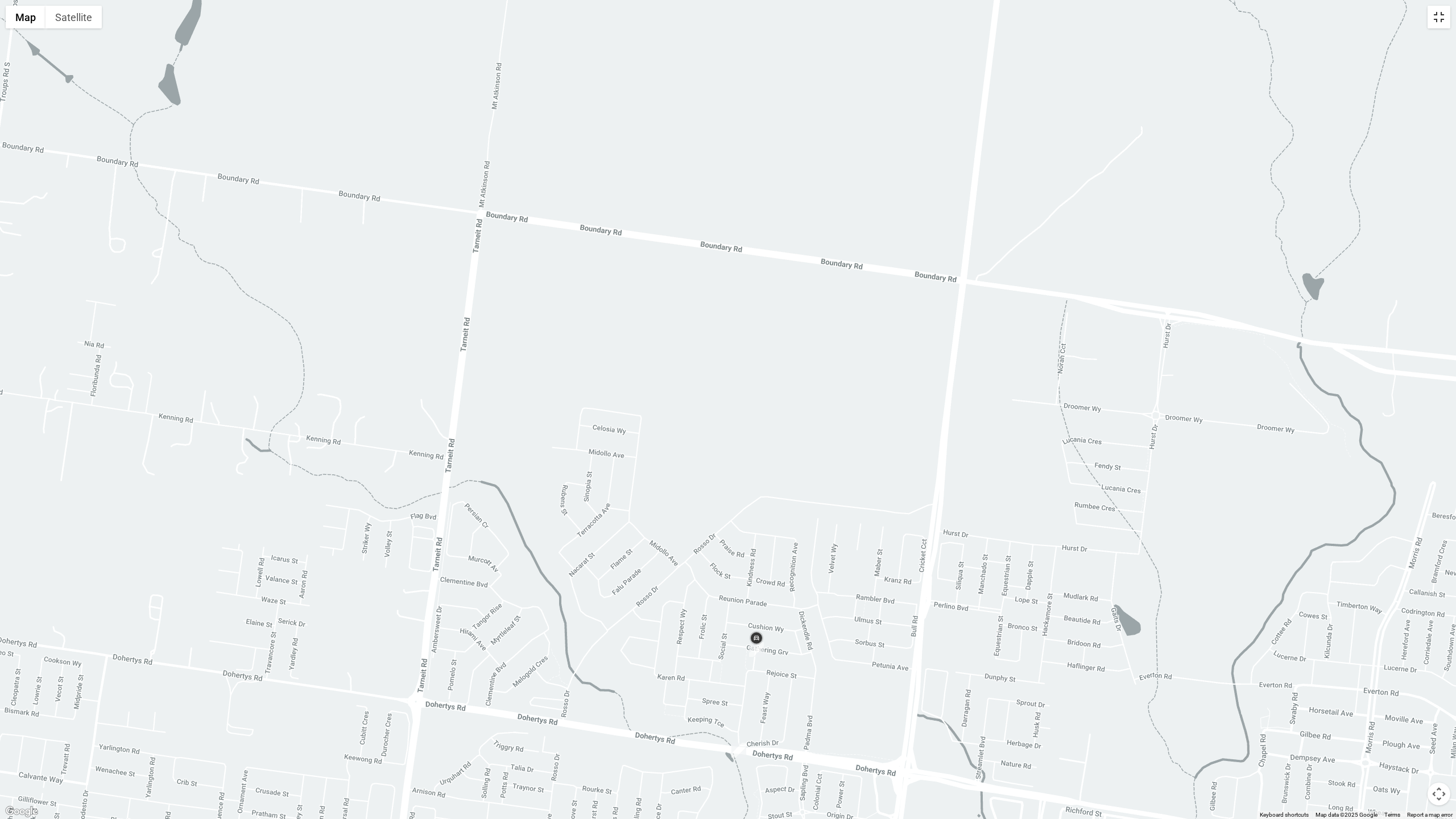
click at [1439, 23] on button "Toggle fullscreen view" at bounding box center [1439, 17] width 23 height 23
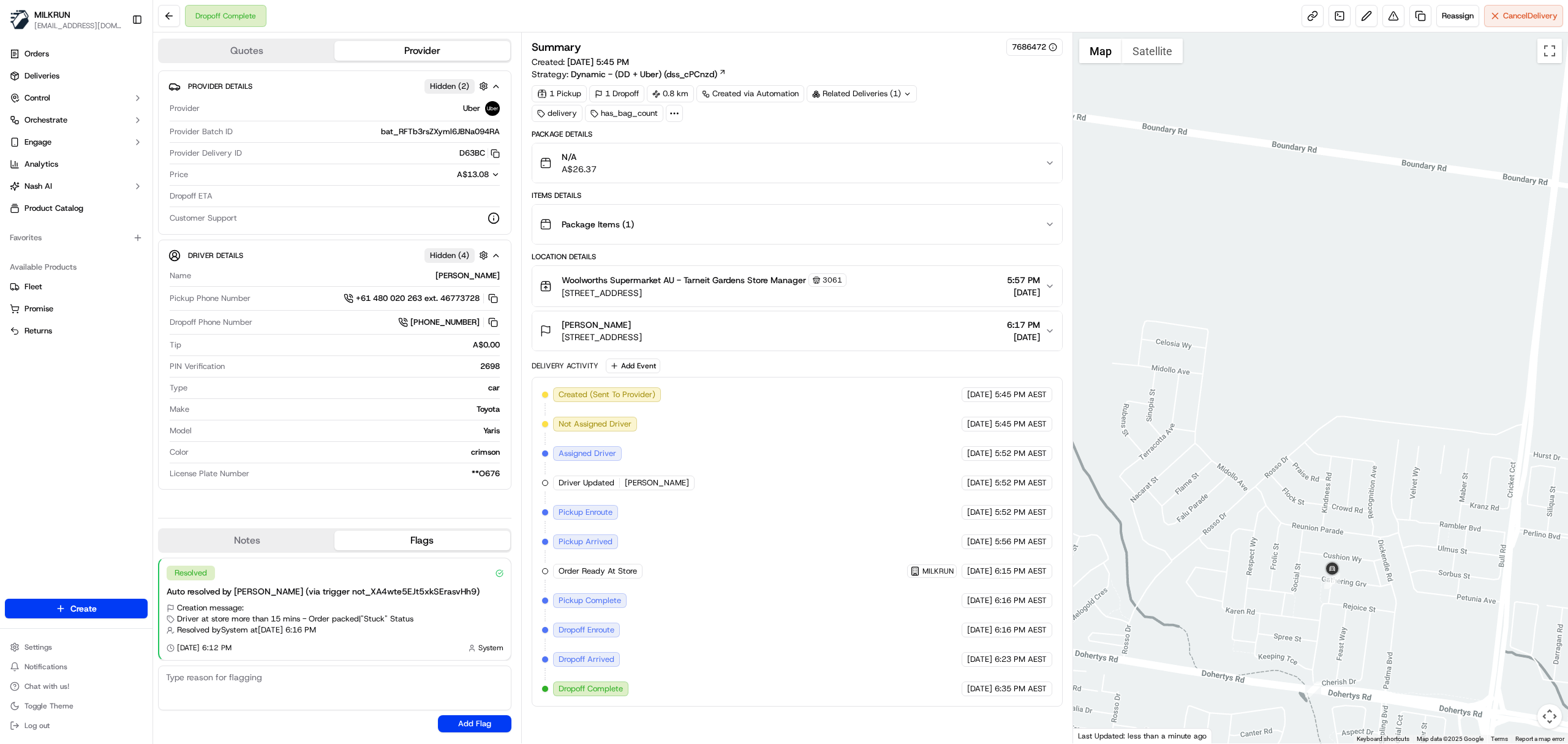
drag, startPoint x: 1324, startPoint y: 636, endPoint x: 1305, endPoint y: 567, distance: 71.6
click at [1305, 567] on div at bounding box center [1321, 388] width 496 height 711
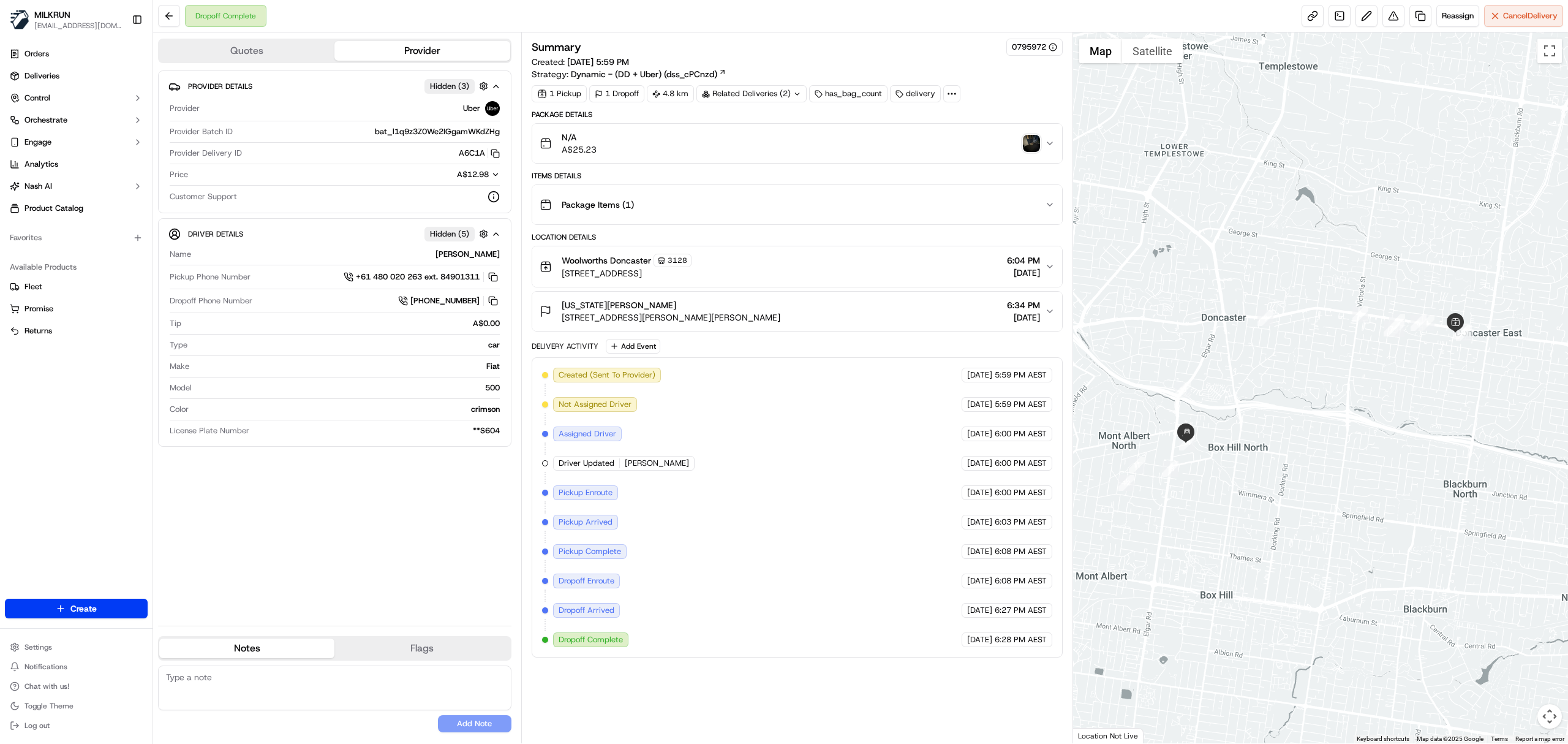
click at [1037, 145] on img "button" at bounding box center [1031, 143] width 17 height 17
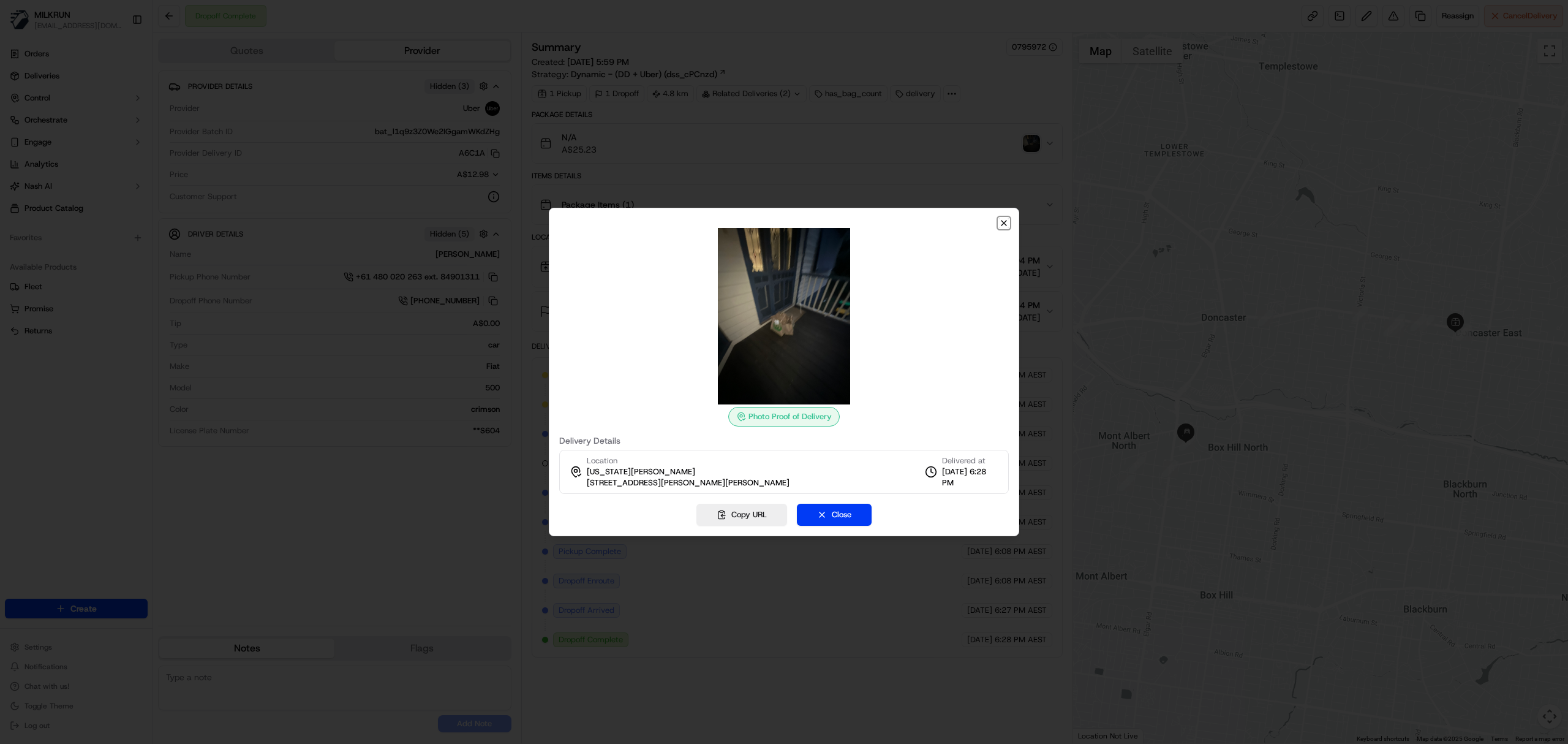
click at [1004, 221] on icon "button" at bounding box center [1003, 223] width 10 height 10
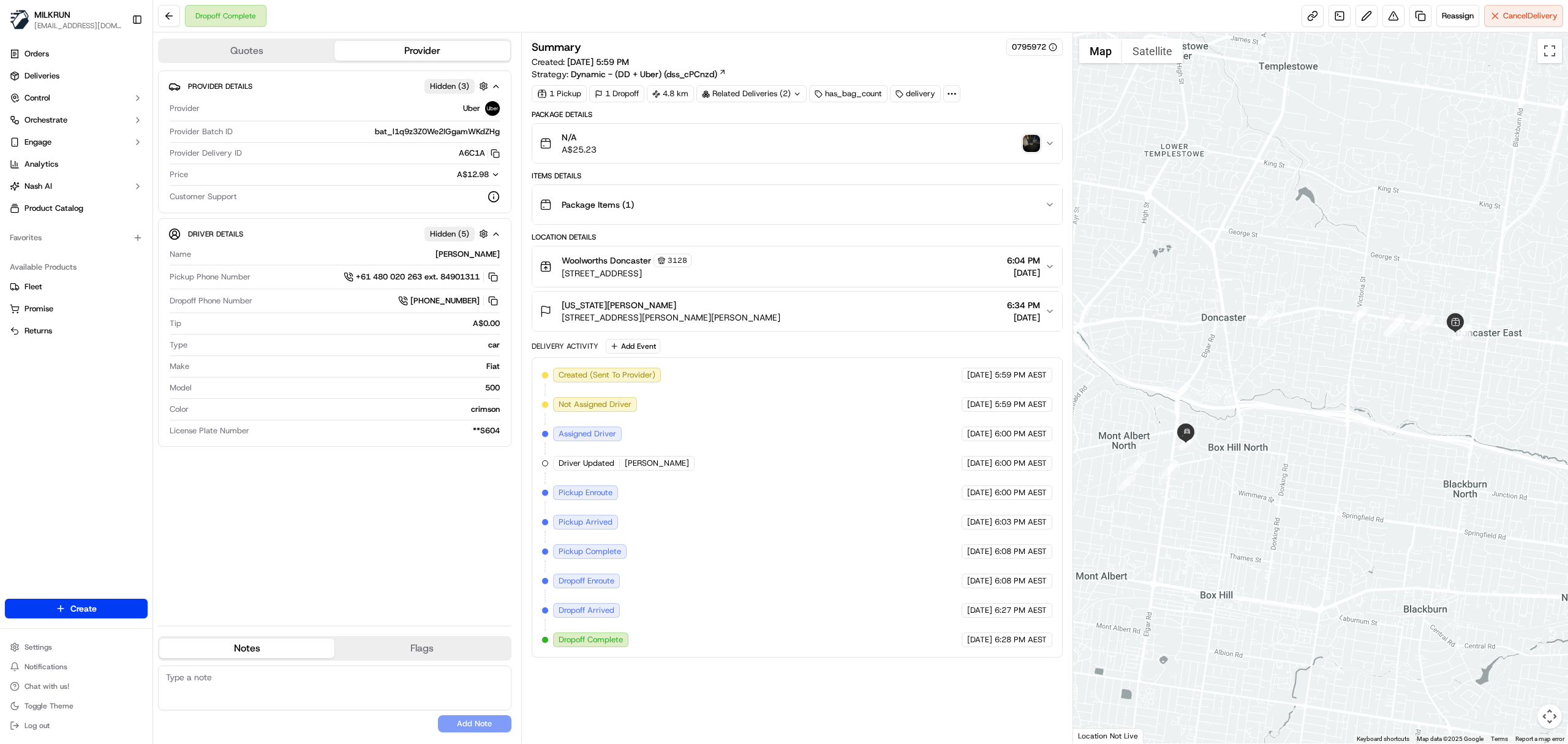
click at [601, 307] on span "Georgia Scales" at bounding box center [619, 305] width 114 height 12
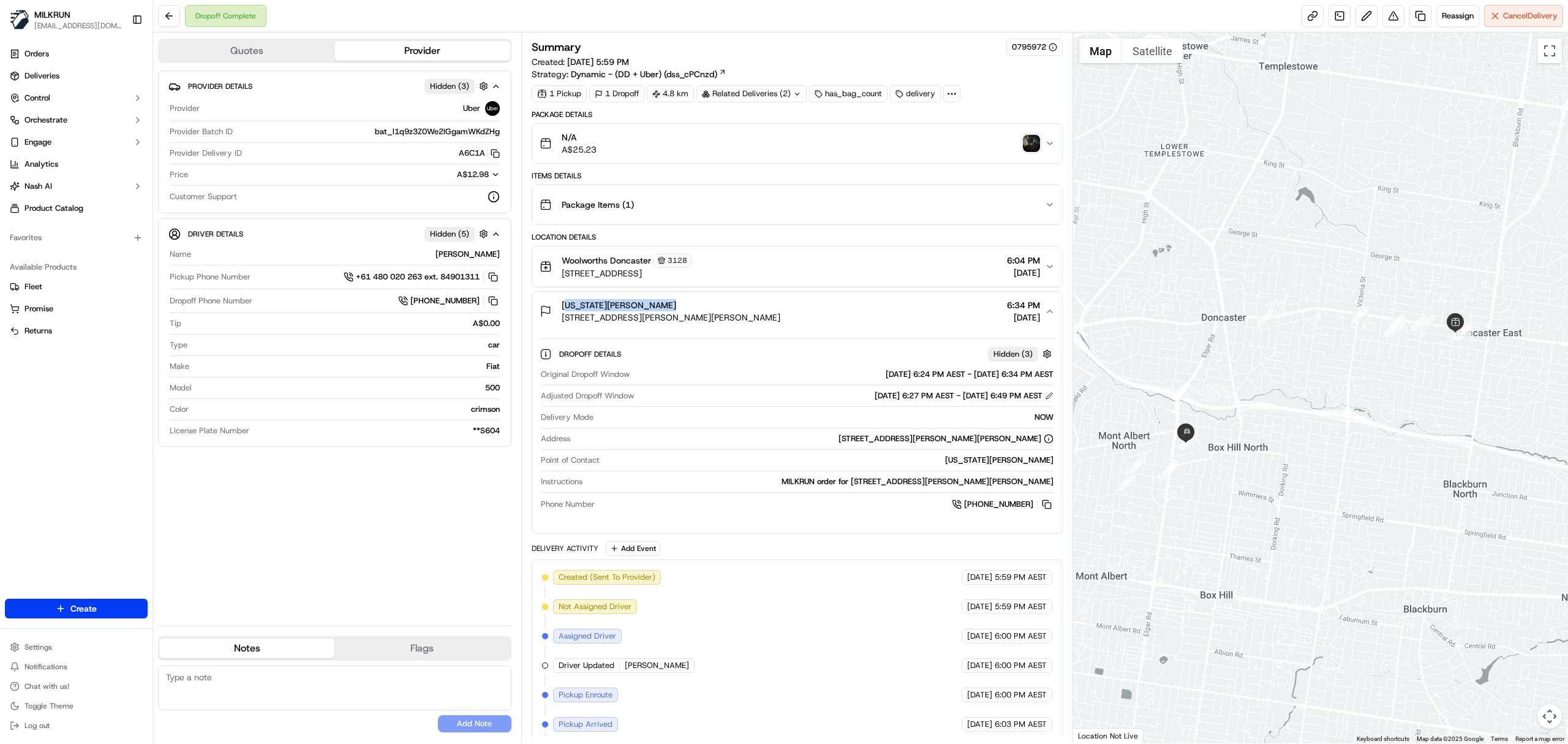
click at [608, 311] on span "Georgia Scales" at bounding box center [619, 305] width 114 height 12
copy span "Georgia Scales"
click at [1030, 141] on img "button" at bounding box center [1031, 143] width 17 height 17
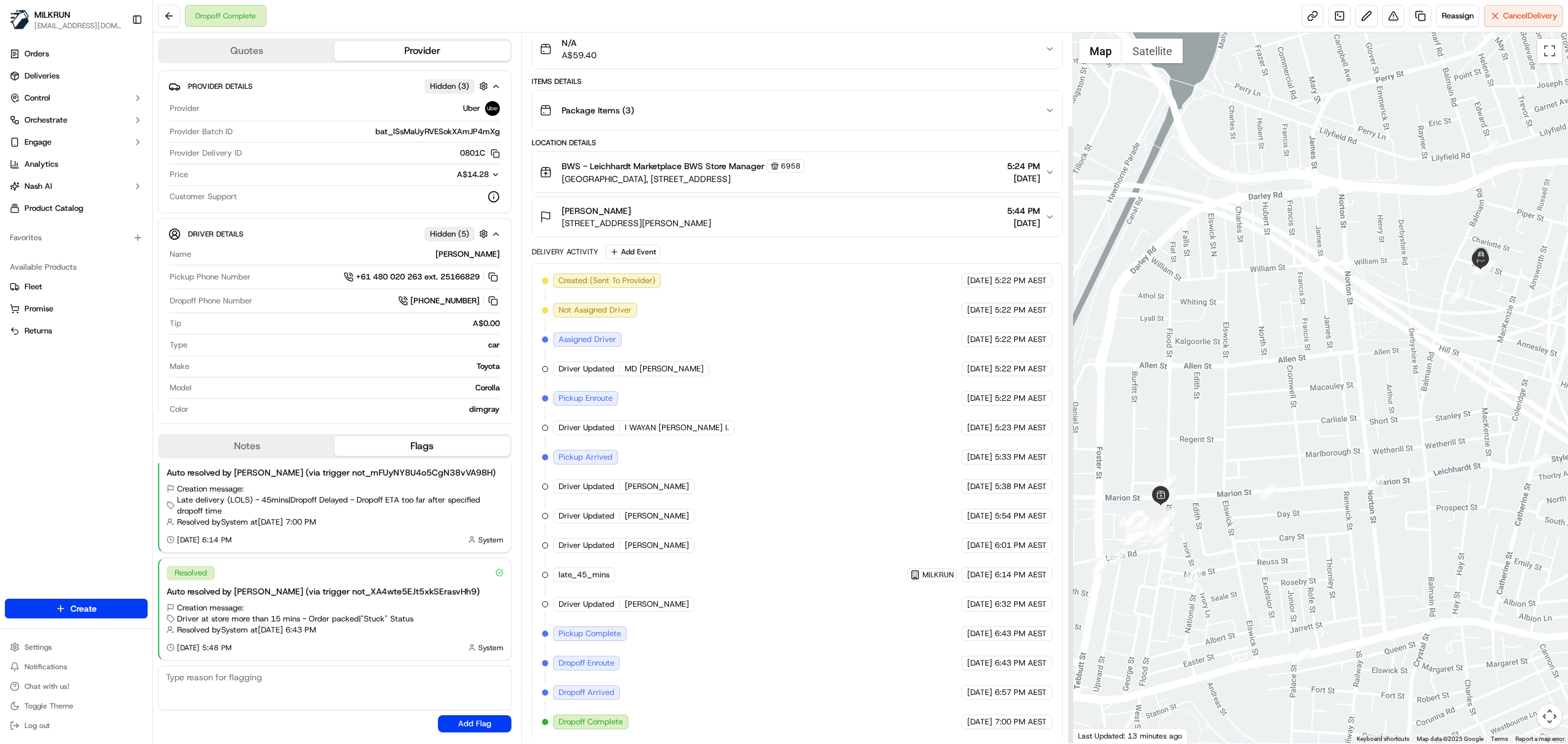
scroll to position [106, 0]
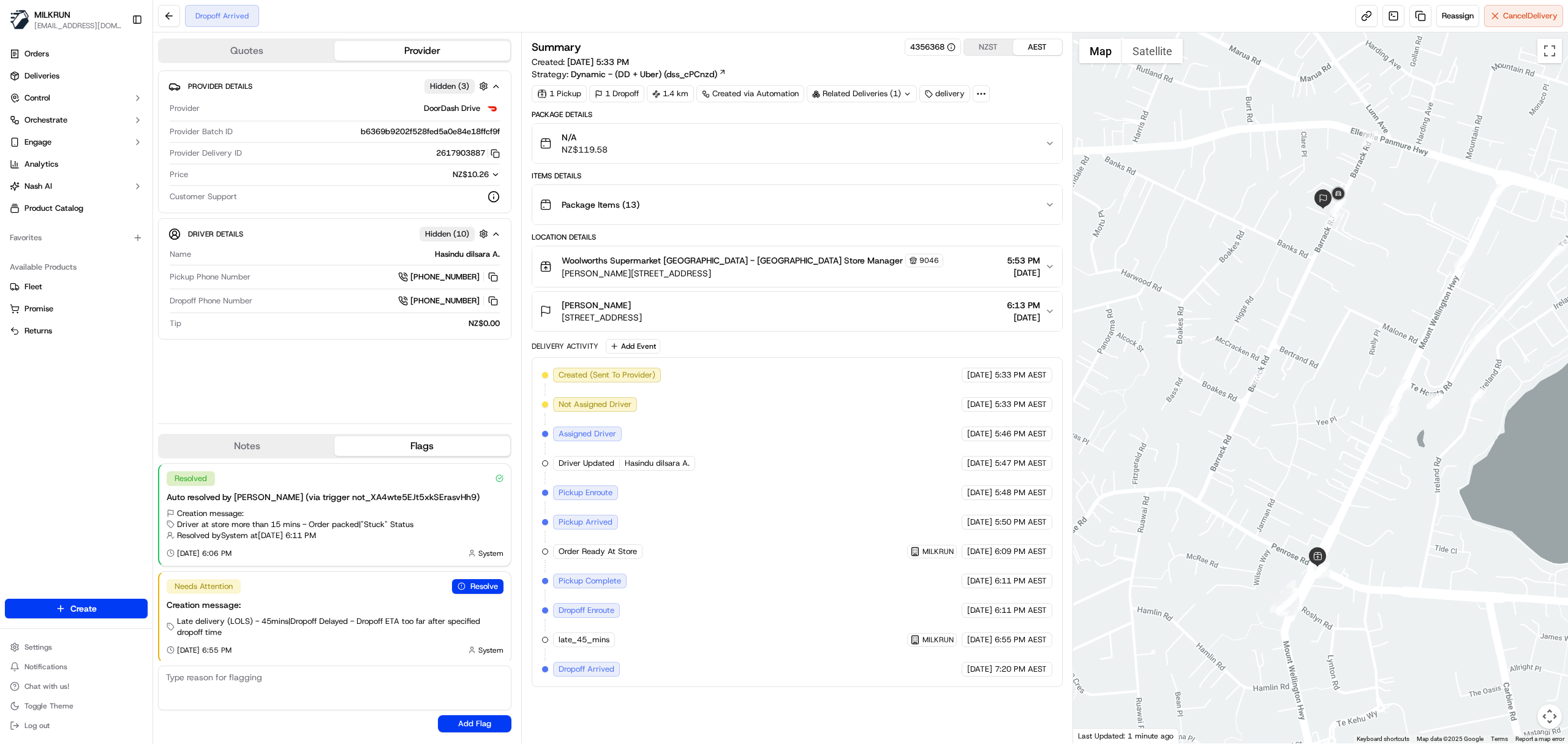
scroll to position [4, 0]
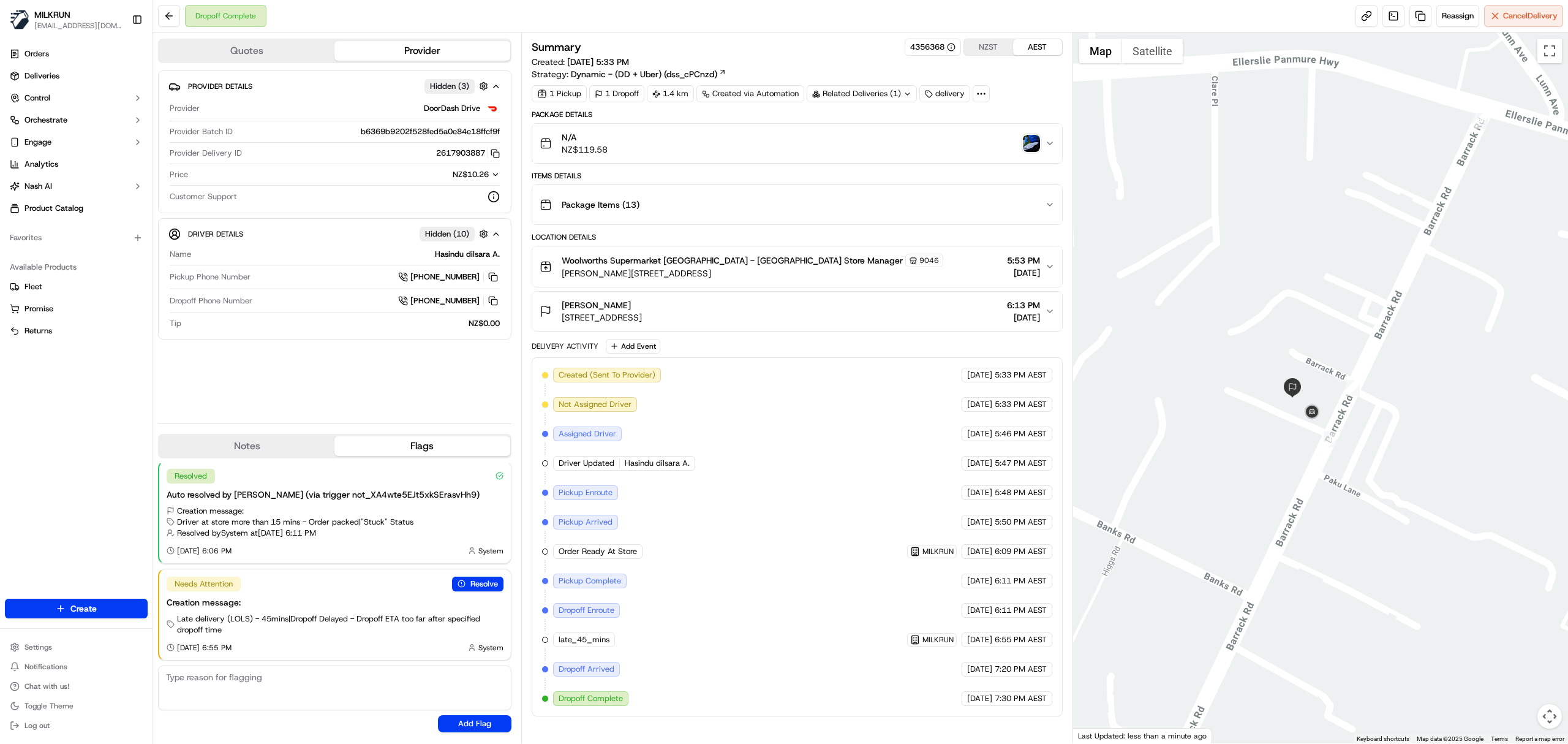
drag, startPoint x: 1519, startPoint y: 250, endPoint x: 1121, endPoint y: 485, distance: 462.2
click at [1121, 485] on div at bounding box center [1321, 388] width 496 height 711
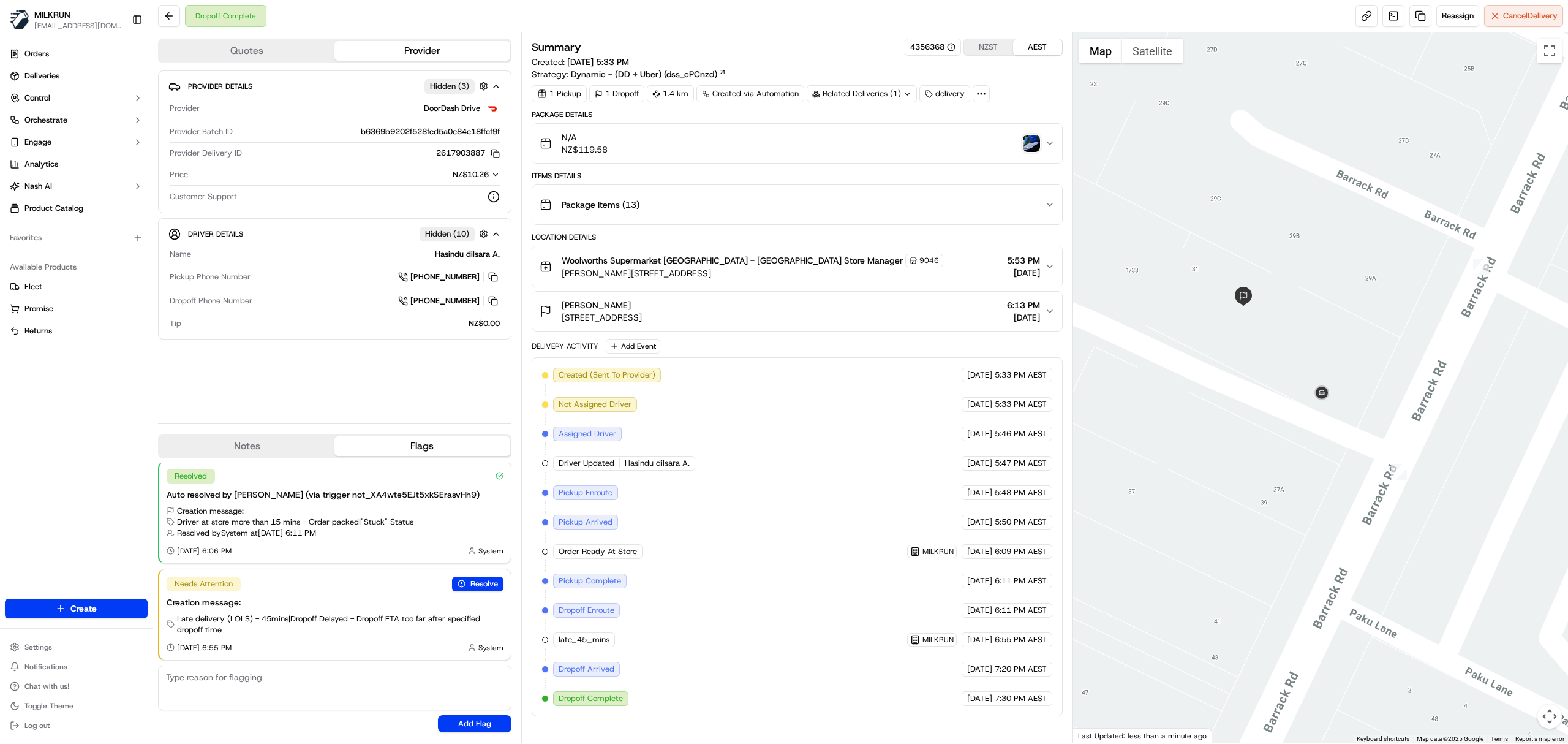
drag, startPoint x: 1158, startPoint y: 426, endPoint x: 1355, endPoint y: 450, distance: 198.5
click at [1355, 450] on div at bounding box center [1321, 388] width 496 height 711
click at [439, 255] on div "Hasindu dilsara A." at bounding box center [348, 254] width 304 height 11
click at [439, 253] on div "Hasindu dilsara A." at bounding box center [348, 254] width 304 height 11
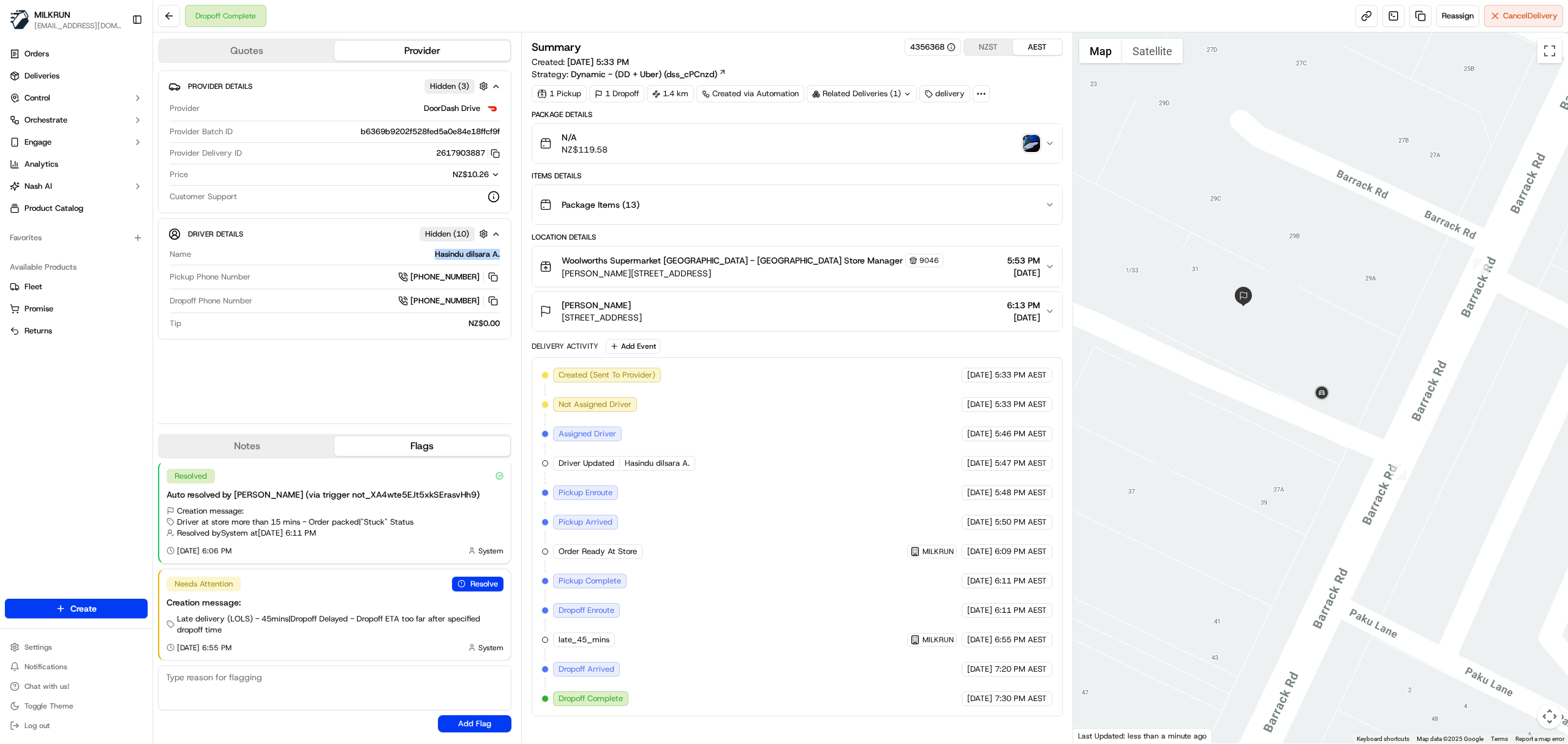
copy div "Hasindu dilsara A."
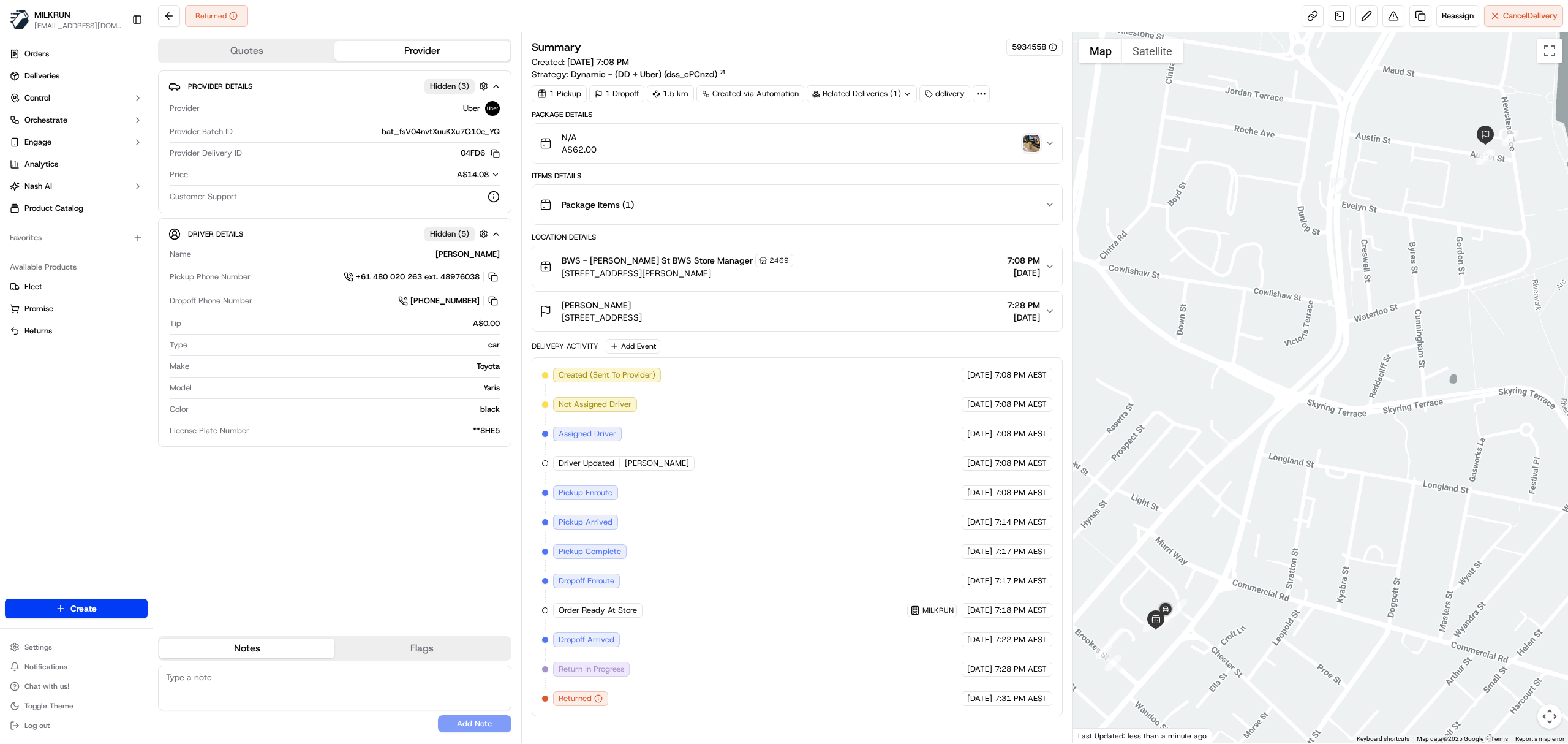
click at [806, 260] on div "BWS - [PERSON_NAME] St BWS Store Manager [STREET_ADDRESS][PERSON_NAME] 7:08 PM …" at bounding box center [792, 266] width 505 height 25
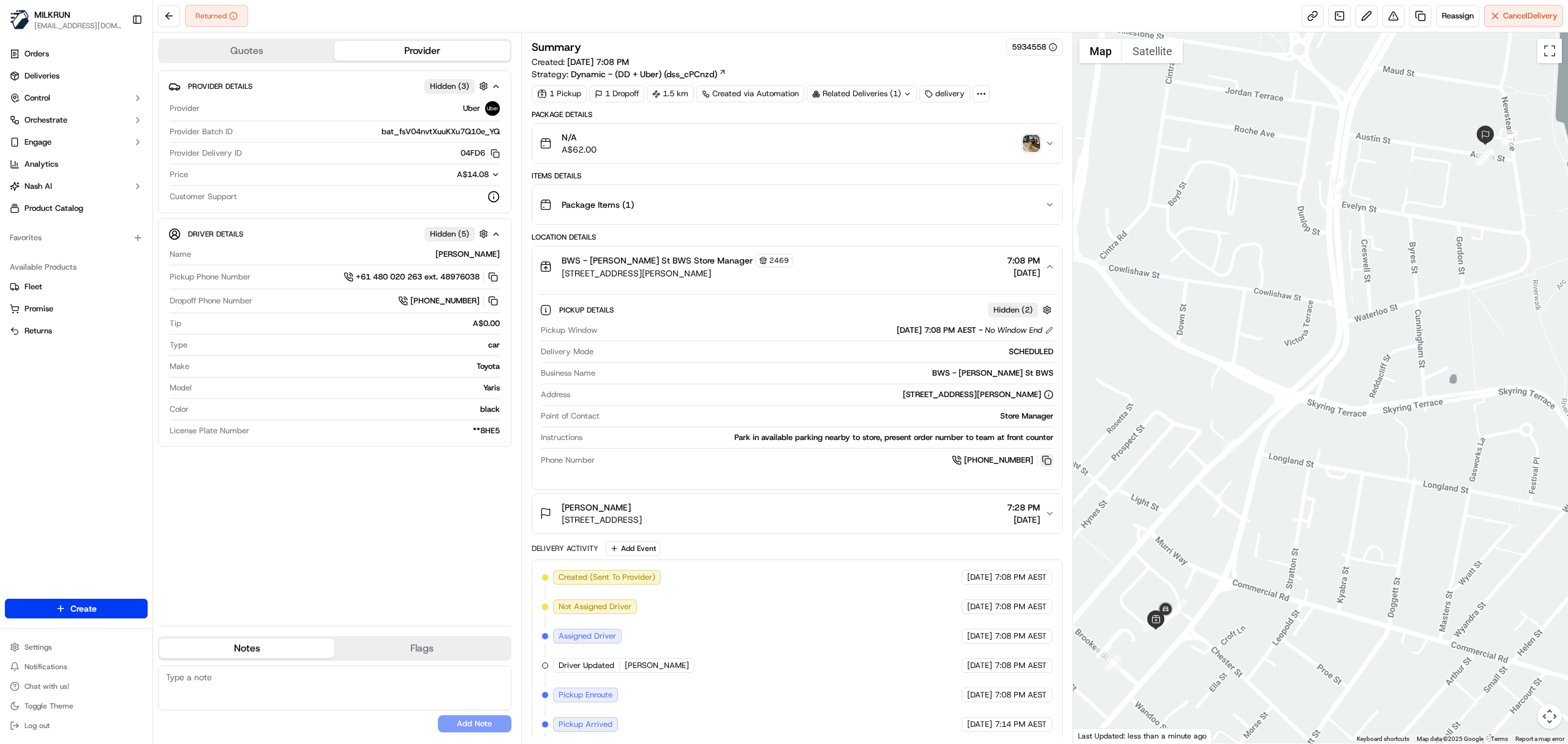
click at [1049, 463] on button at bounding box center [1046, 460] width 13 height 13
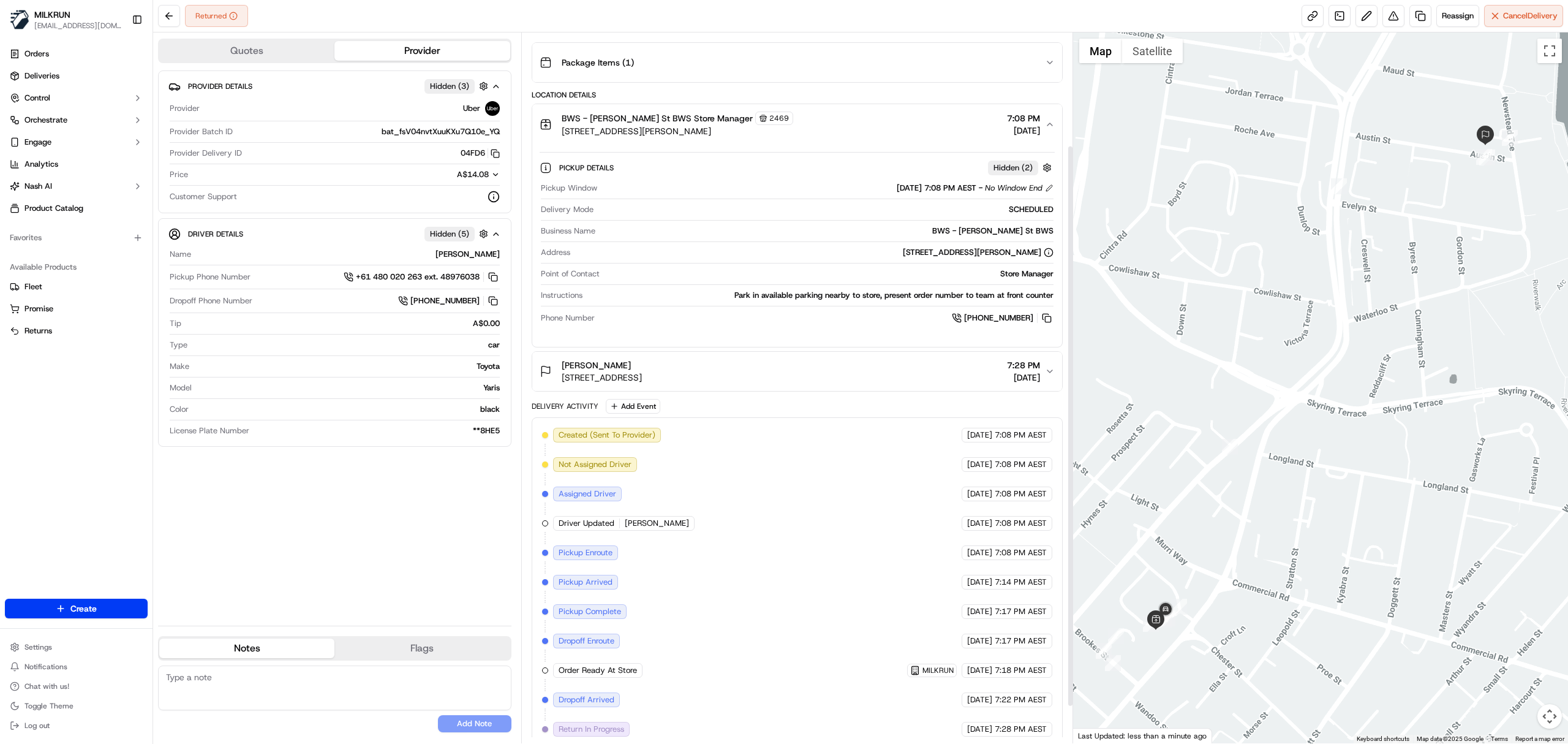
scroll to position [189, 0]
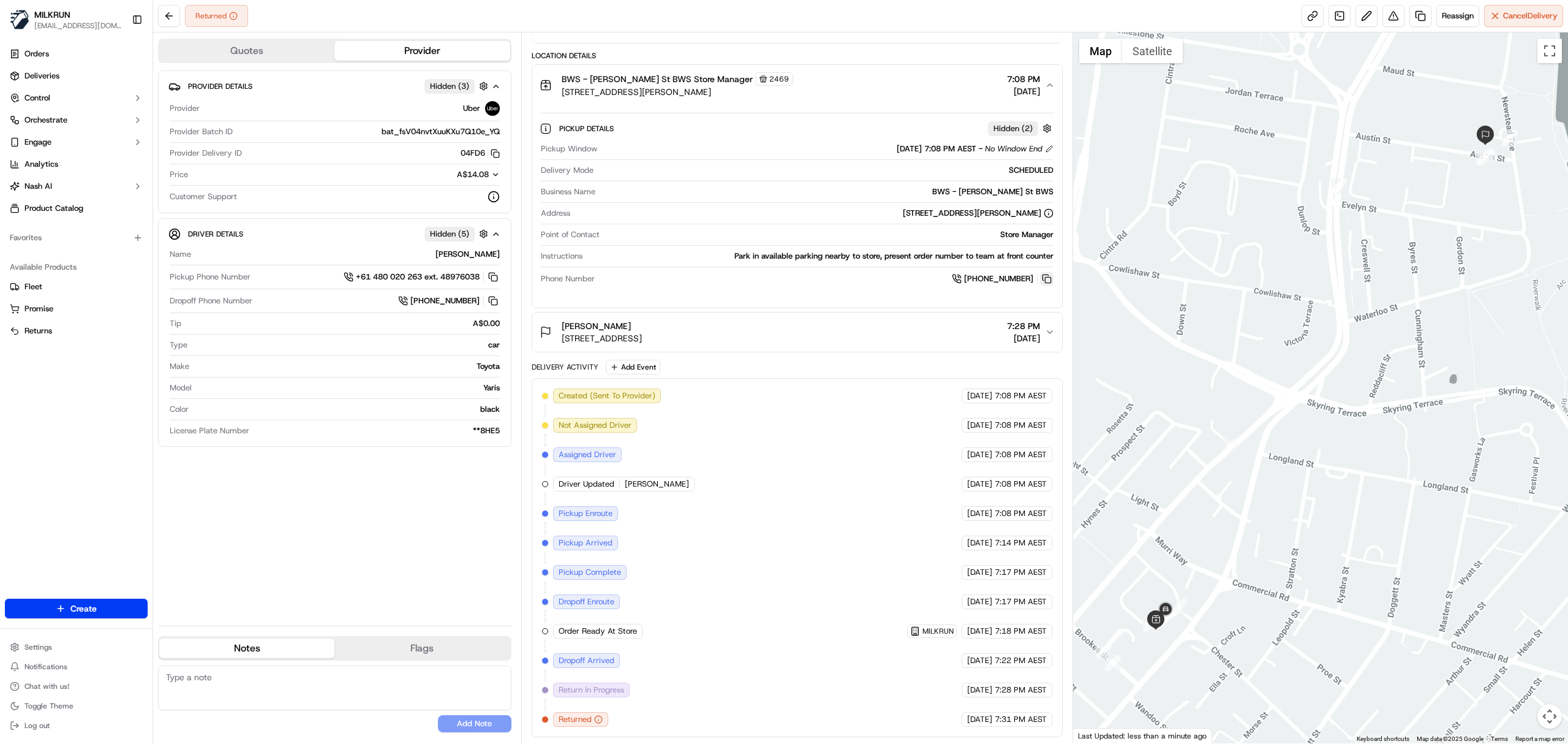
click at [1046, 276] on button at bounding box center [1046, 278] width 13 height 13
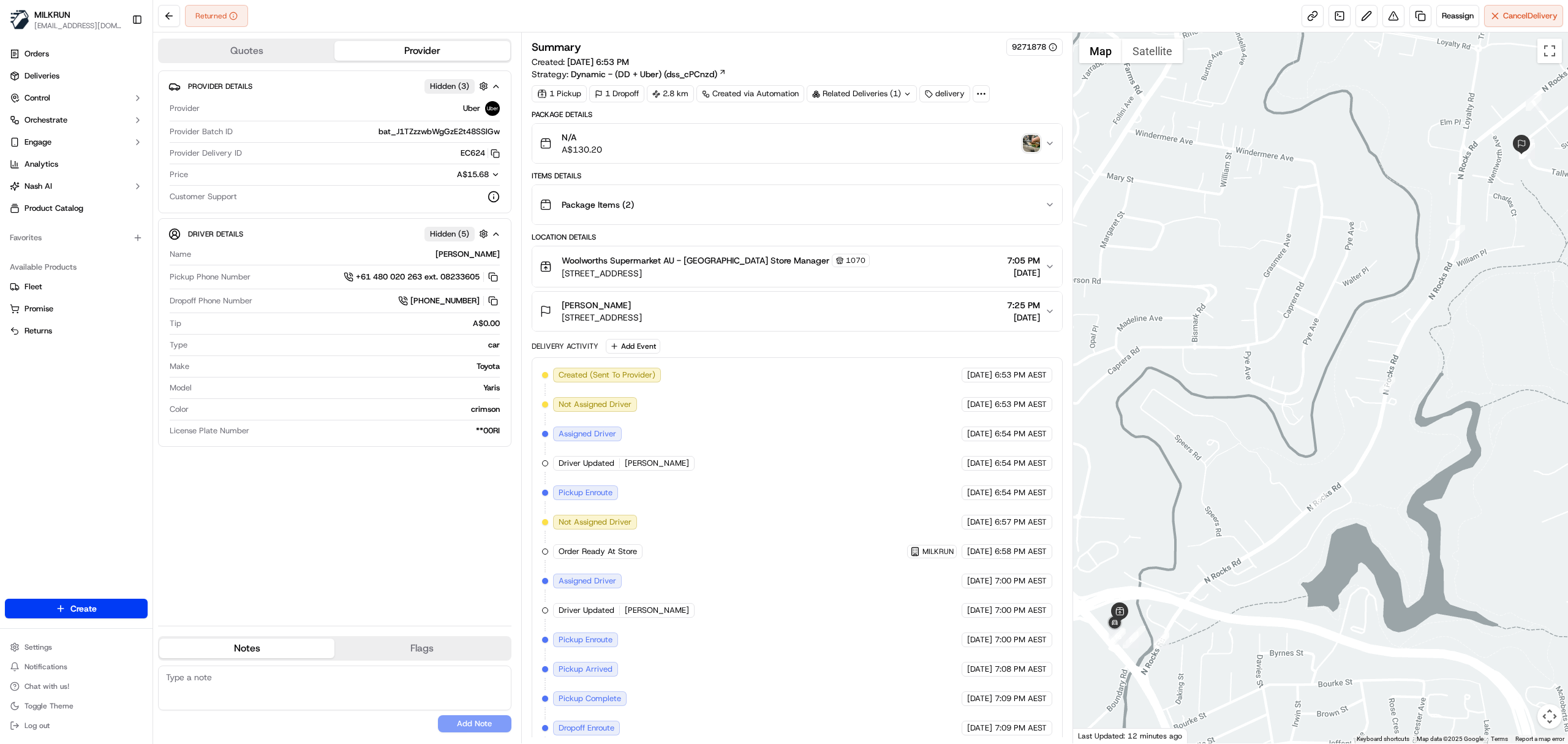
scroll to position [106, 0]
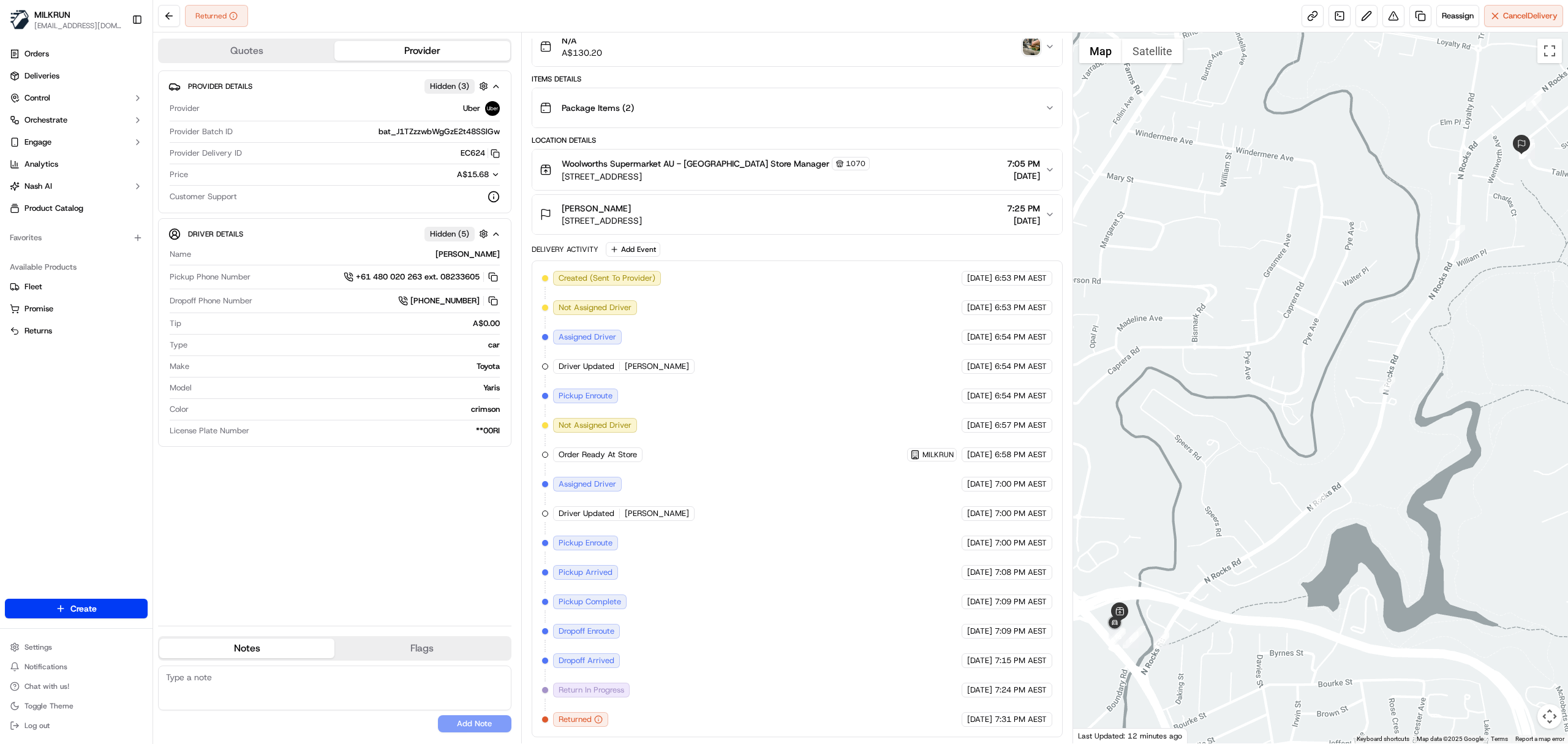
click at [795, 219] on div "Darren Vadamootoo 15 Tallwood Dr, North Rocks, NSW 2151, AU 7:25 PM 17/09/2025" at bounding box center [792, 215] width 505 height 25
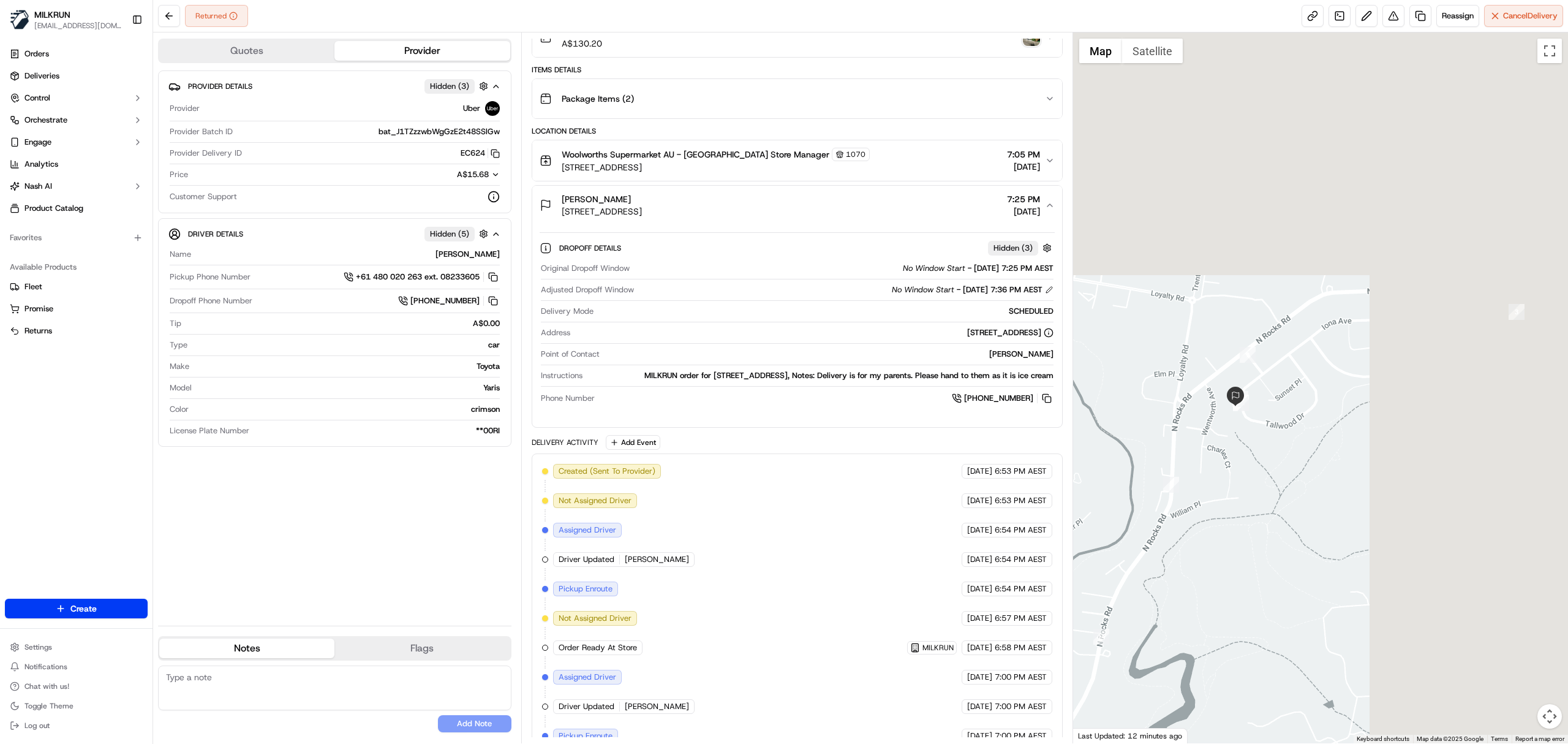
drag, startPoint x: 1518, startPoint y: 274, endPoint x: 1224, endPoint y: 476, distance: 356.7
click at [1217, 528] on div at bounding box center [1321, 388] width 496 height 711
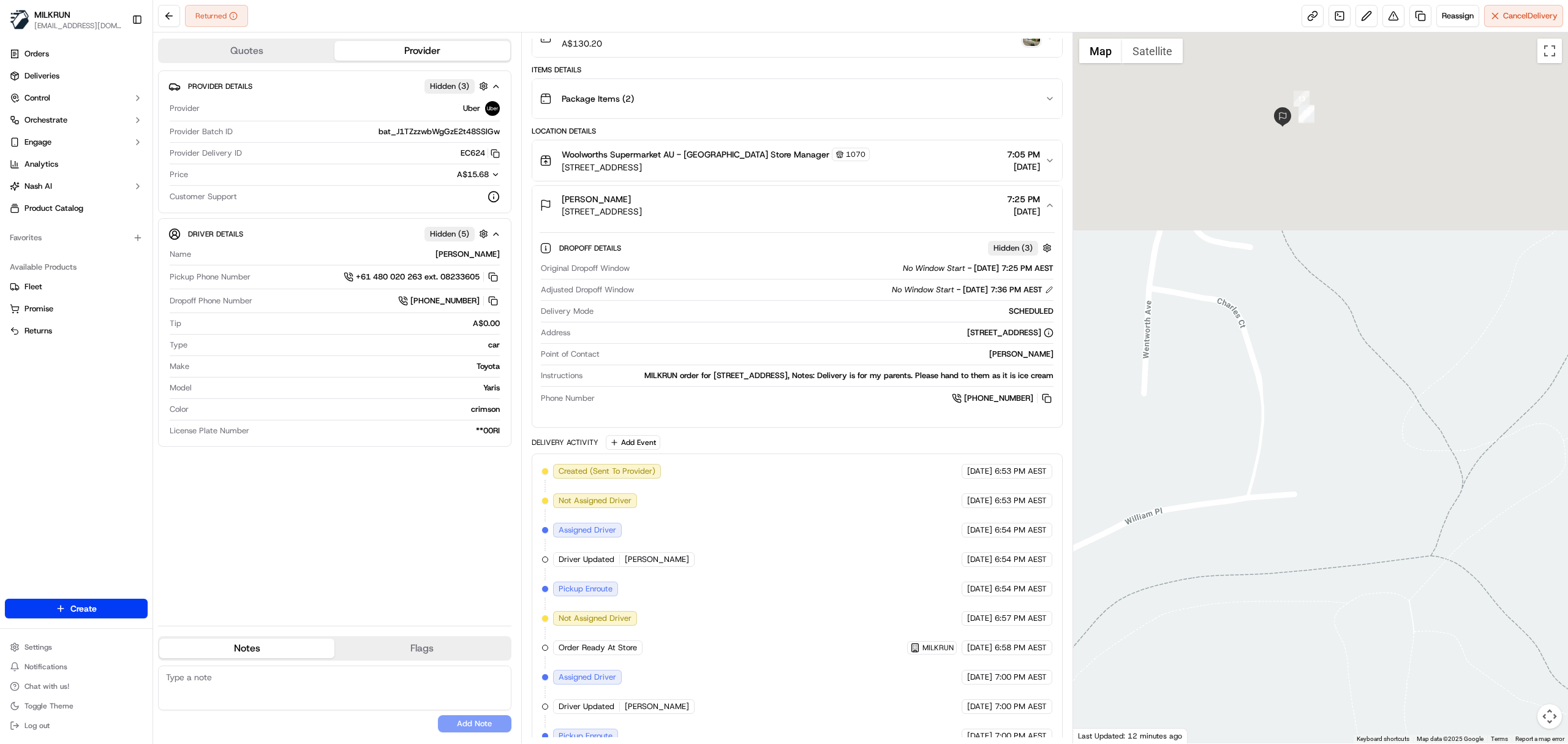
drag, startPoint x: 1250, startPoint y: 458, endPoint x: 1257, endPoint y: 549, distance: 91.3
click at [1244, 600] on div at bounding box center [1321, 388] width 496 height 711
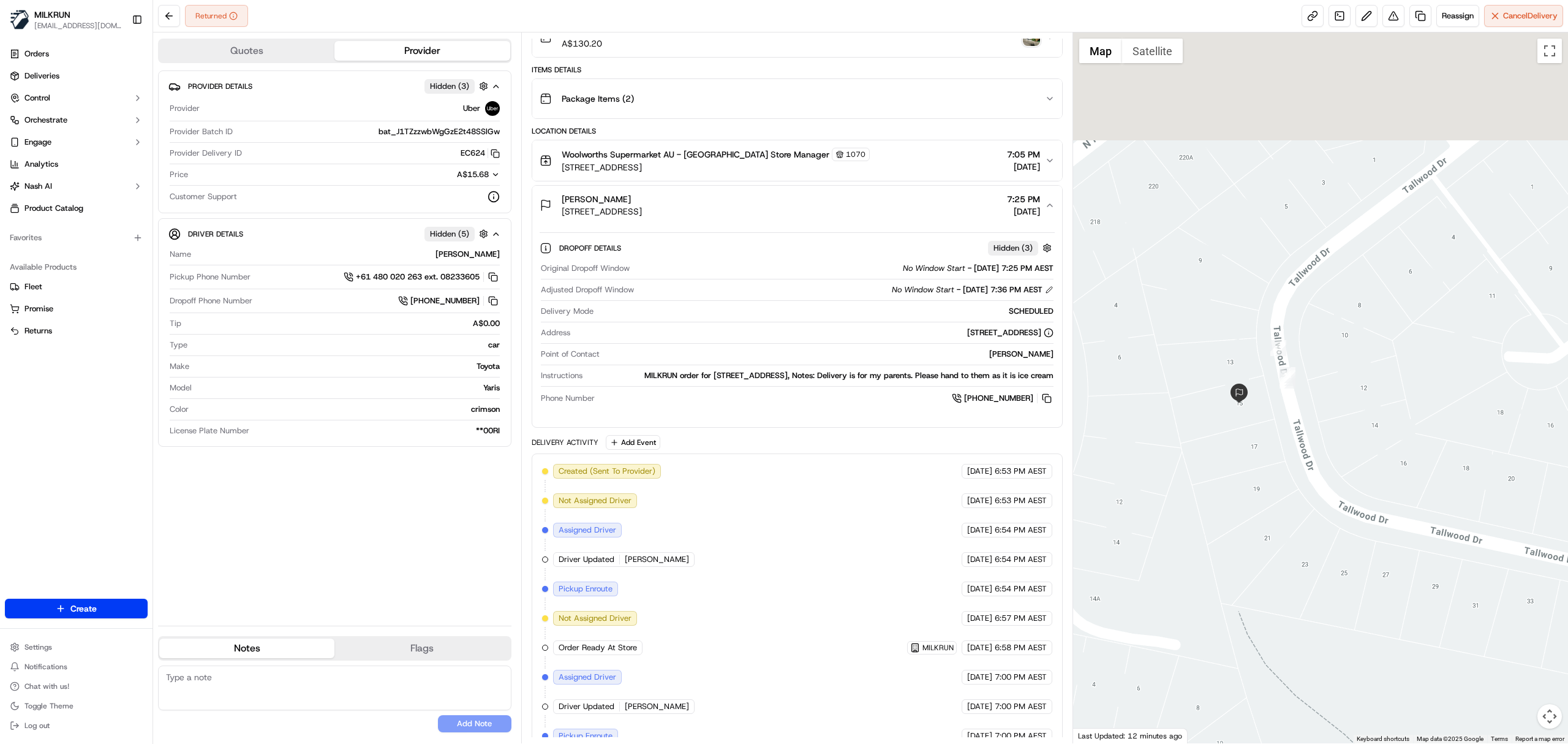
drag, startPoint x: 1238, startPoint y: 172, endPoint x: 1230, endPoint y: 584, distance: 412.1
click at [1230, 588] on div at bounding box center [1321, 388] width 496 height 711
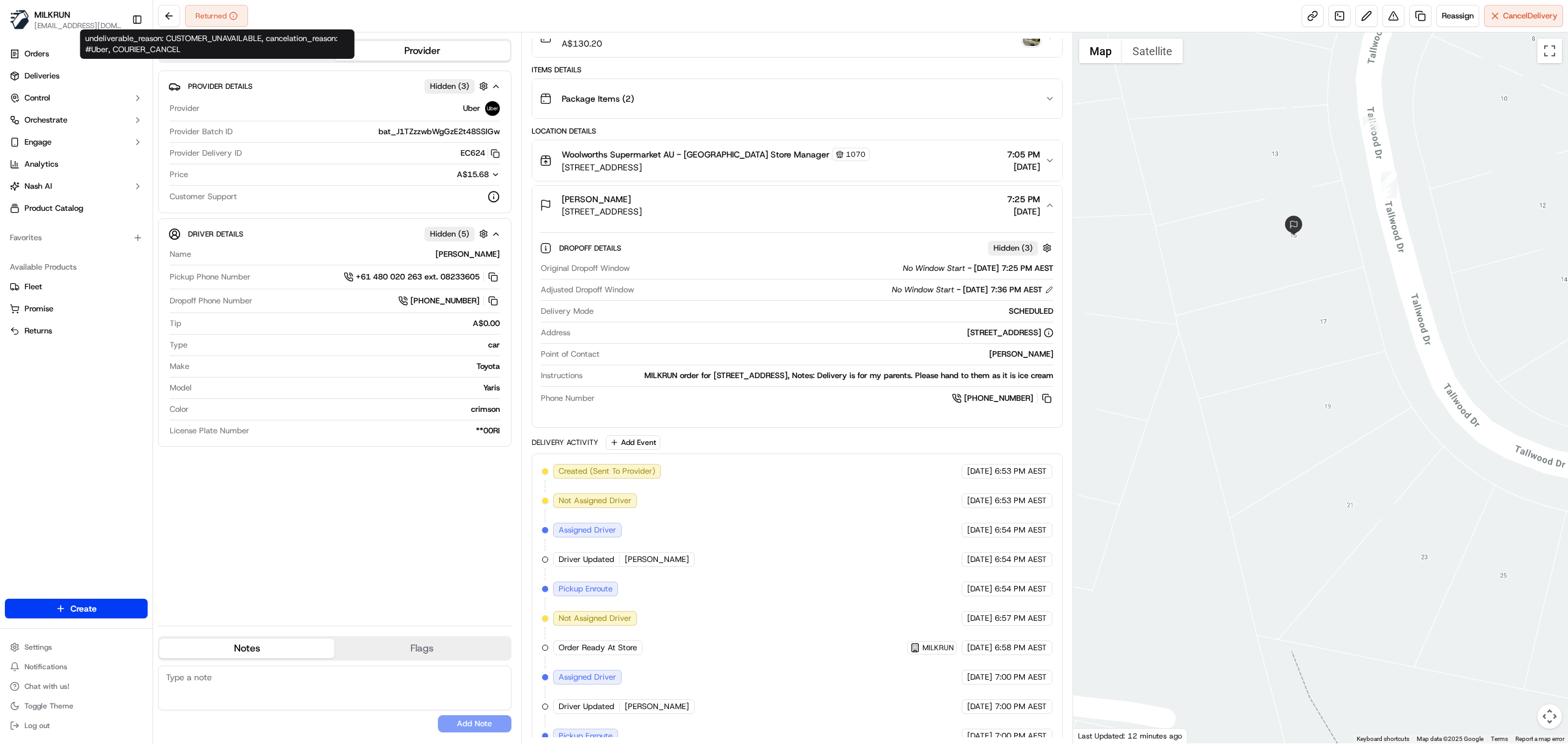
click at [851, 170] on span "1-9 N Rocks Rd, North Rocks, NSW 2151, AU" at bounding box center [715, 168] width 308 height 12
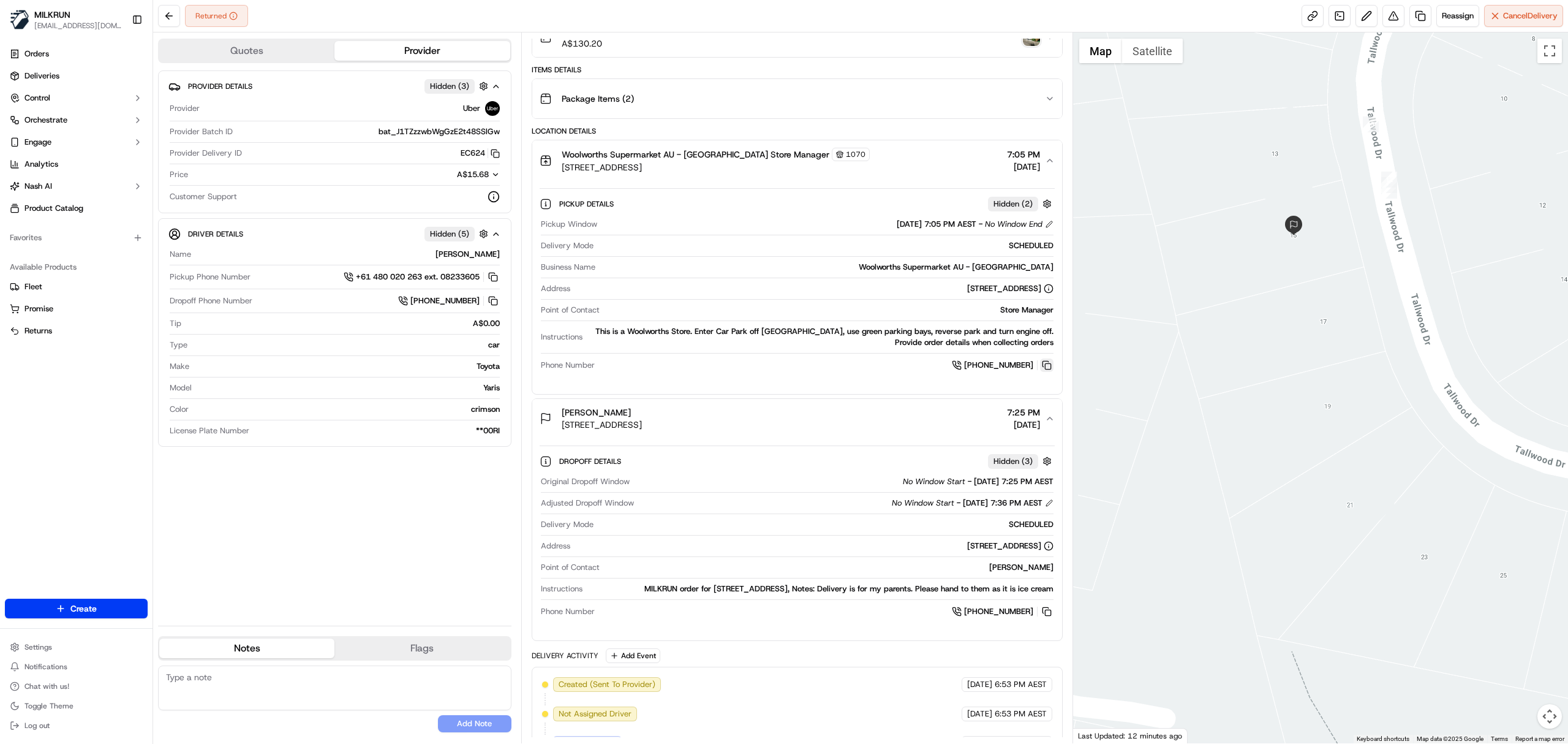
click at [1046, 369] on button at bounding box center [1046, 365] width 13 height 13
click at [1050, 420] on icon "button" at bounding box center [1050, 418] width 5 height 2
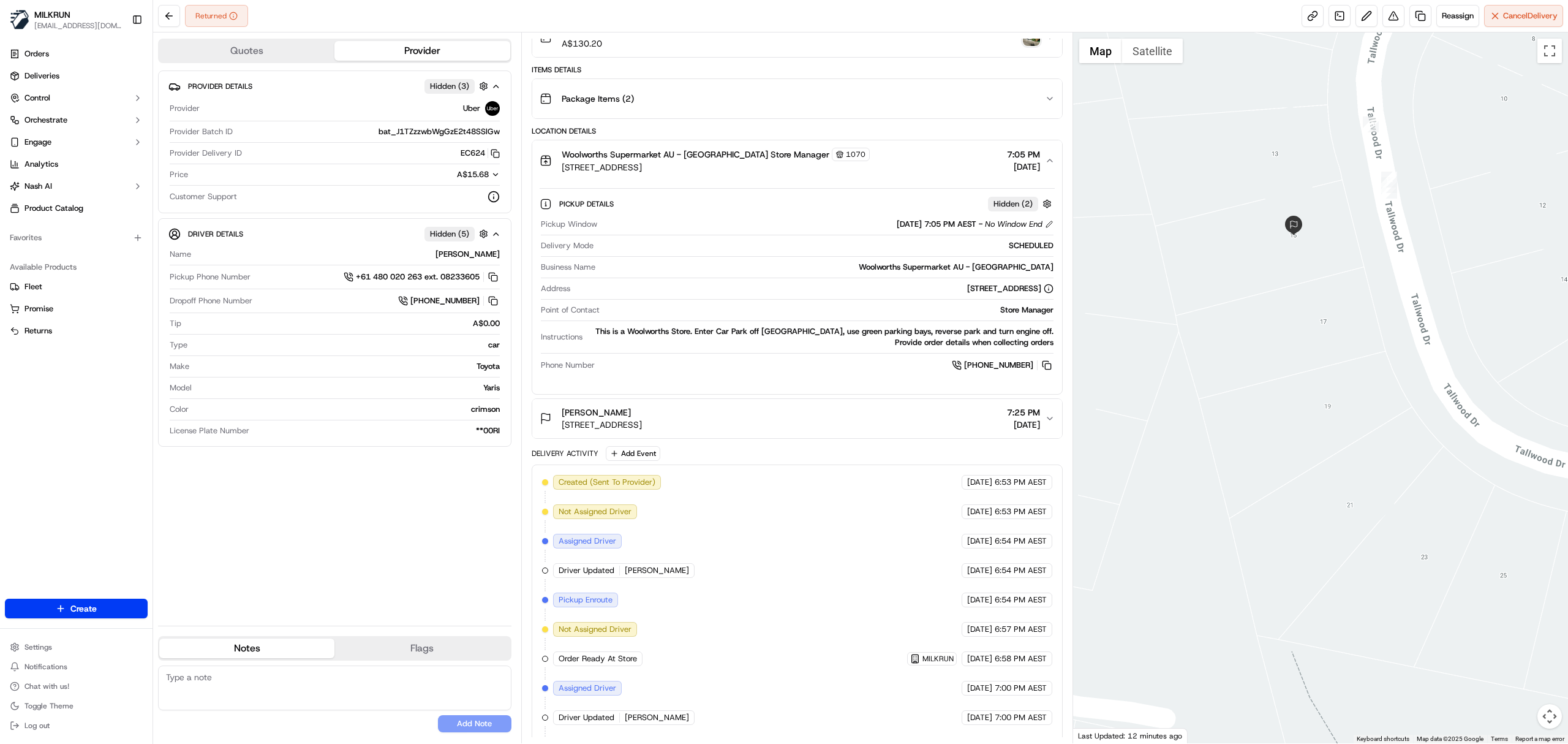
click at [1051, 161] on icon "button" at bounding box center [1050, 160] width 10 height 10
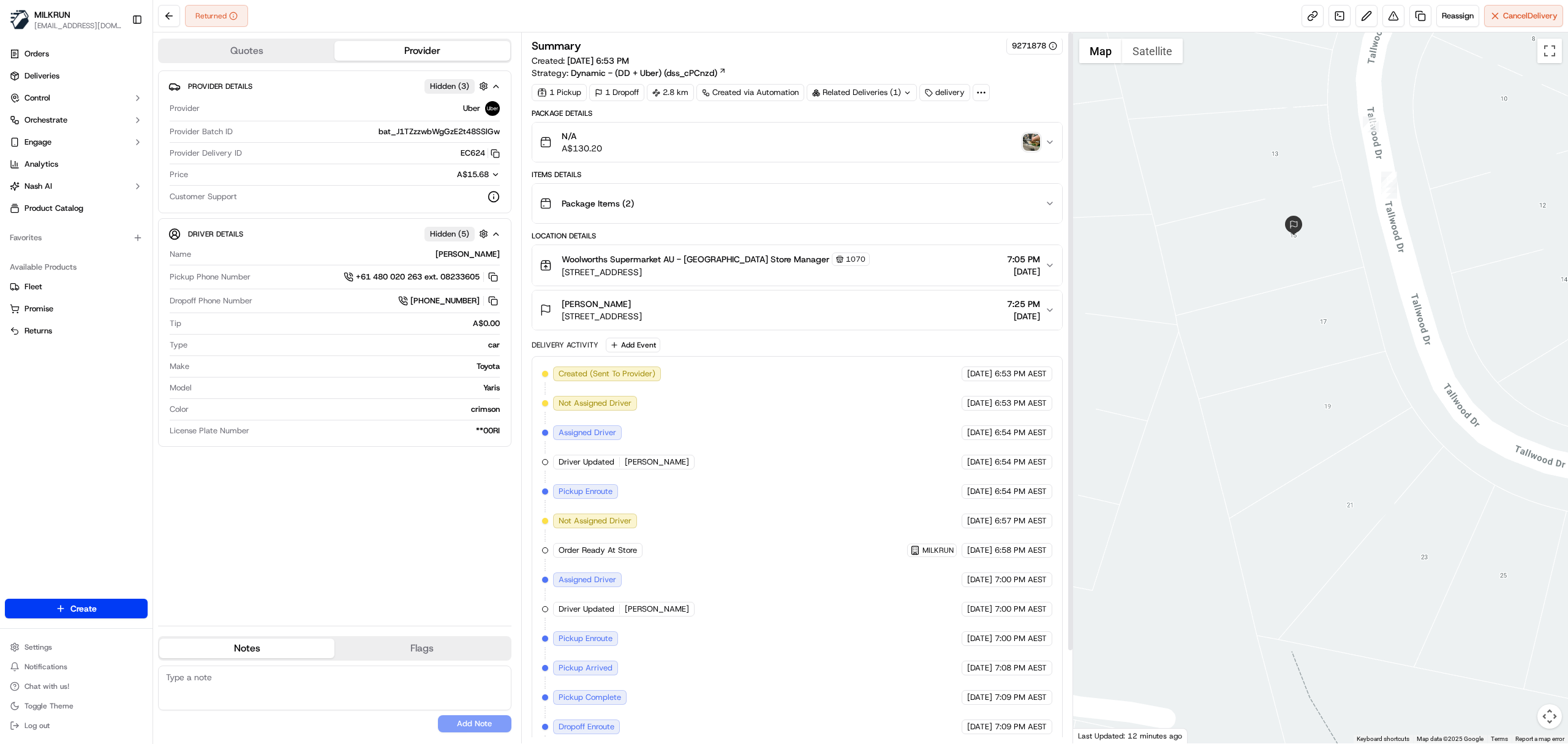
scroll to position [0, 0]
click at [1030, 138] on img "button" at bounding box center [1031, 143] width 17 height 17
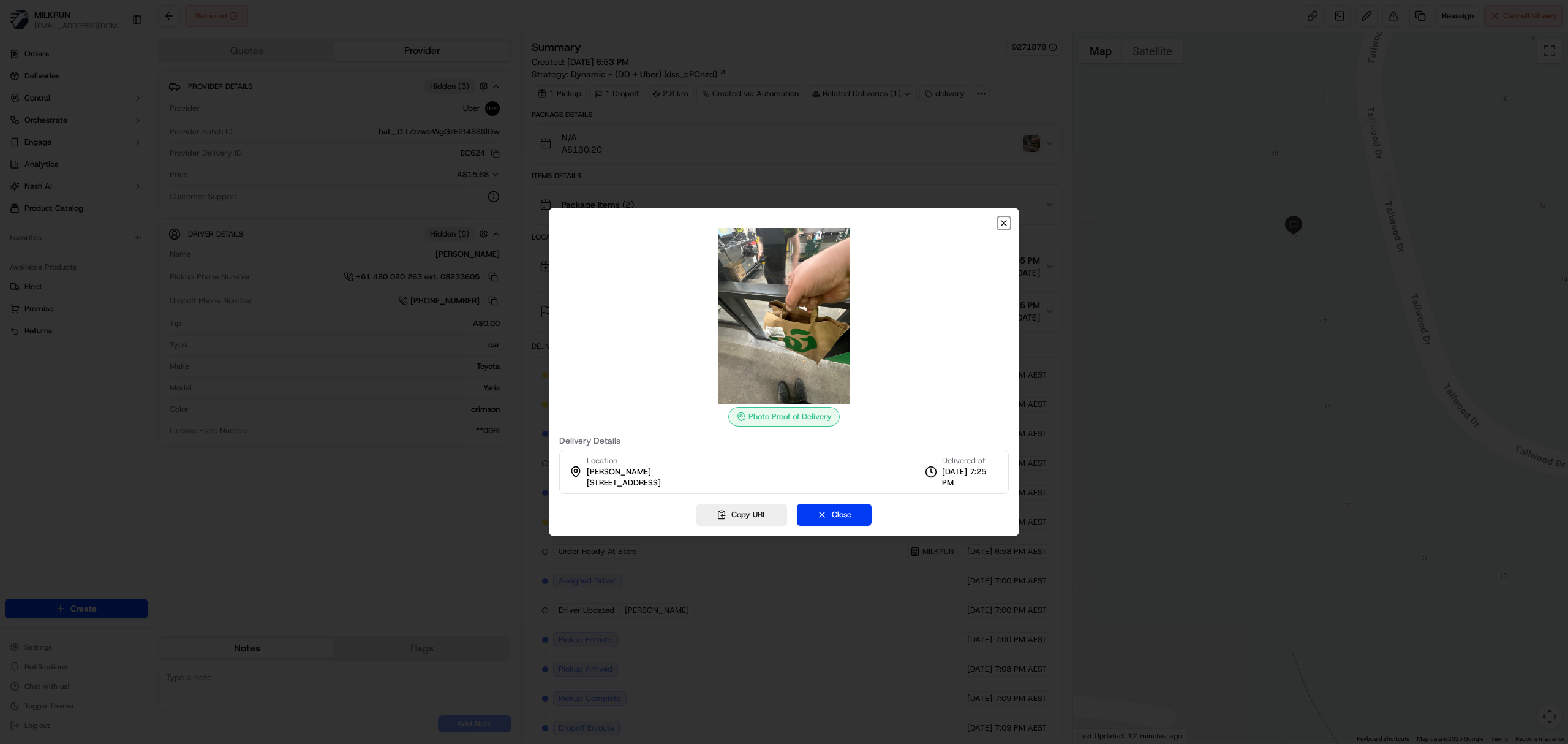
click at [1001, 222] on icon "button" at bounding box center [1003, 223] width 10 height 10
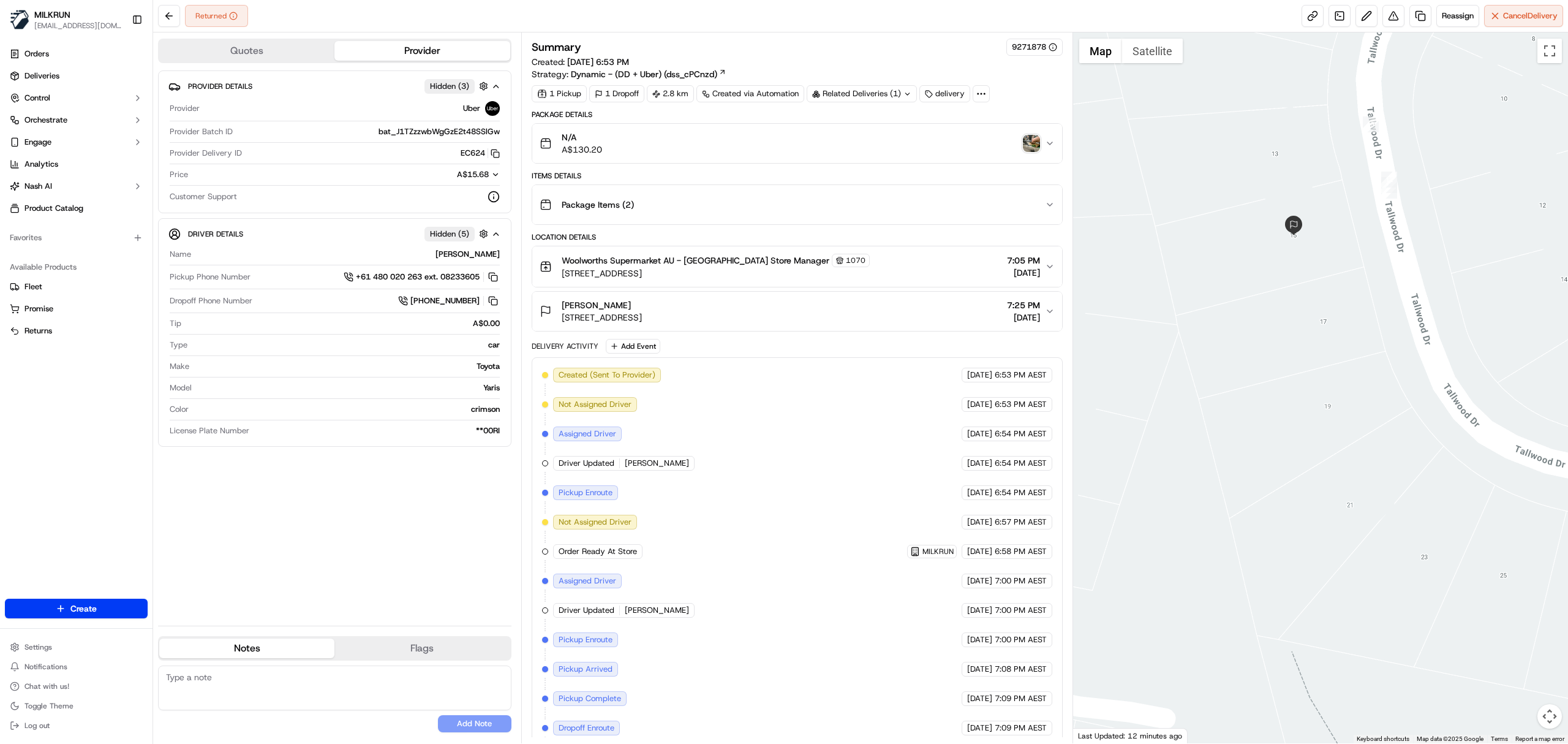
click at [1027, 143] on img "button" at bounding box center [1031, 143] width 17 height 17
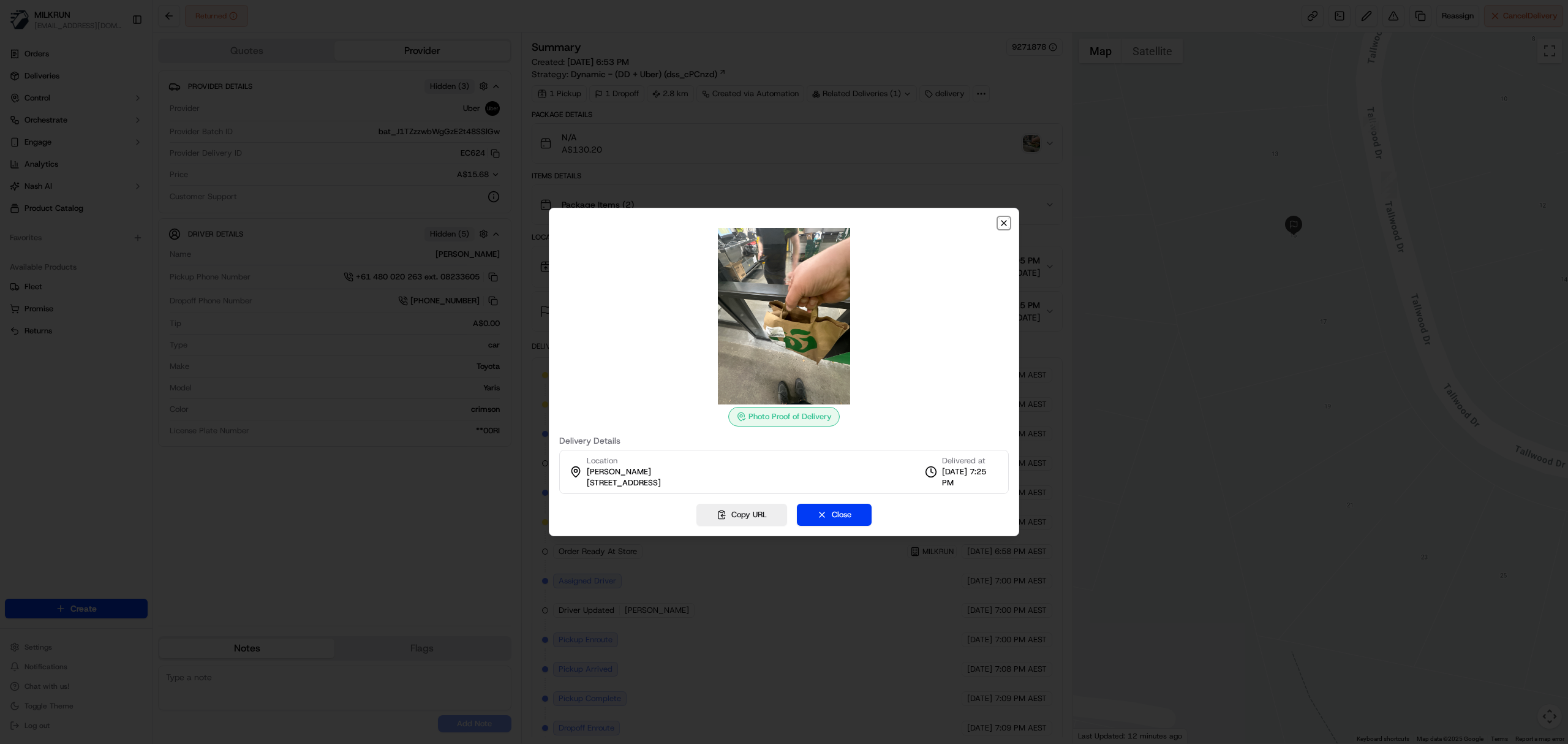
click at [1002, 223] on icon "button" at bounding box center [1003, 223] width 10 height 10
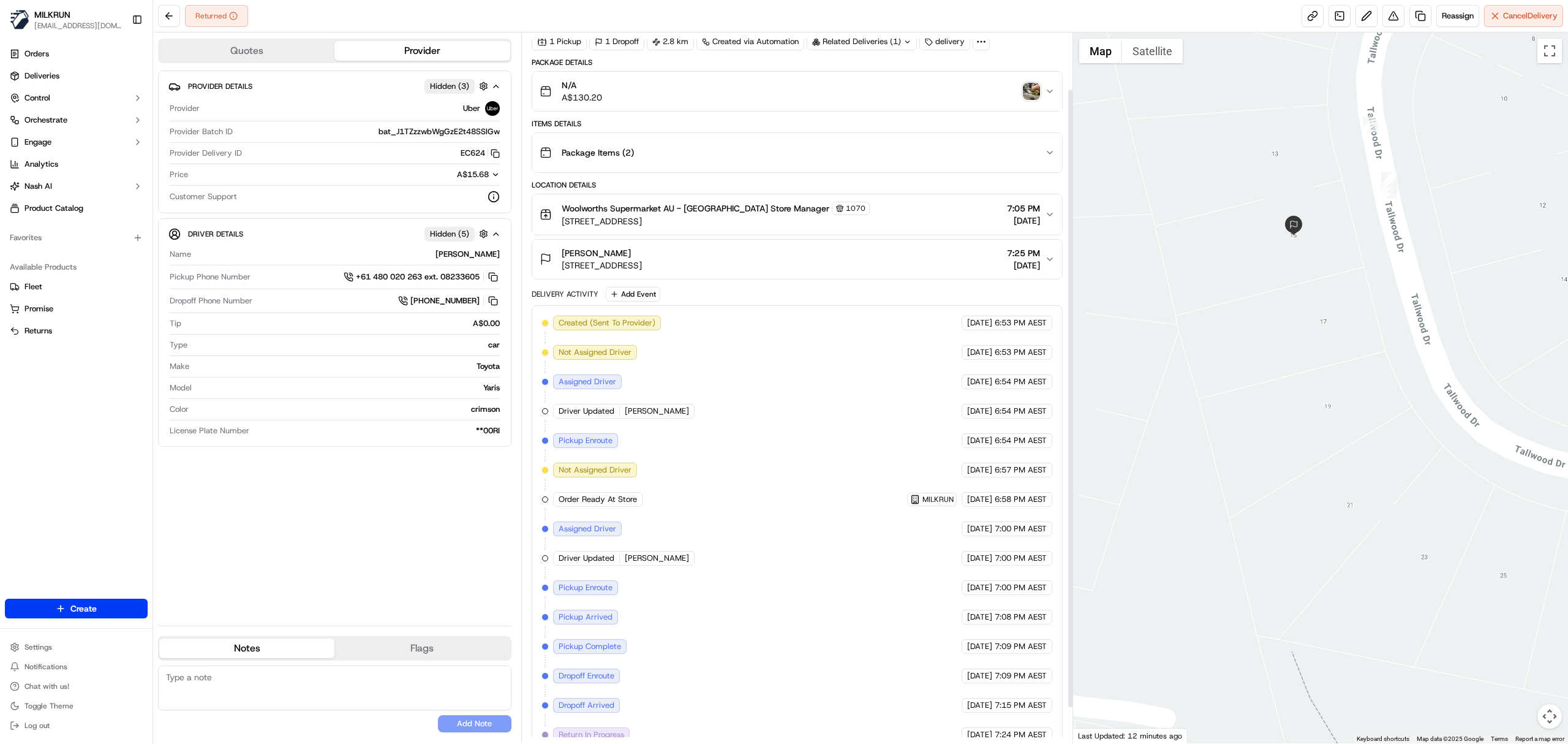
scroll to position [52, 0]
click at [1037, 96] on img "button" at bounding box center [1031, 92] width 17 height 17
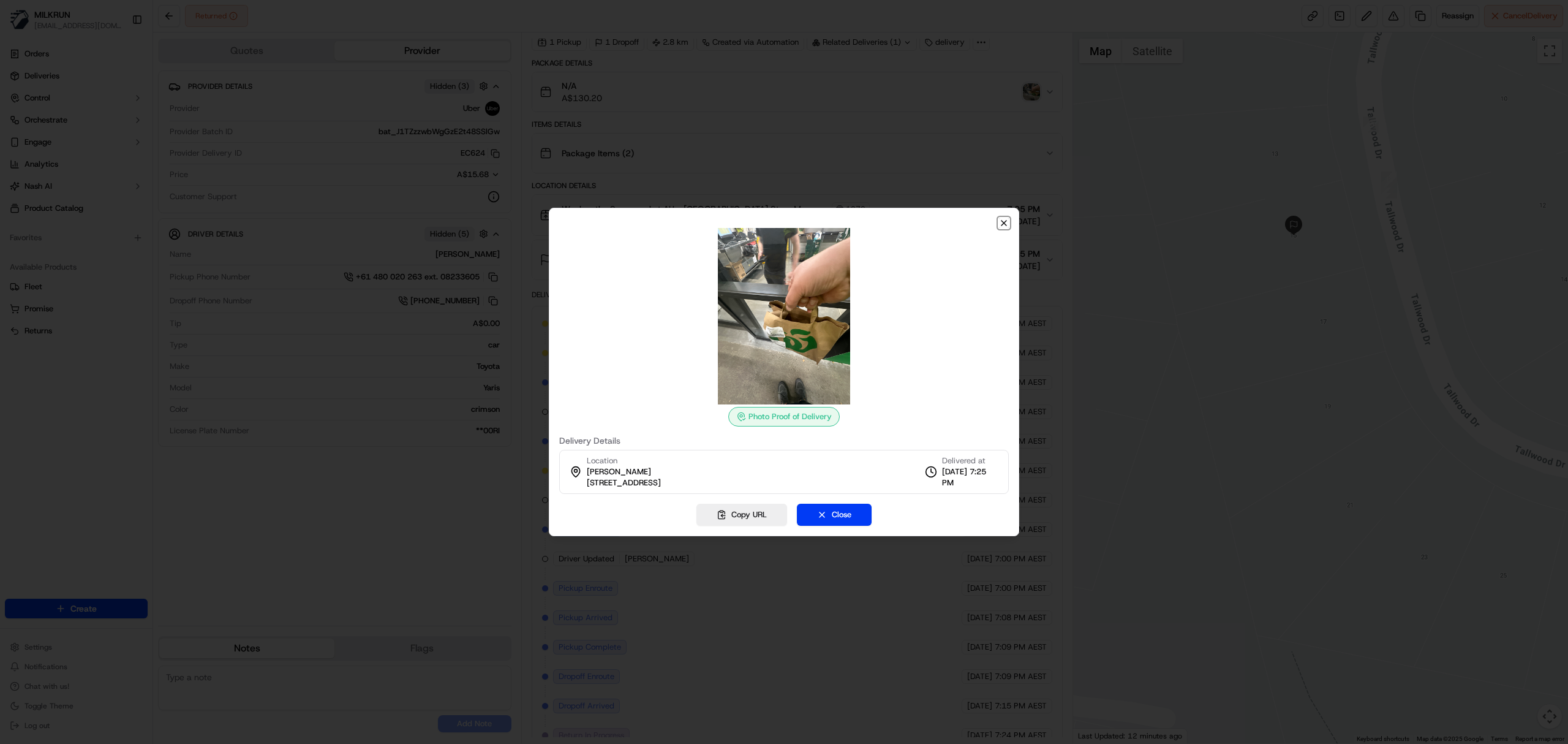
click at [1000, 218] on icon "button" at bounding box center [1003, 223] width 10 height 10
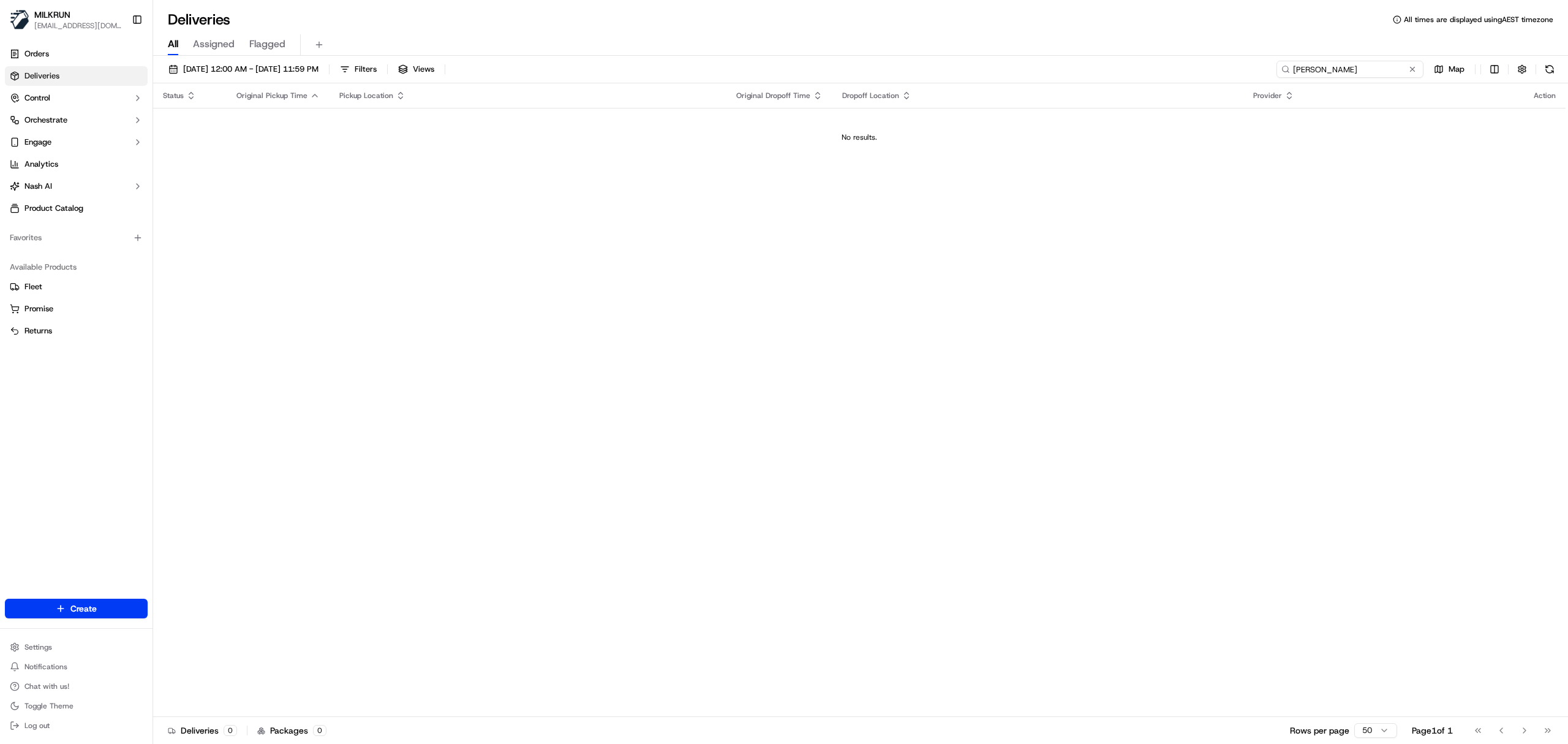
click at [1295, 74] on input "[PERSON_NAME]" at bounding box center [1350, 70] width 147 height 17
click at [1306, 70] on input "[PERSON_NAME]" at bounding box center [1350, 70] width 147 height 17
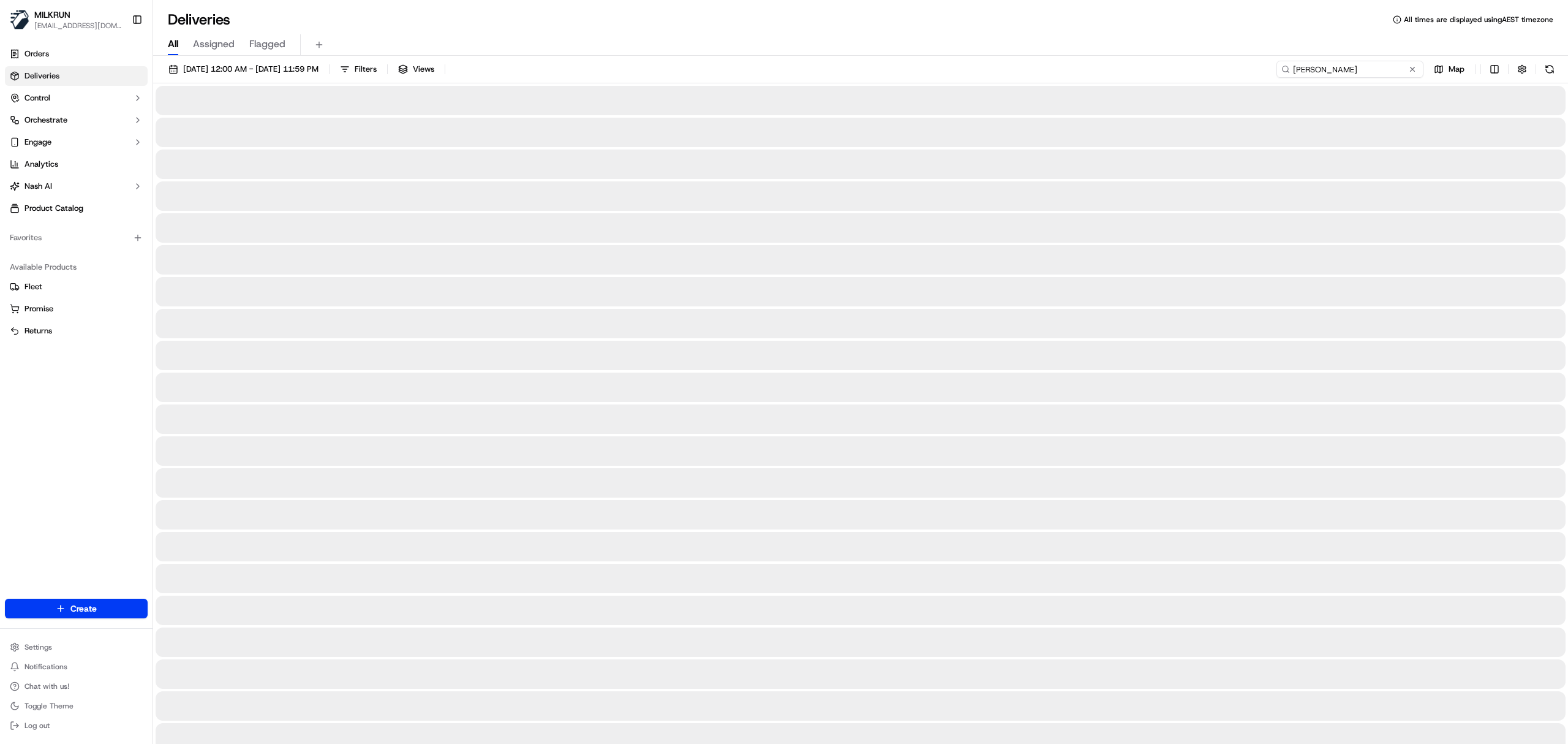
type input "[PERSON_NAME]"
